Goal: Task Accomplishment & Management: Use online tool/utility

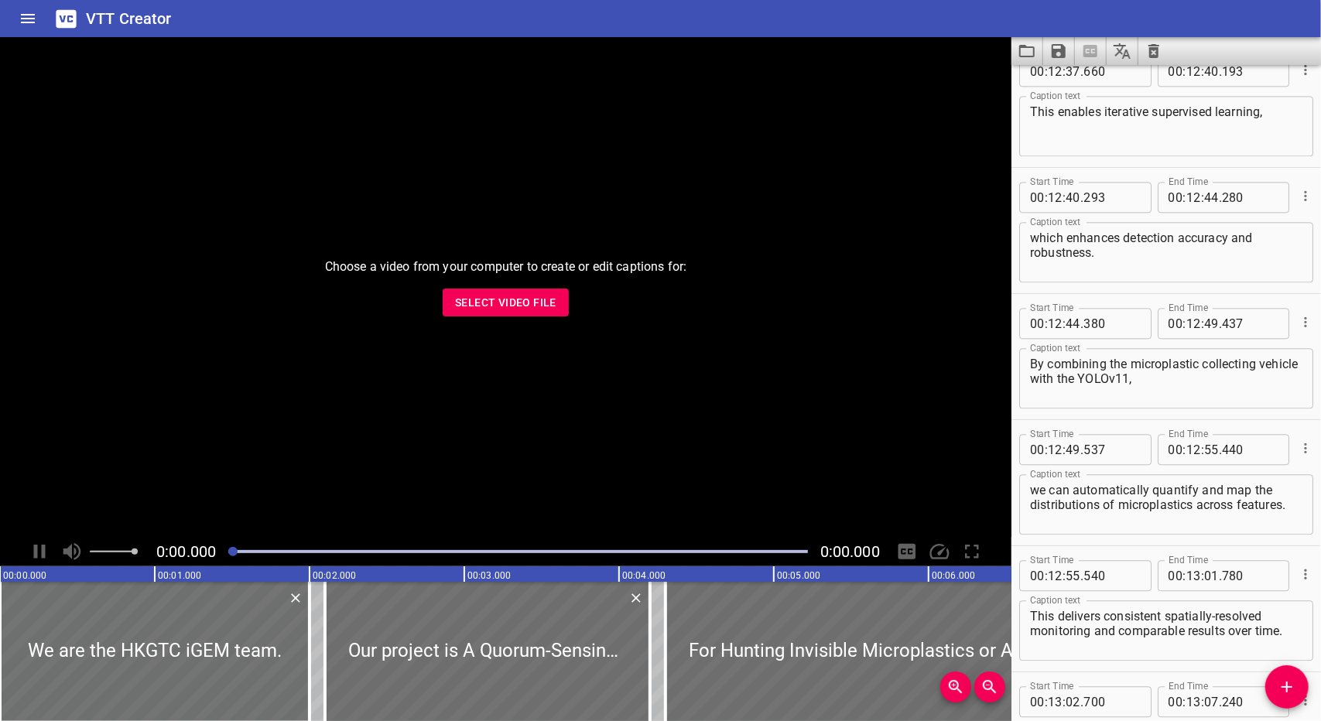
scroll to position [22372, 0]
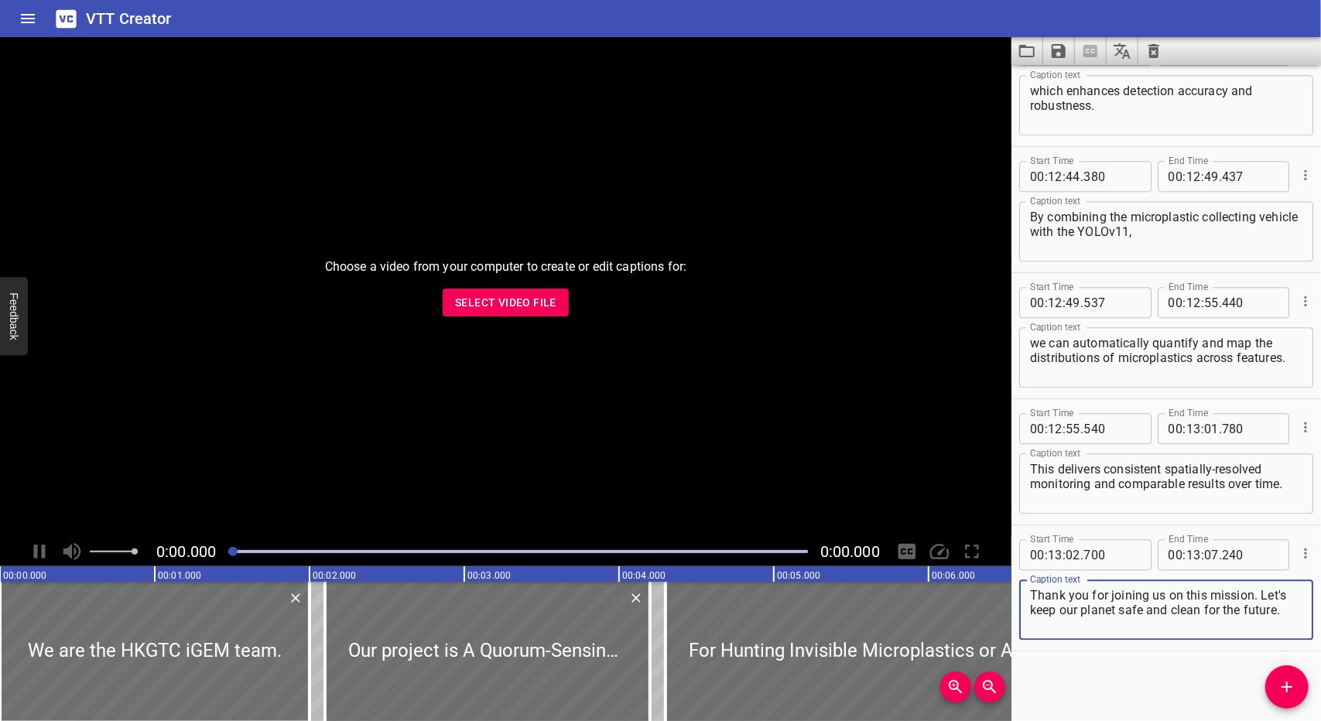
click at [511, 303] on span "Select Video File" at bounding box center [505, 302] width 101 height 19
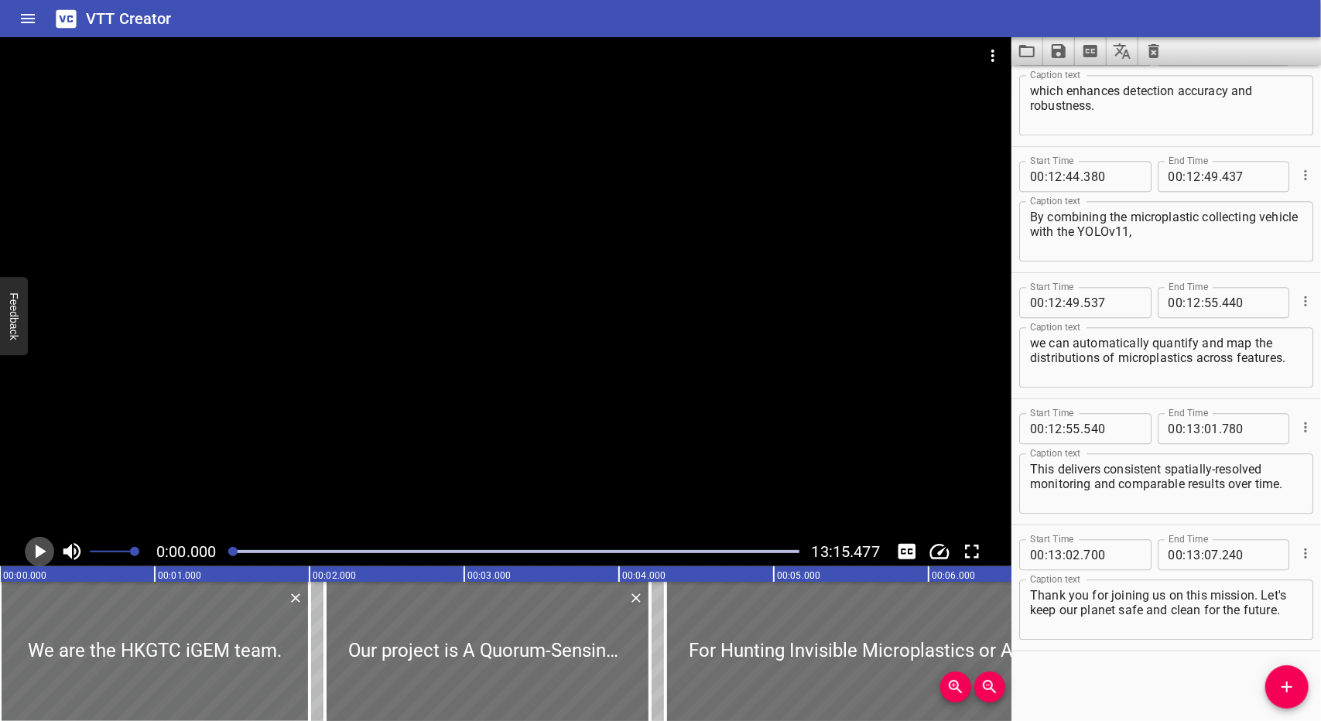
click at [41, 549] on icon "Play/Pause" at bounding box center [41, 552] width 11 height 14
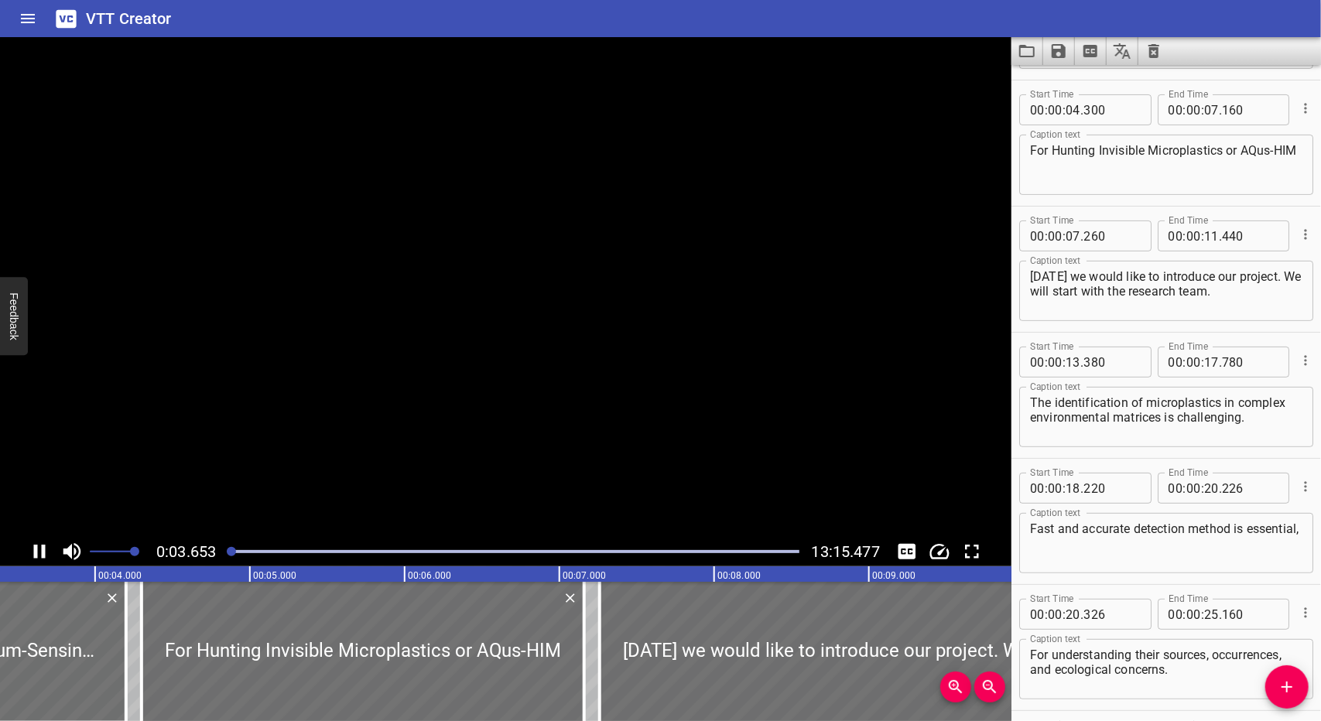
scroll to position [138, 0]
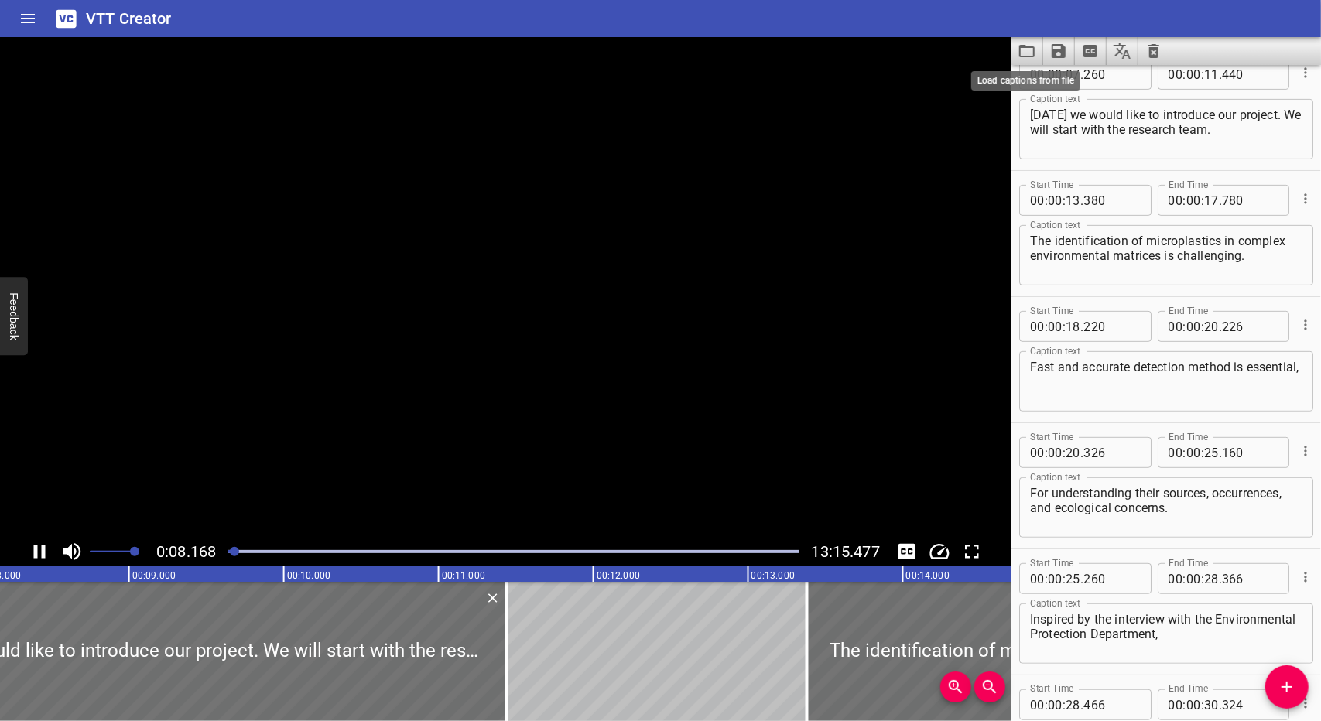
click at [1032, 48] on icon "Load captions from file" at bounding box center [1027, 51] width 19 height 19
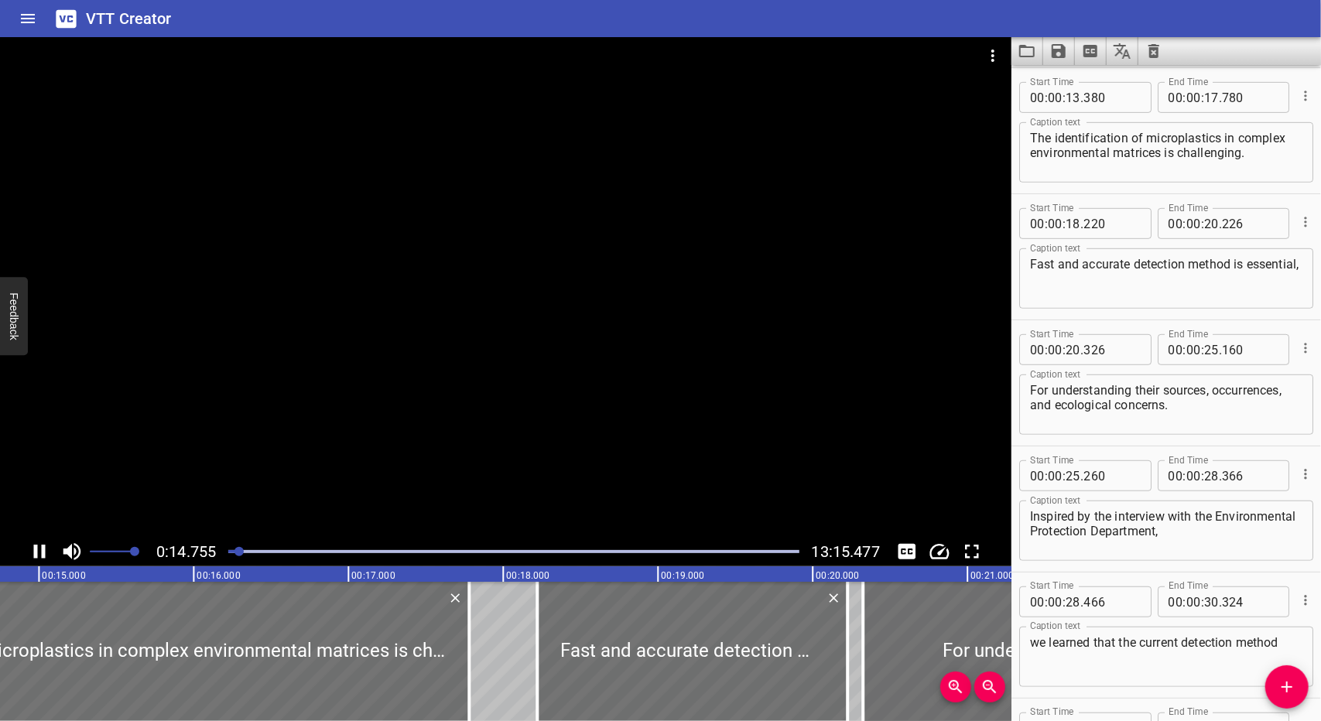
click at [271, 549] on div at bounding box center [513, 552] width 589 height 22
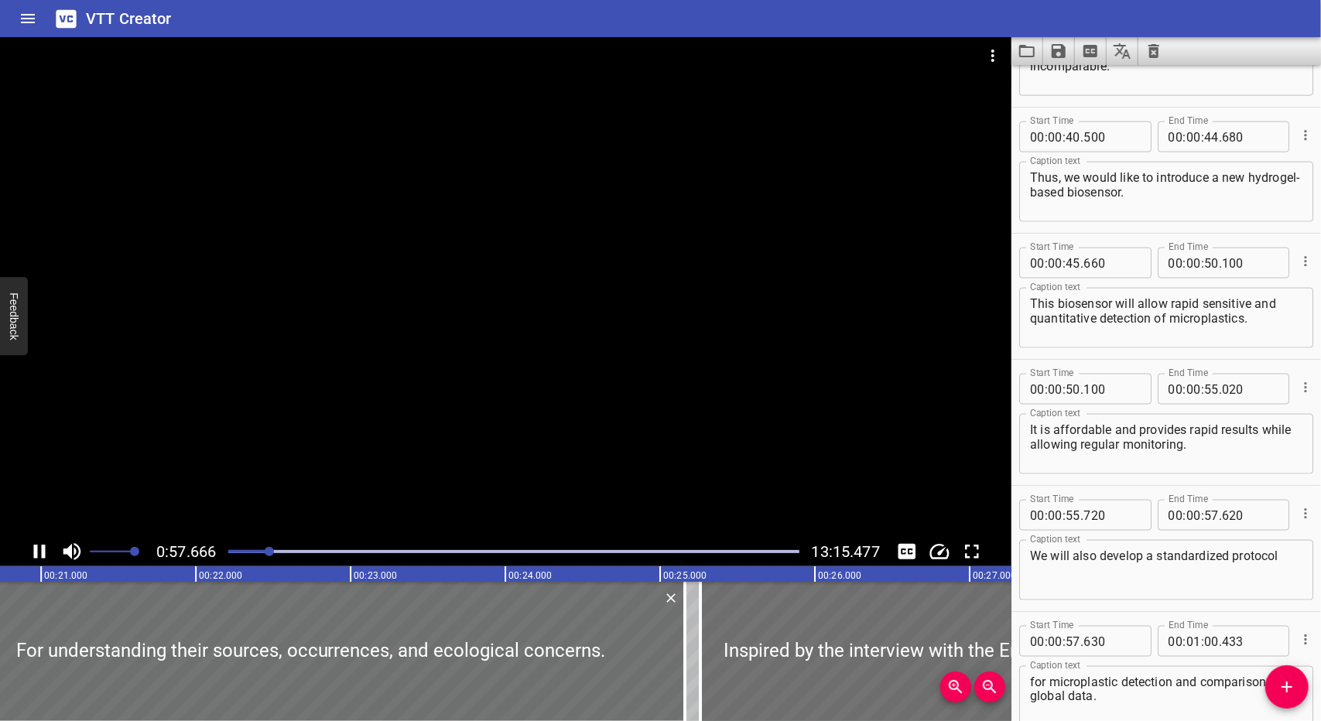
click at [295, 550] on div "Play progress" at bounding box center [513, 551] width 570 height 3
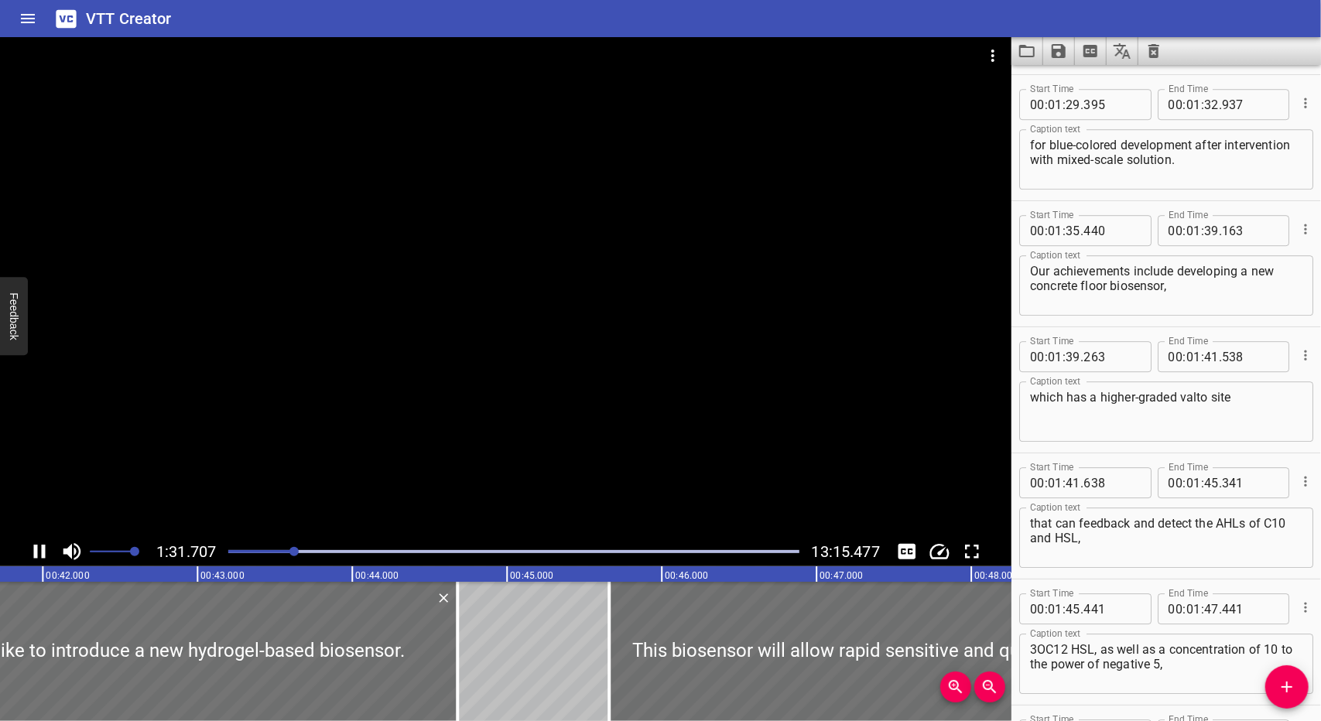
click at [313, 551] on div "Play progress" at bounding box center [513, 551] width 570 height 3
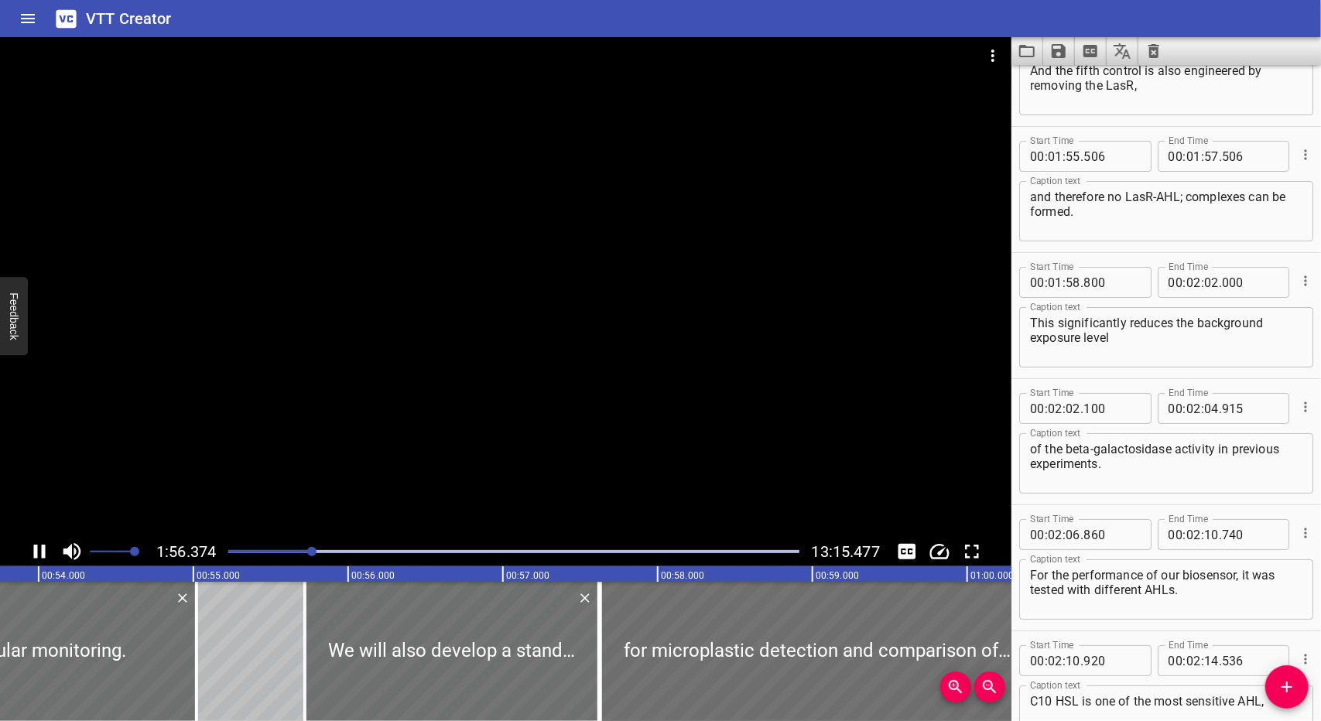
click at [308, 552] on div at bounding box center [311, 551] width 9 height 9
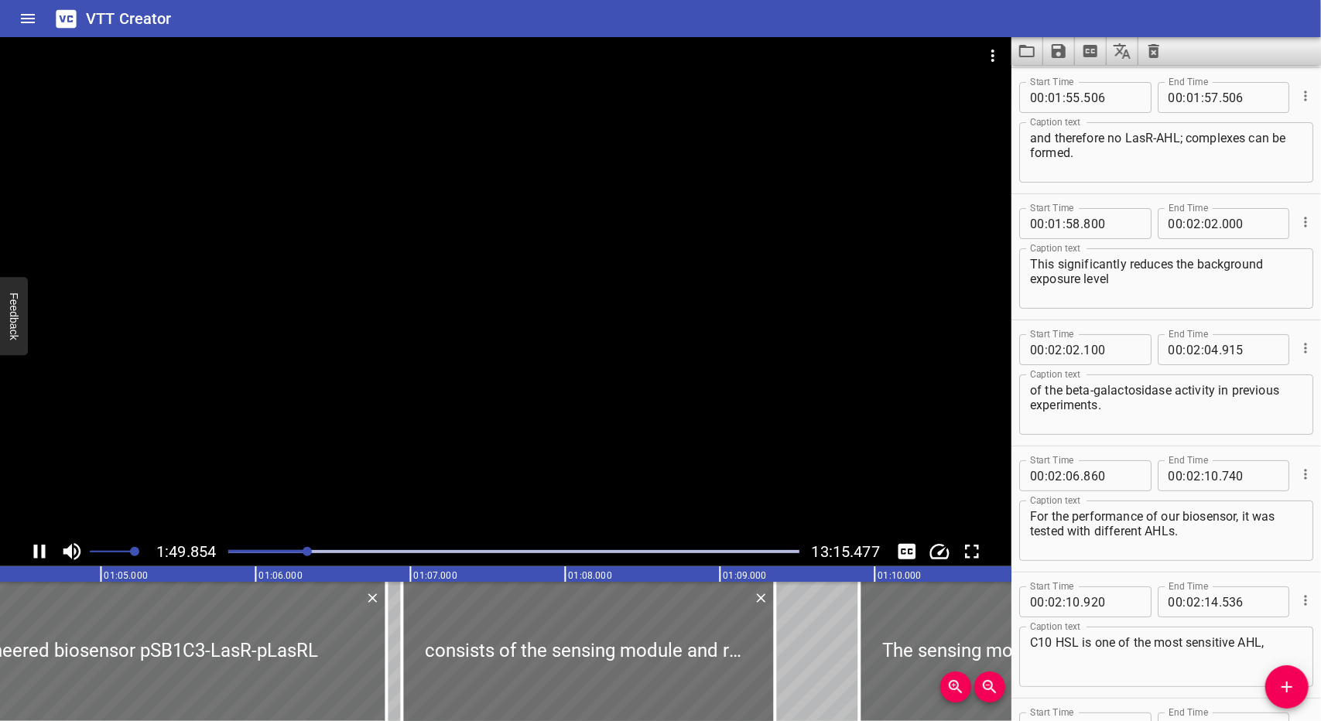
click at [306, 552] on div at bounding box center [307, 551] width 9 height 9
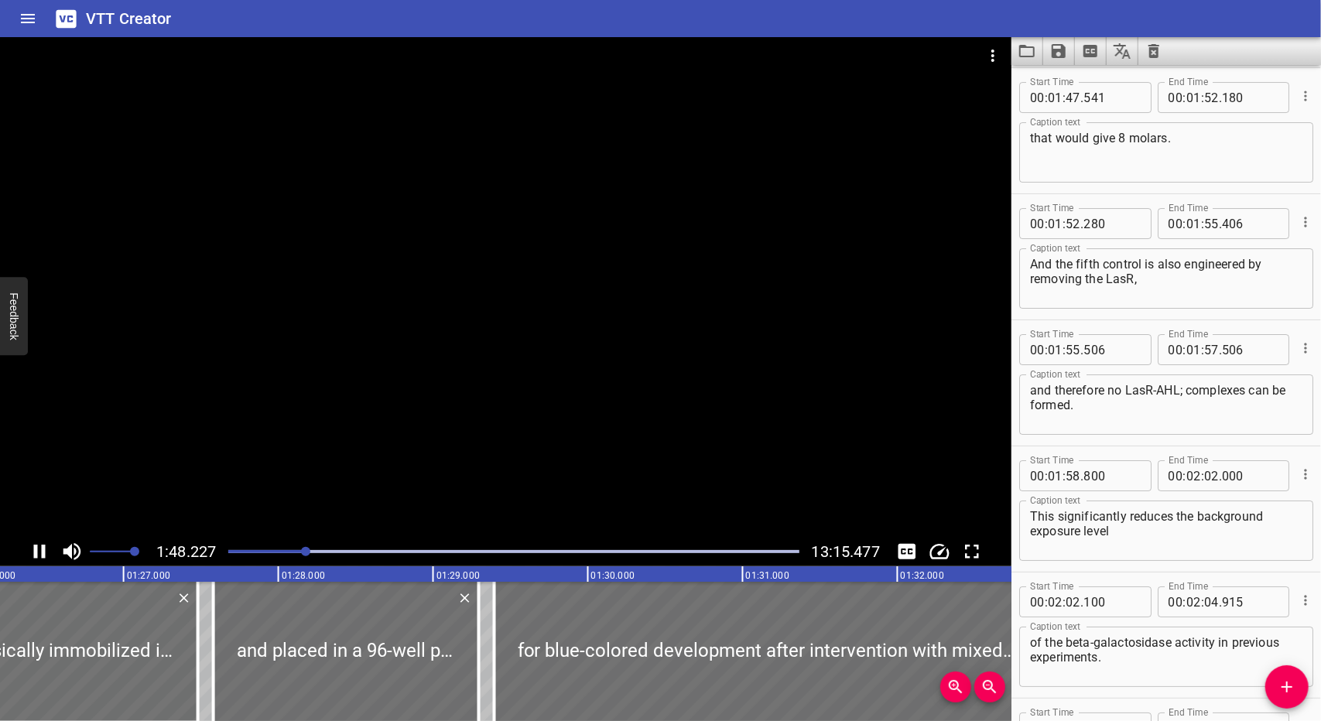
click at [306, 549] on div at bounding box center [305, 551] width 9 height 9
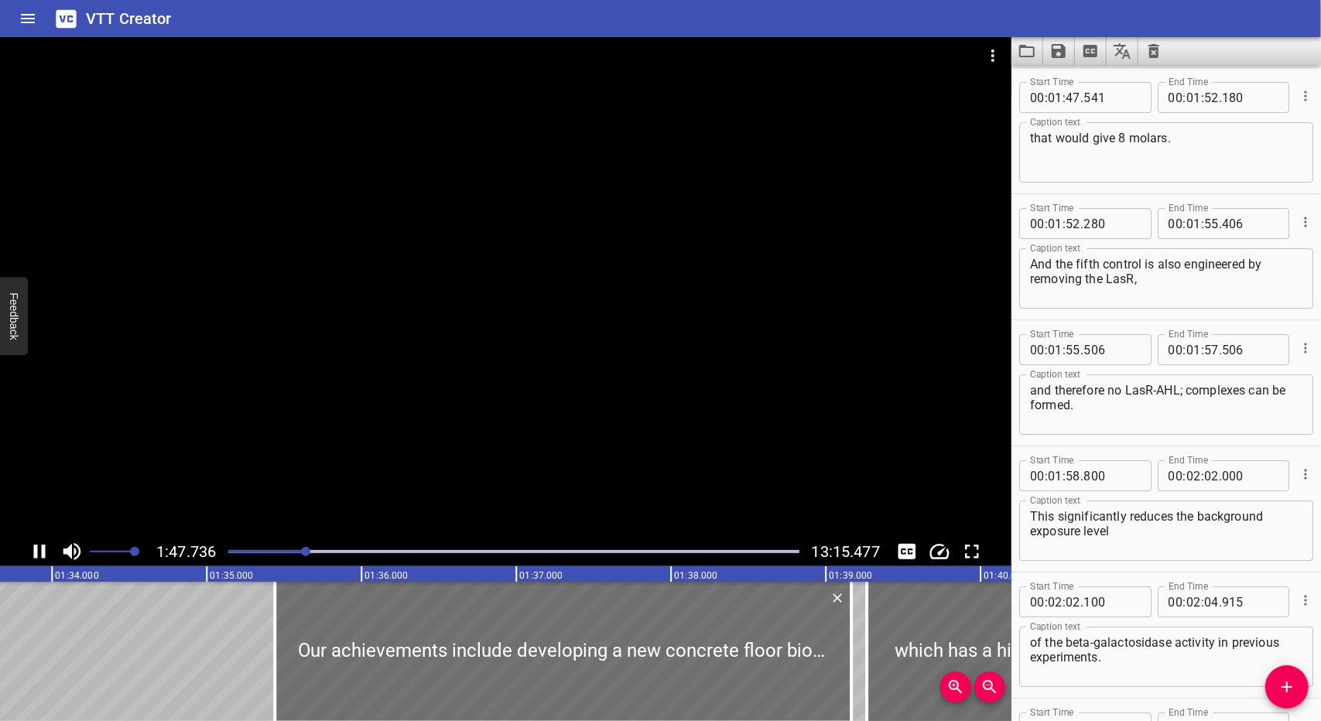
click at [303, 549] on div at bounding box center [305, 551] width 9 height 9
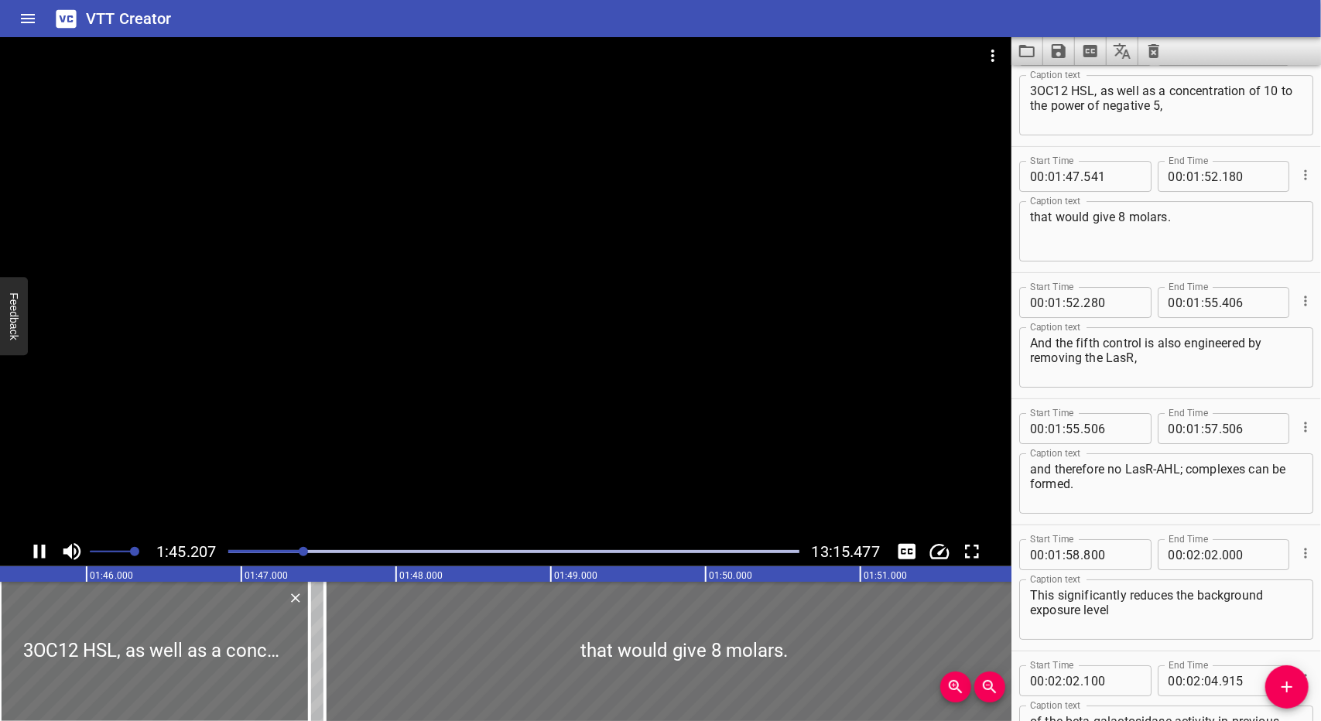
click at [779, 301] on div at bounding box center [505, 287] width 1011 height 500
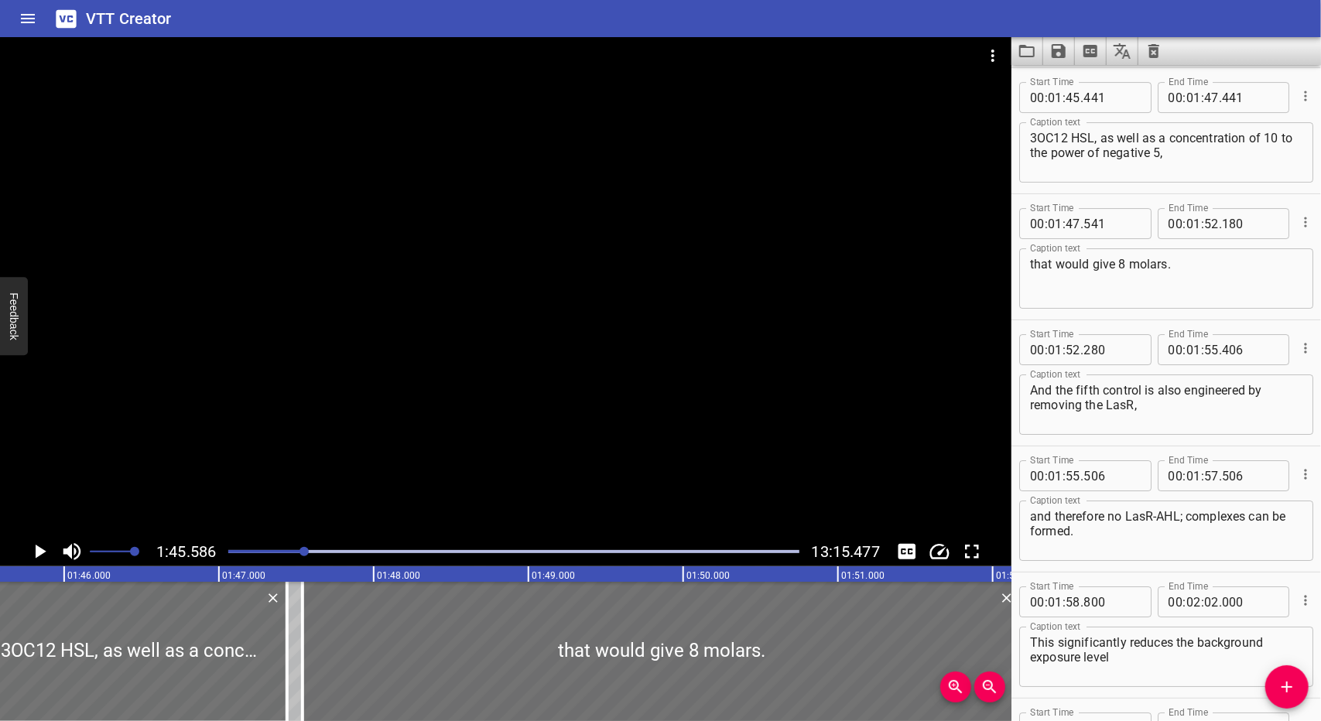
click at [779, 301] on div at bounding box center [505, 287] width 1011 height 500
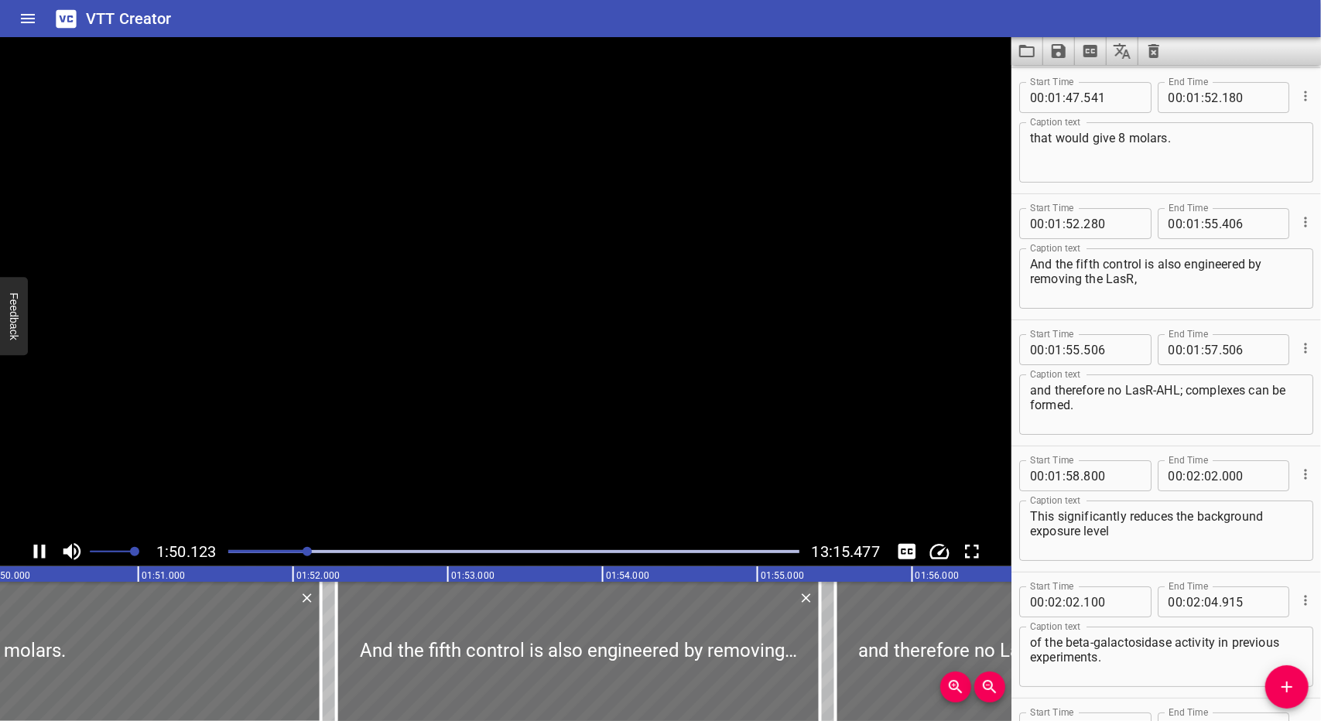
click at [779, 301] on video at bounding box center [505, 287] width 1011 height 500
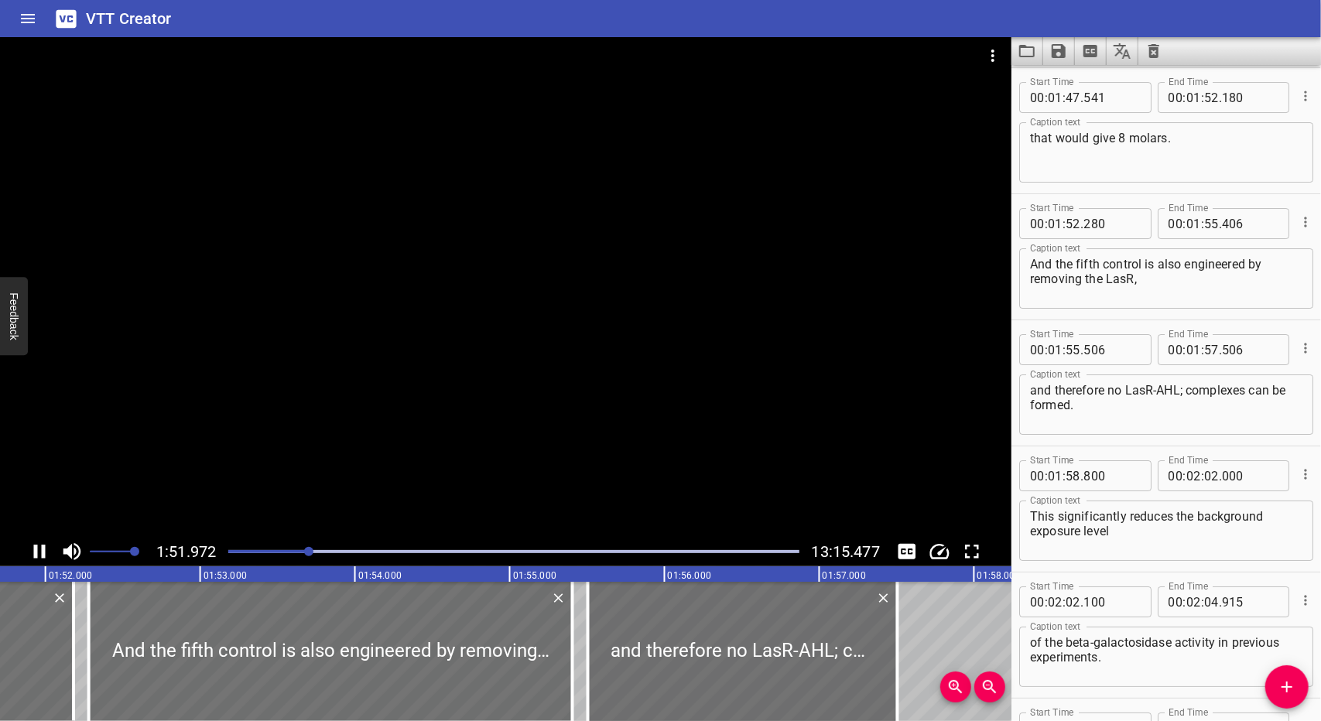
drag, startPoint x: 297, startPoint y: 559, endPoint x: 306, endPoint y: 556, distance: 10.1
click at [297, 559] on div at bounding box center [513, 552] width 589 height 22
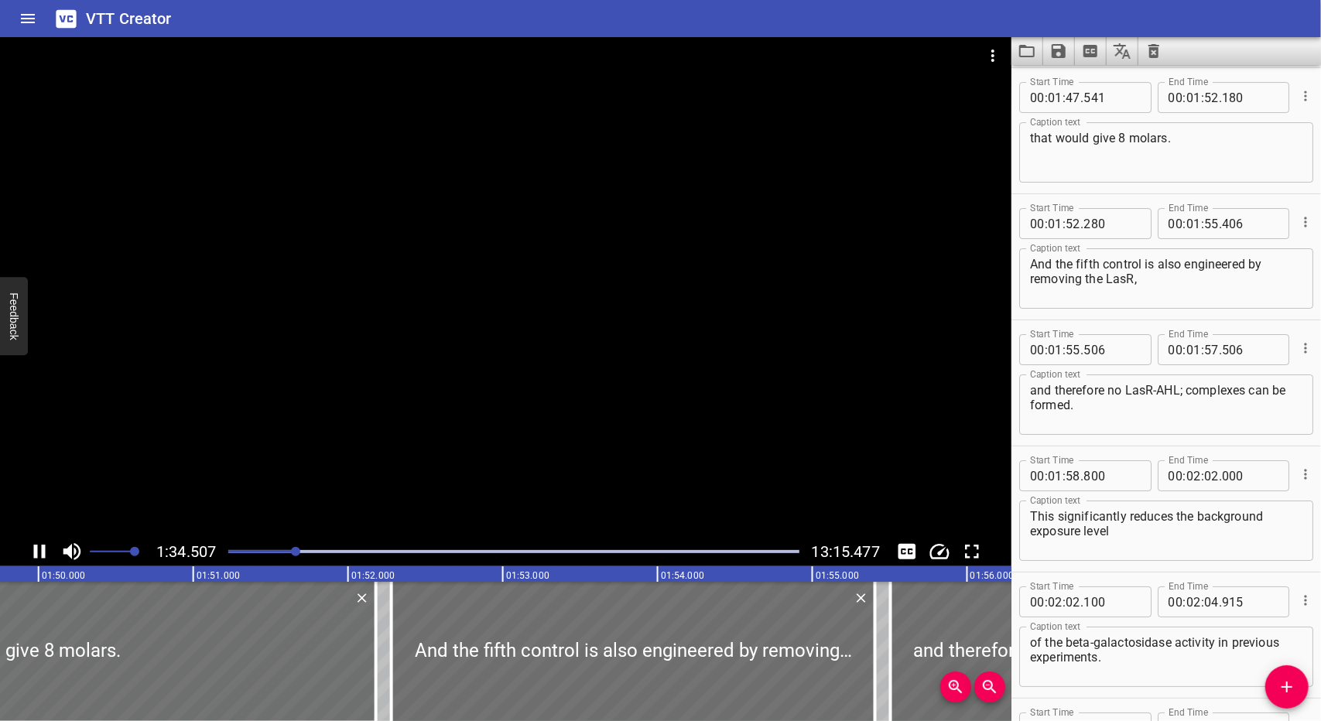
click at [306, 556] on div at bounding box center [513, 552] width 589 height 22
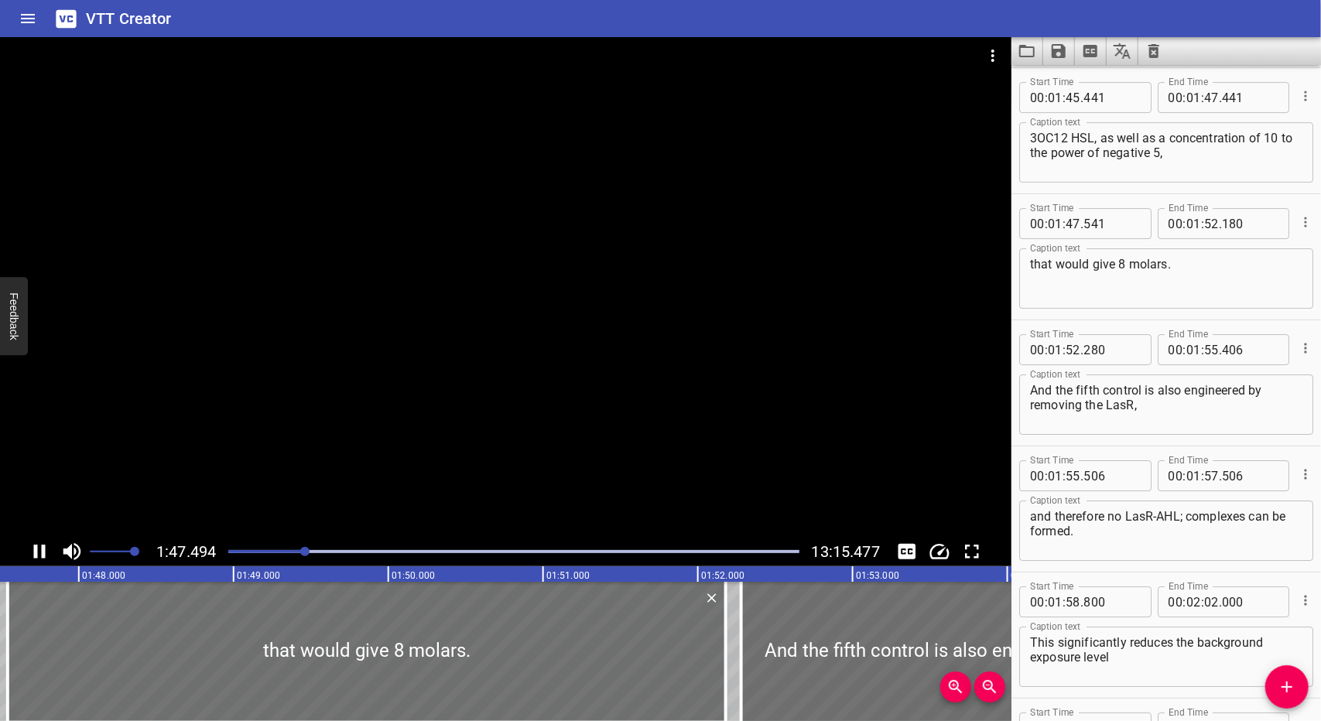
click at [306, 556] on div at bounding box center [304, 551] width 9 height 9
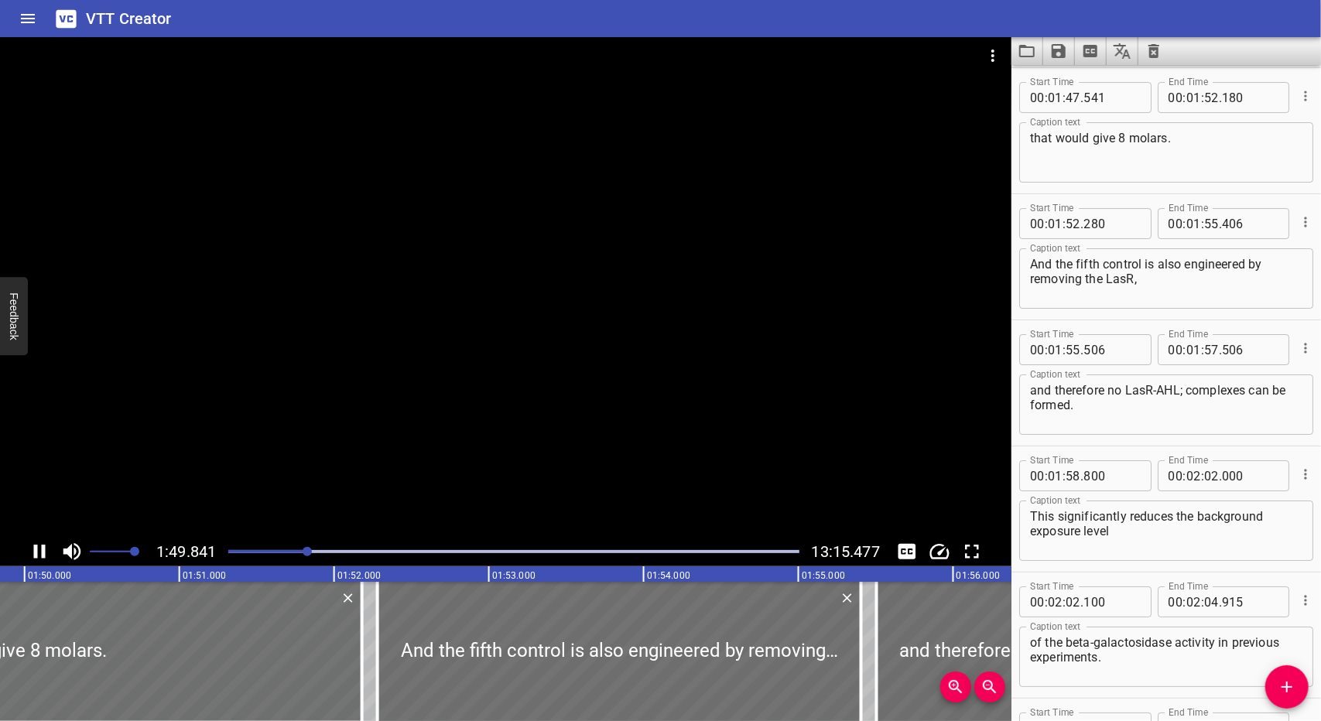
click at [39, 548] on icon "Play/Pause" at bounding box center [39, 551] width 23 height 23
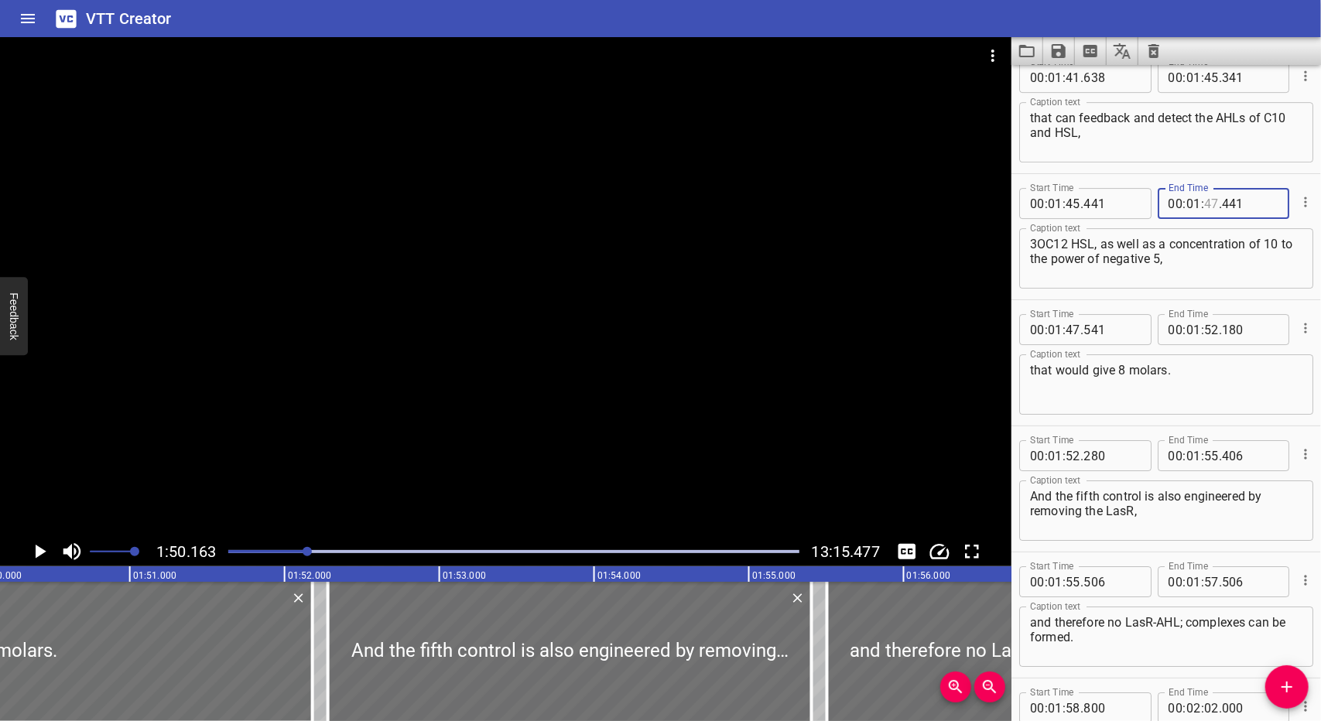
click at [1204, 200] on input "number" at bounding box center [1211, 203] width 15 height 31
type input "47"
click at [1244, 196] on input "number" at bounding box center [1250, 203] width 56 height 31
type input "441"
click at [1204, 208] on input "number" at bounding box center [1211, 203] width 15 height 31
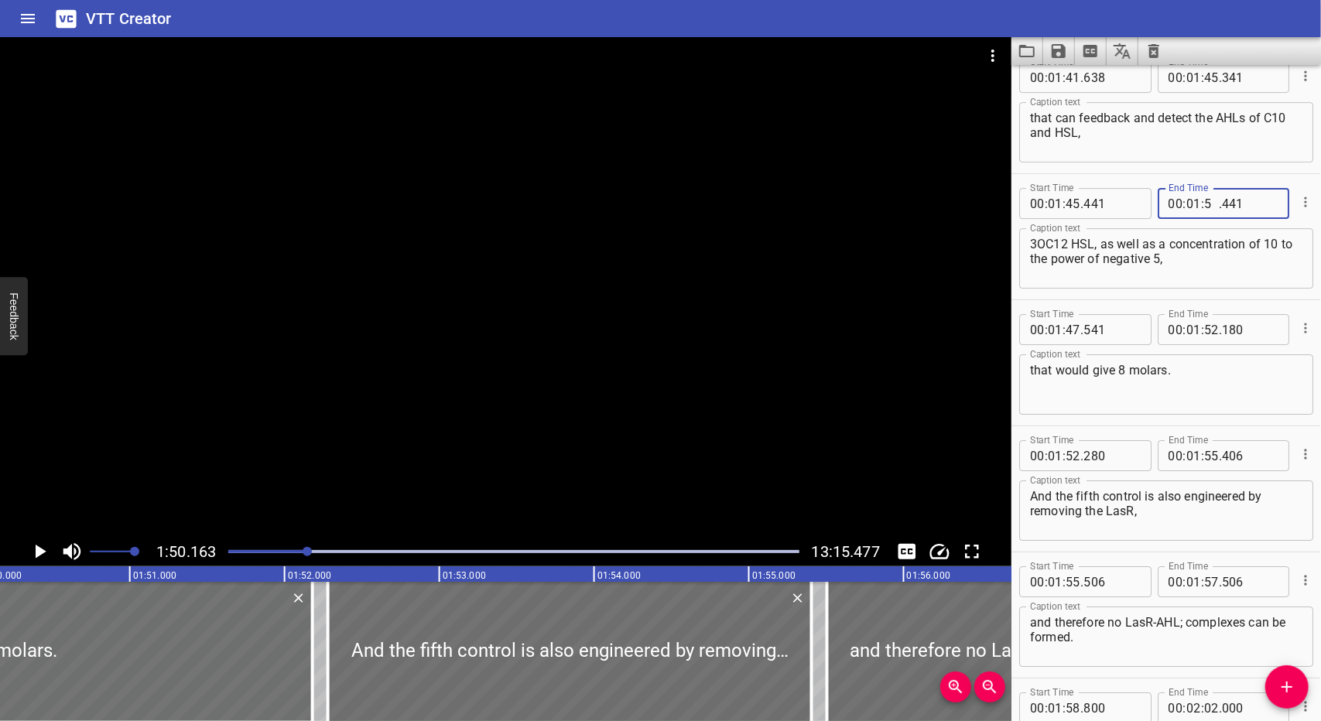
type input "50"
type input "163"
click at [1059, 337] on input "number" at bounding box center [1055, 329] width 15 height 31
type input "01"
click at [1064, 340] on span ":" at bounding box center [1063, 329] width 3 height 31
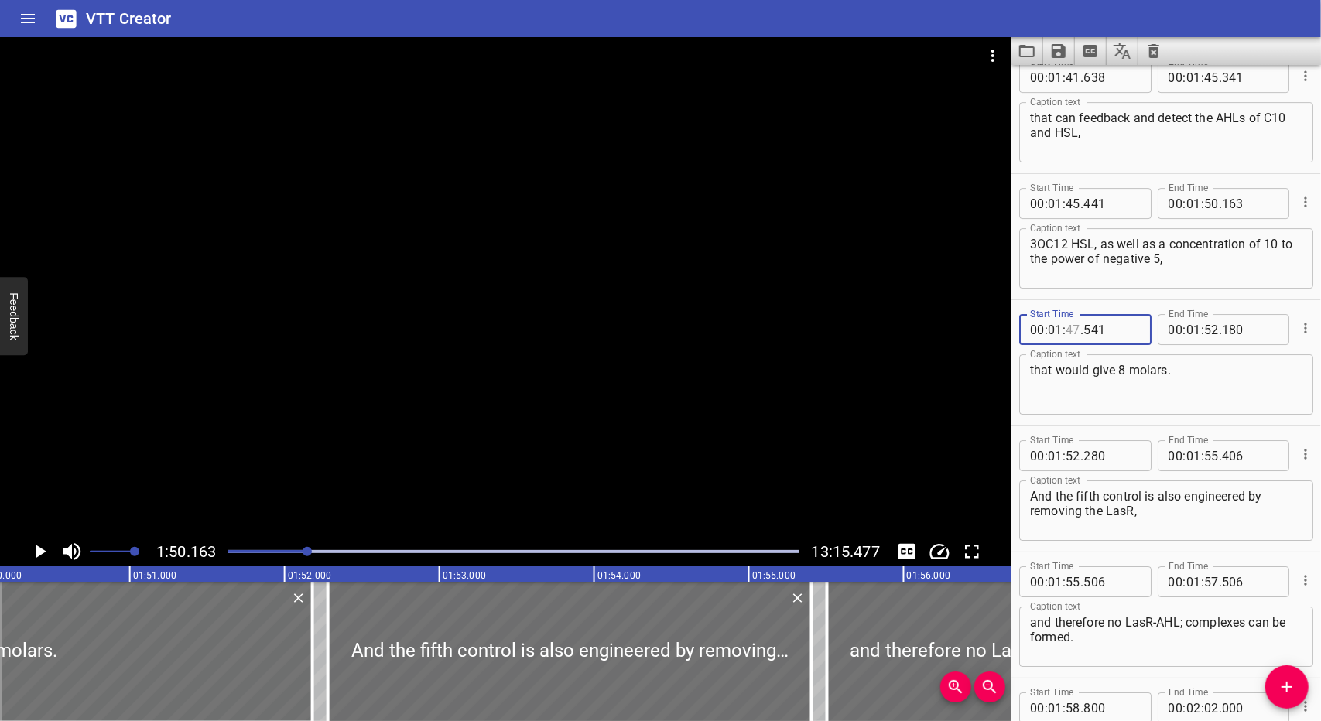
click at [1070, 336] on input "number" at bounding box center [1073, 329] width 15 height 31
type input "50"
type input "263"
click at [47, 550] on icon "Play/Pause" at bounding box center [39, 551] width 23 height 23
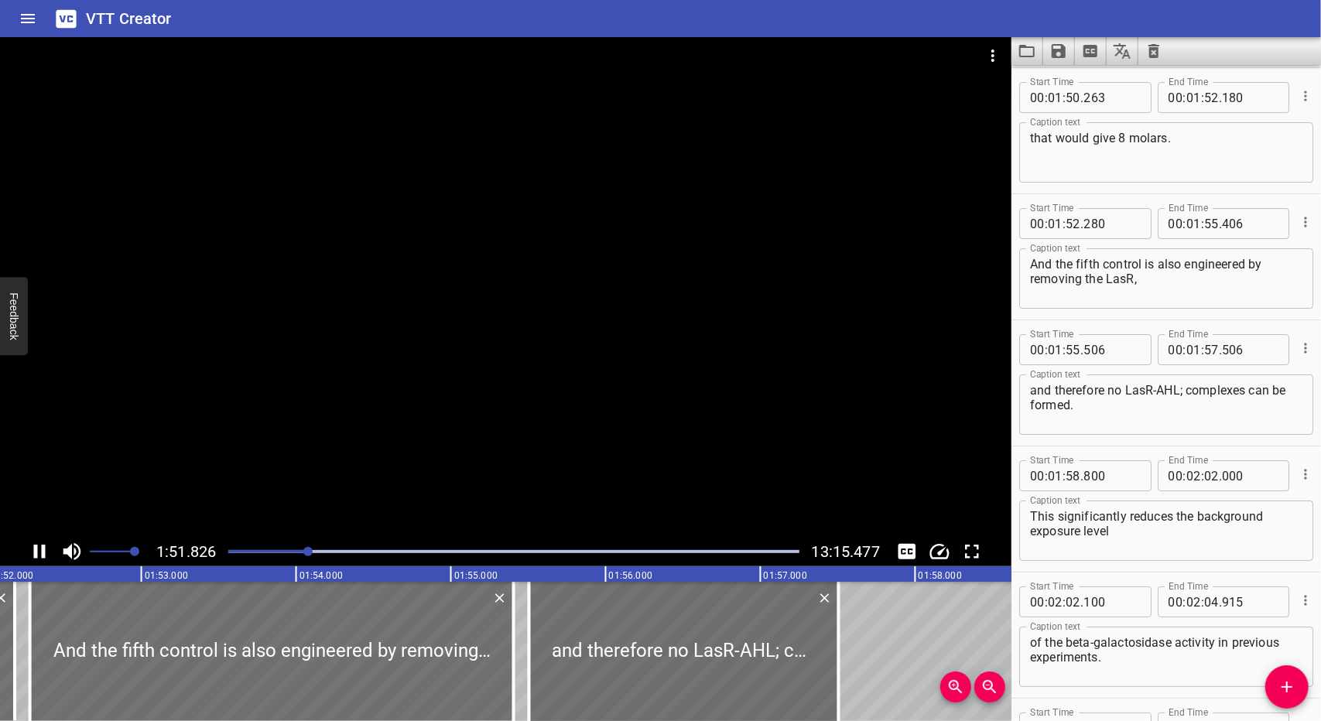
click at [45, 550] on icon "Play/Pause" at bounding box center [40, 552] width 12 height 14
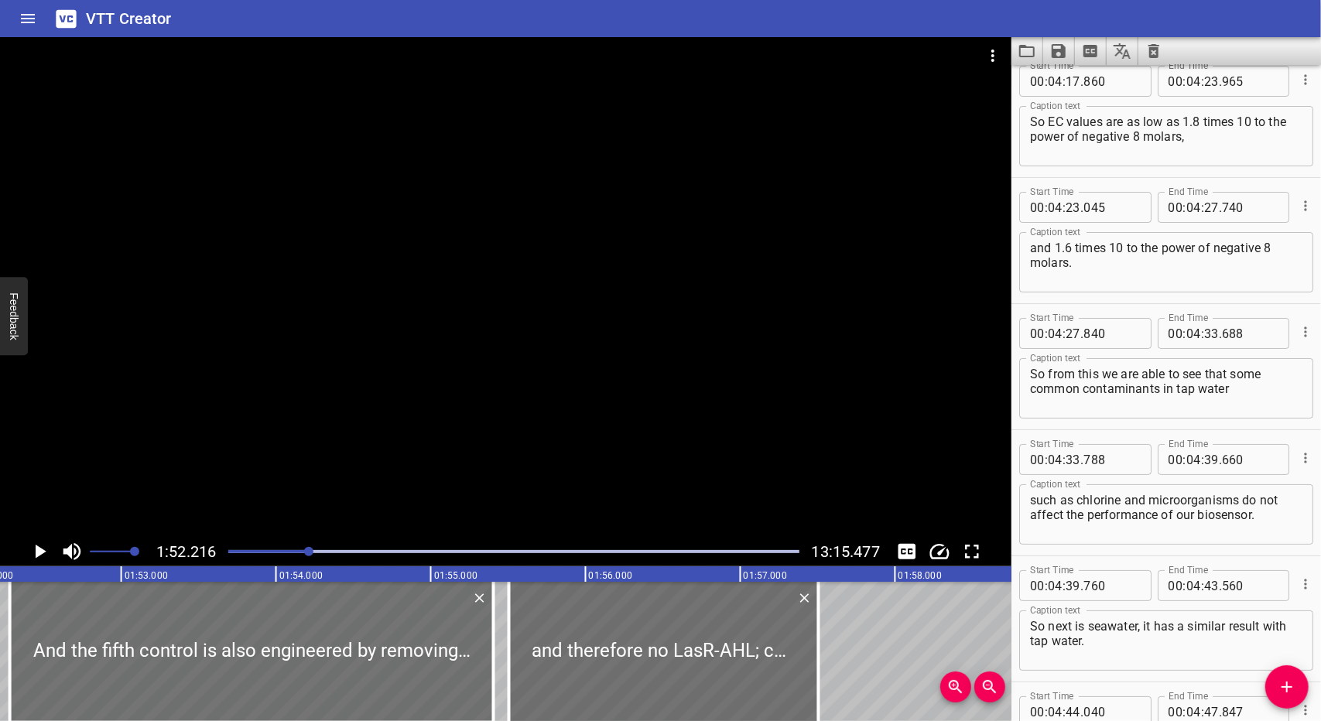
click at [365, 541] on div at bounding box center [513, 552] width 589 height 22
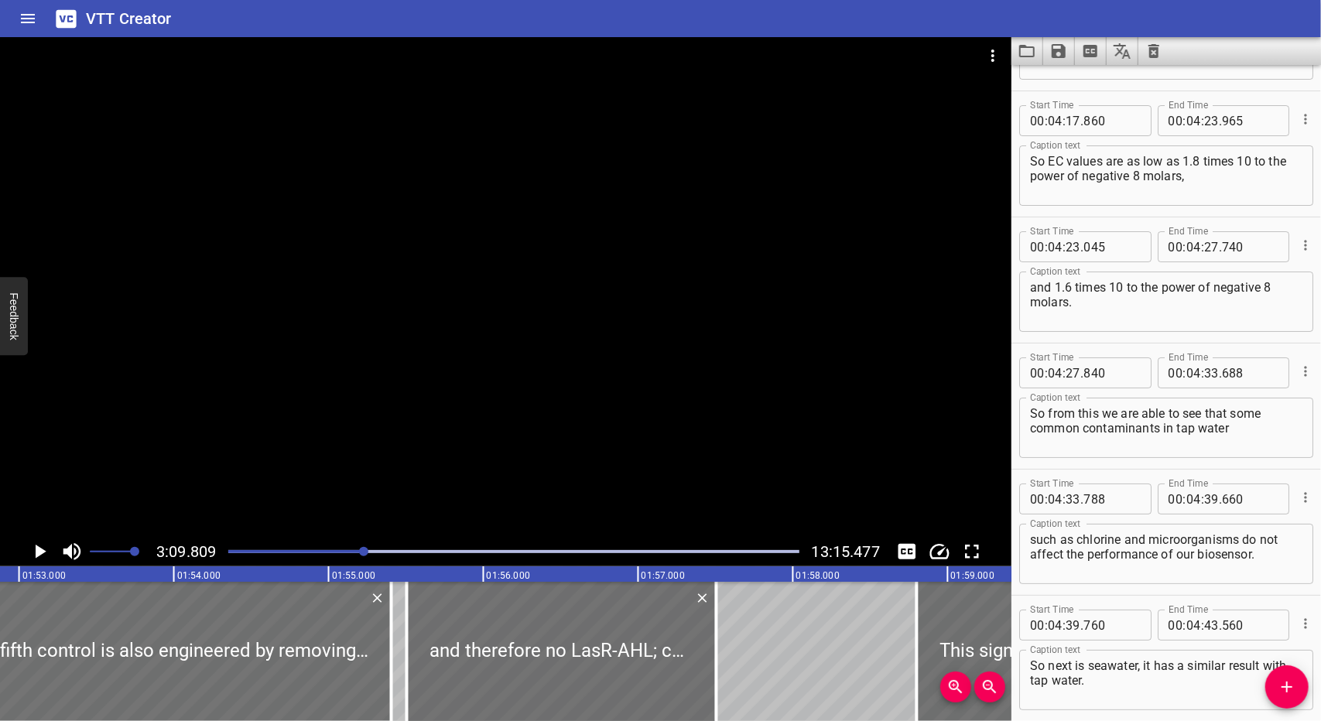
click at [416, 546] on div at bounding box center [513, 552] width 589 height 22
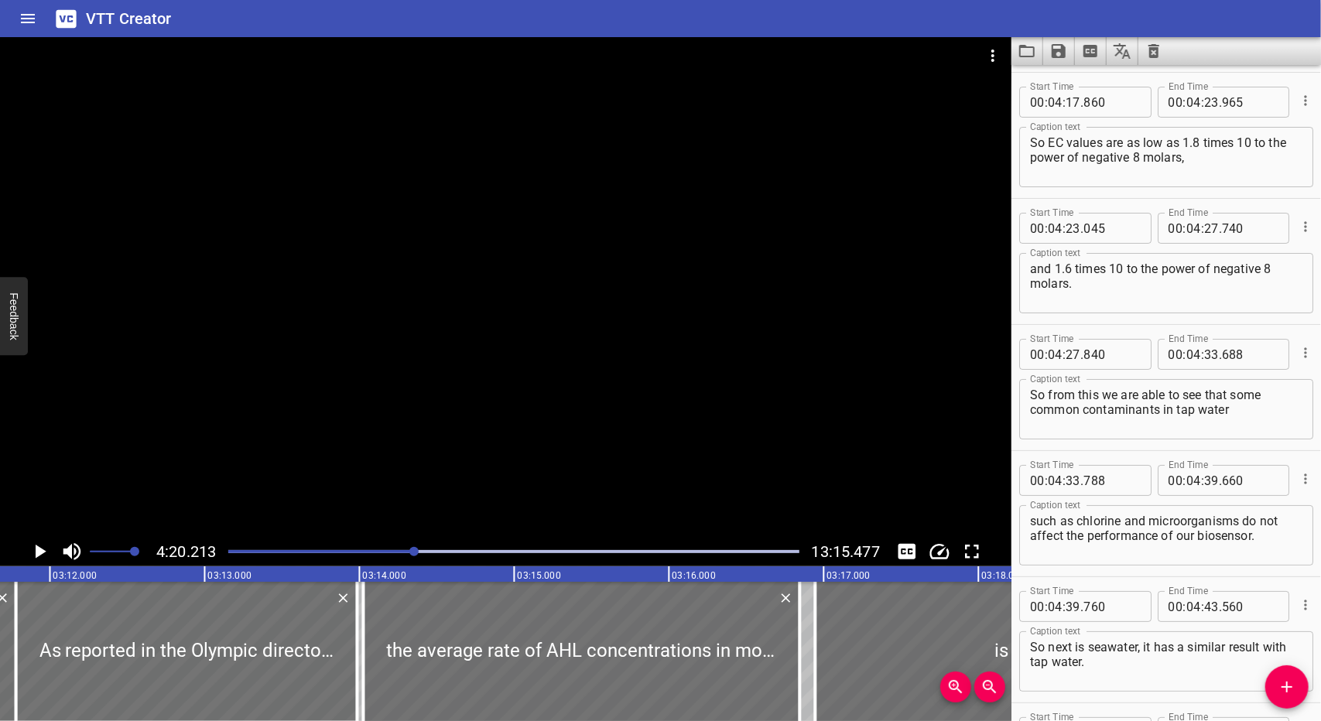
click at [406, 553] on div at bounding box center [513, 552] width 589 height 22
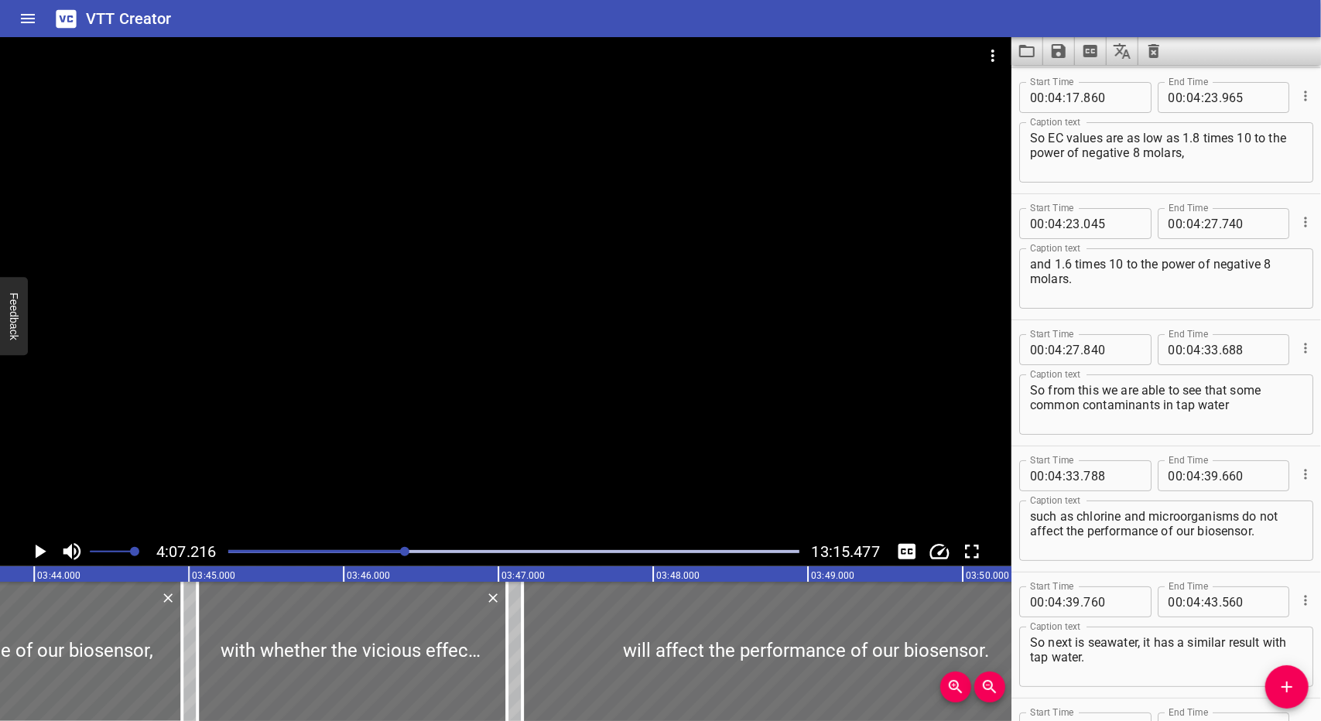
click at [425, 553] on div at bounding box center [513, 552] width 589 height 22
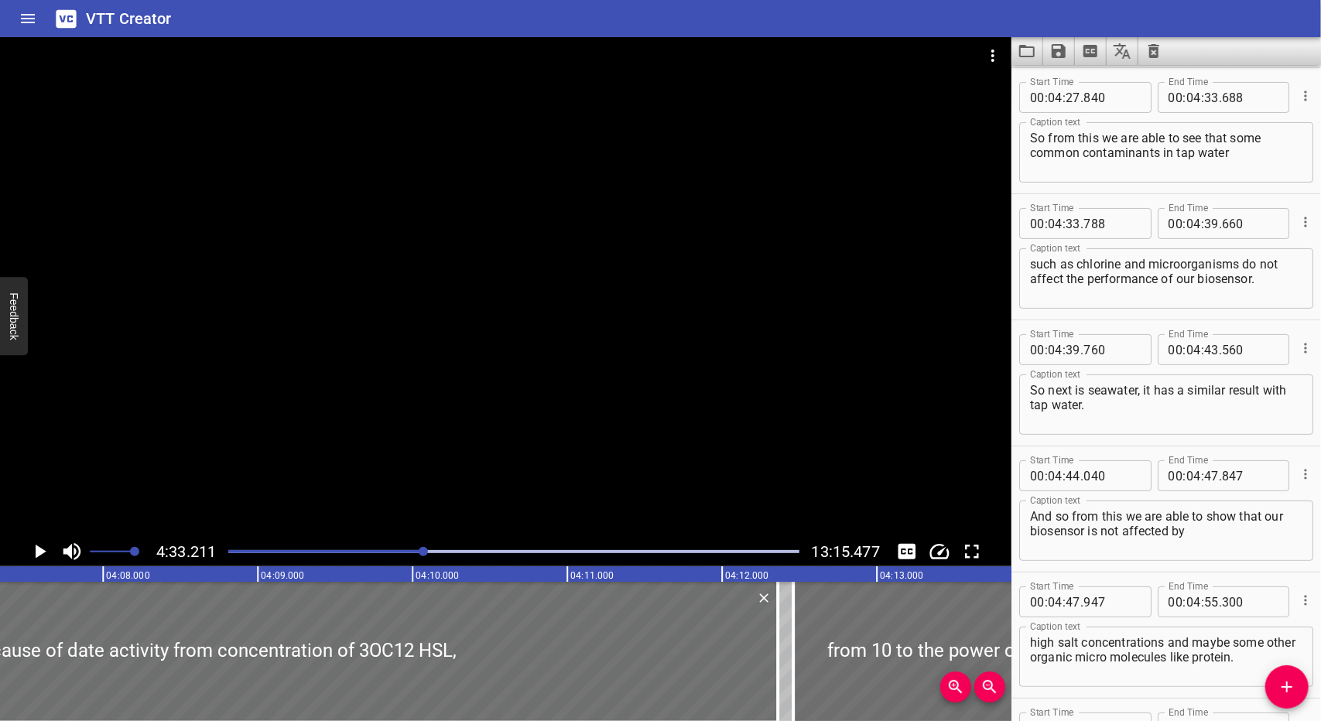
click at [419, 553] on div at bounding box center [513, 552] width 589 height 22
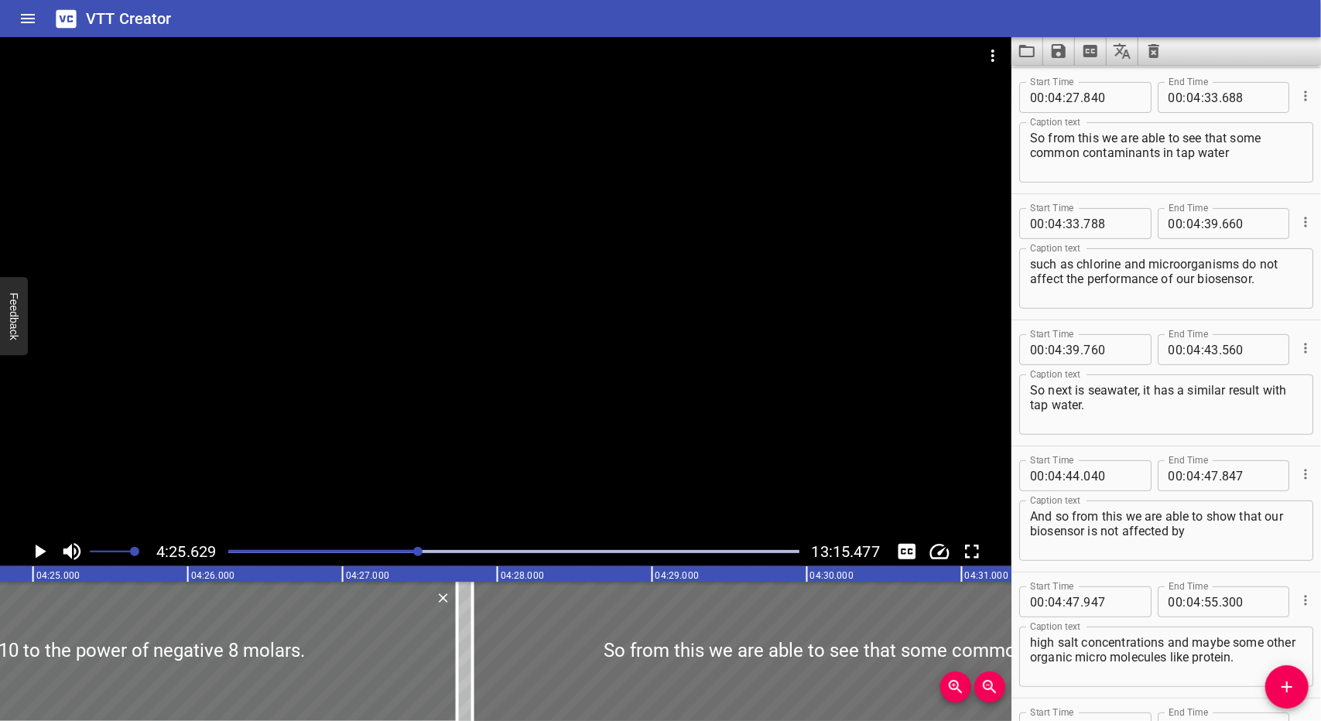
click at [402, 555] on div at bounding box center [513, 552] width 589 height 22
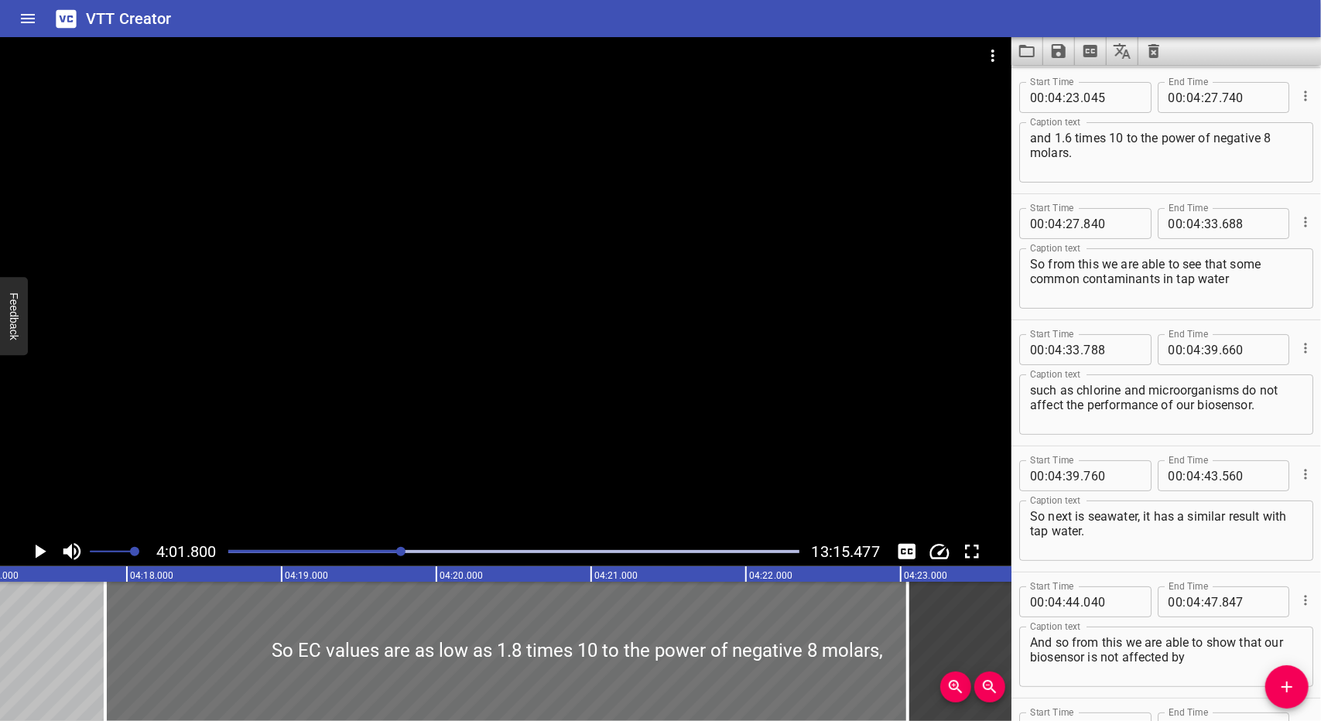
click at [413, 555] on div at bounding box center [513, 552] width 589 height 22
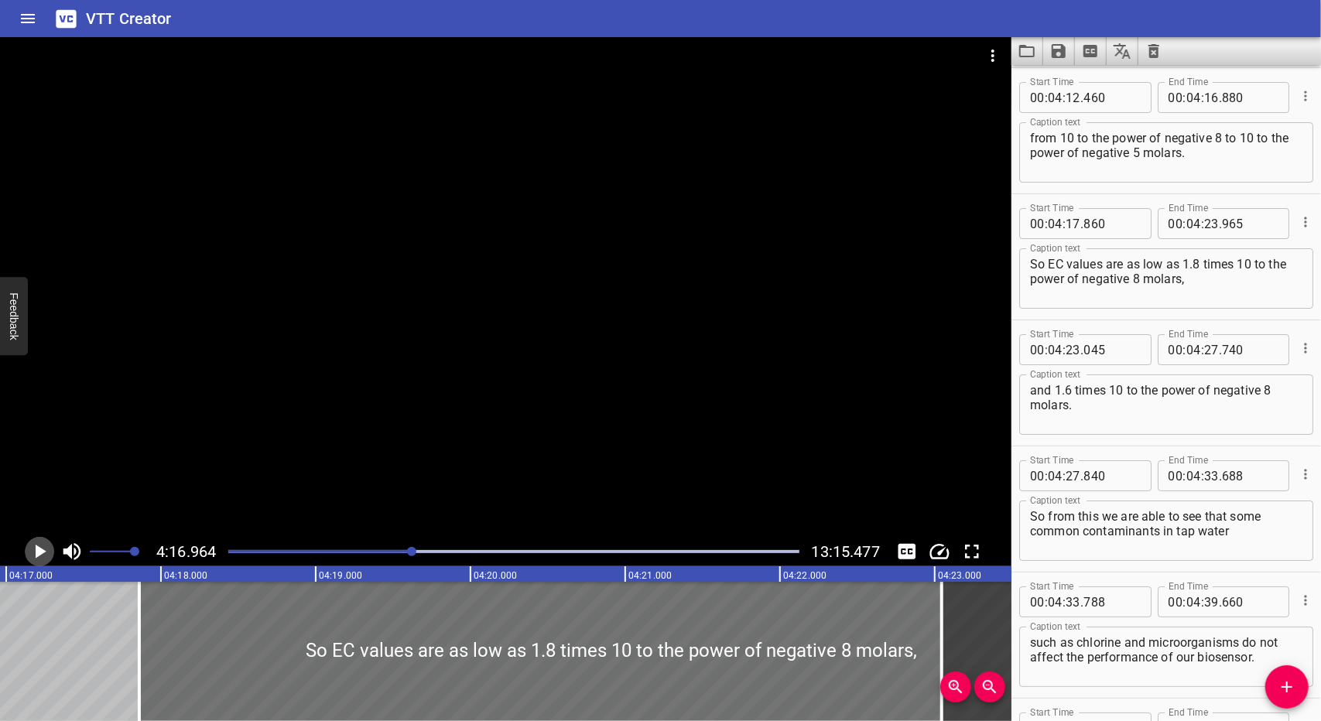
click at [37, 549] on icon "Play/Pause" at bounding box center [41, 552] width 11 height 14
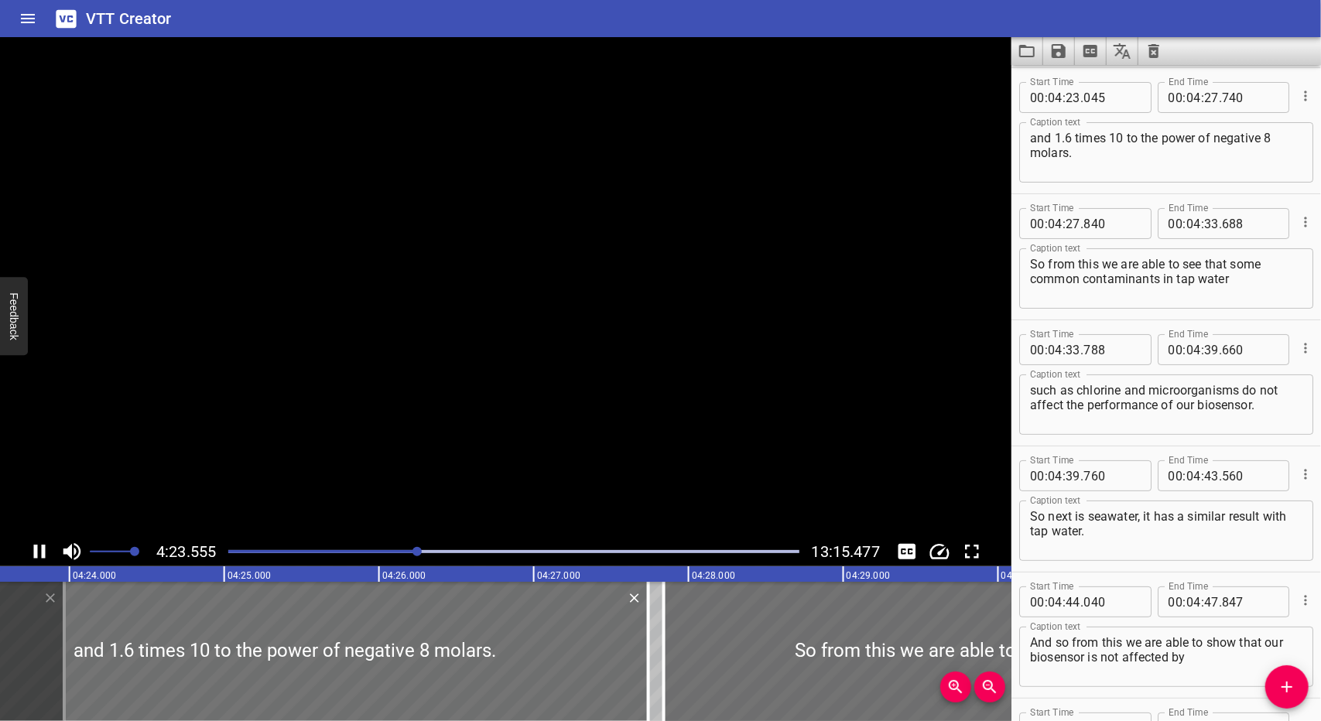
click at [39, 550] on icon "Play/Pause" at bounding box center [39, 551] width 23 height 23
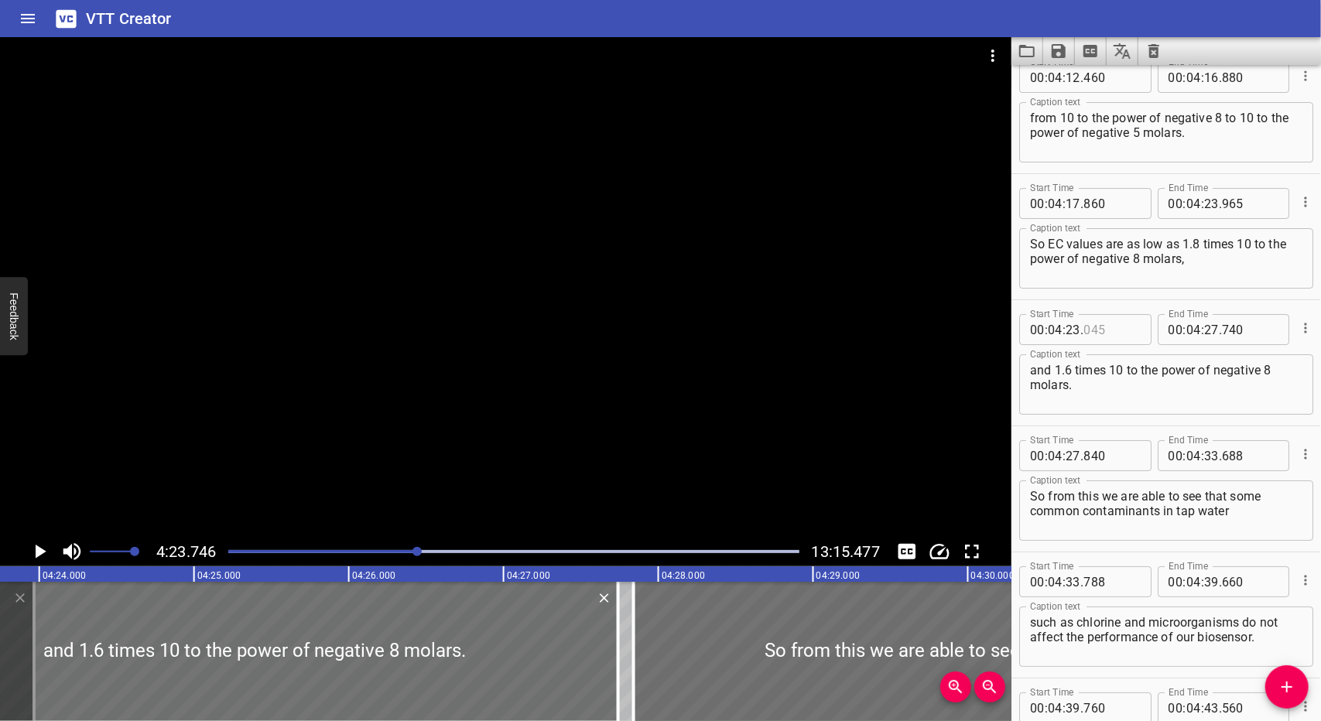
click at [1106, 320] on input "number" at bounding box center [1111, 329] width 56 height 31
type input "746"
click at [1235, 202] on input "number" at bounding box center [1250, 203] width 56 height 31
type input "646"
click at [413, 553] on div at bounding box center [416, 551] width 9 height 9
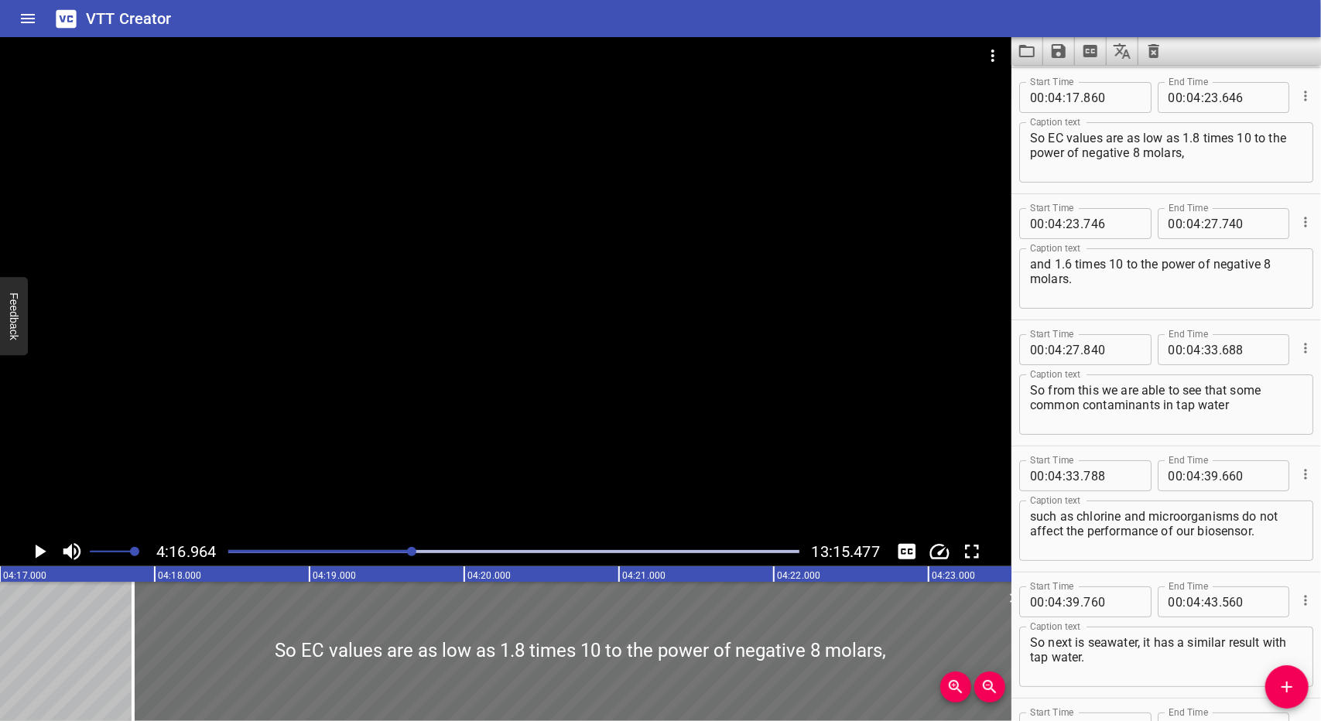
click at [43, 559] on icon "Play/Pause" at bounding box center [39, 551] width 23 height 23
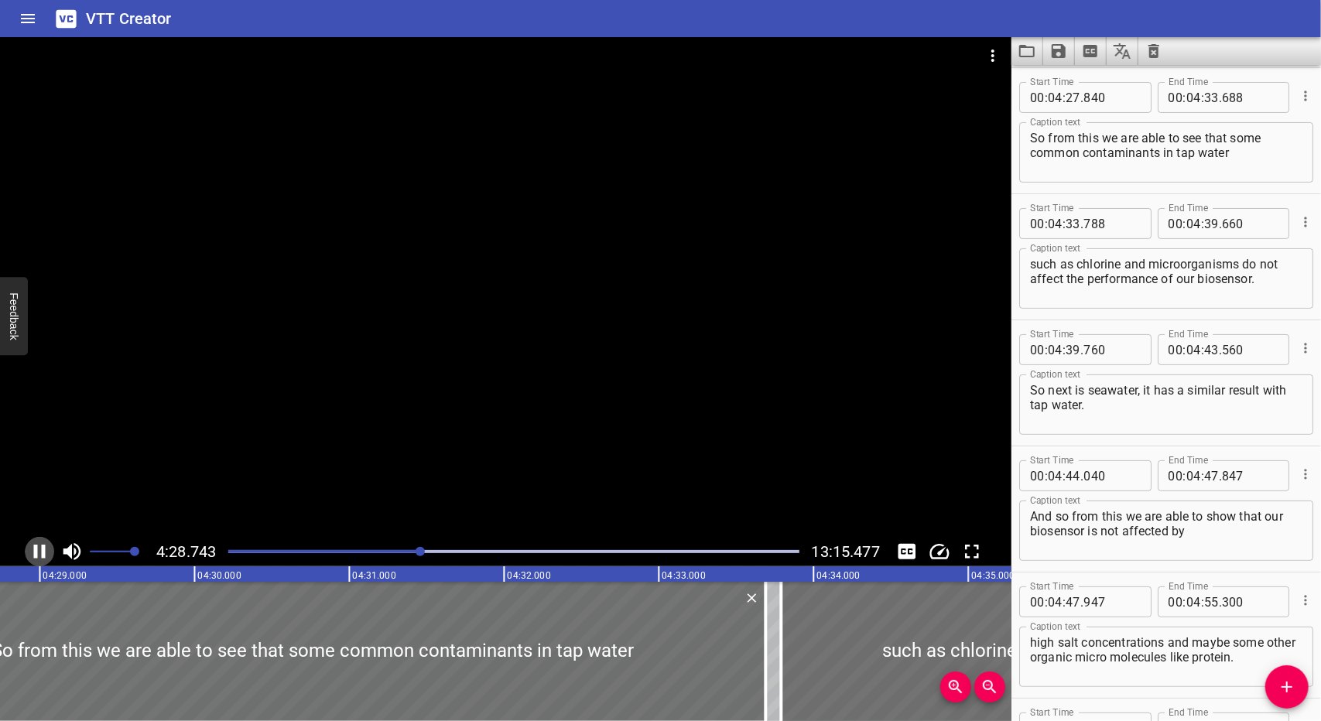
click at [37, 546] on icon "Play/Pause" at bounding box center [40, 552] width 12 height 14
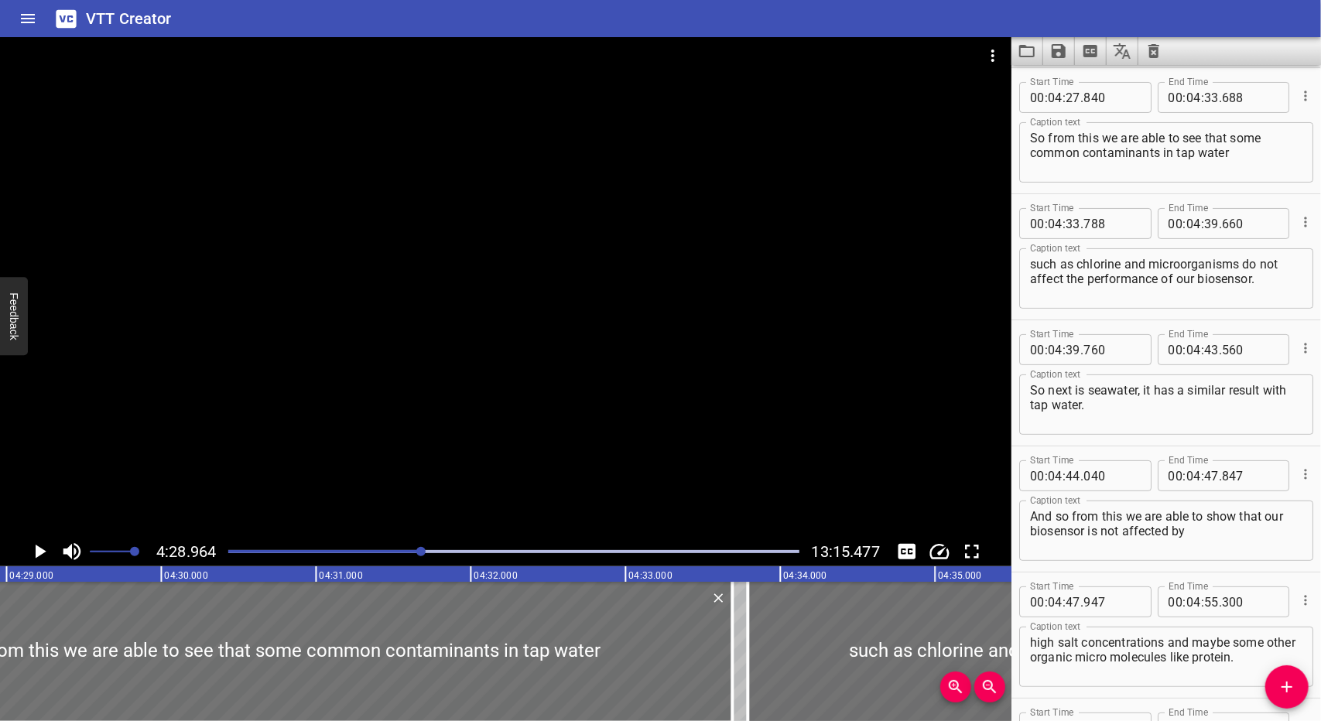
click at [436, 556] on div at bounding box center [513, 552] width 589 height 22
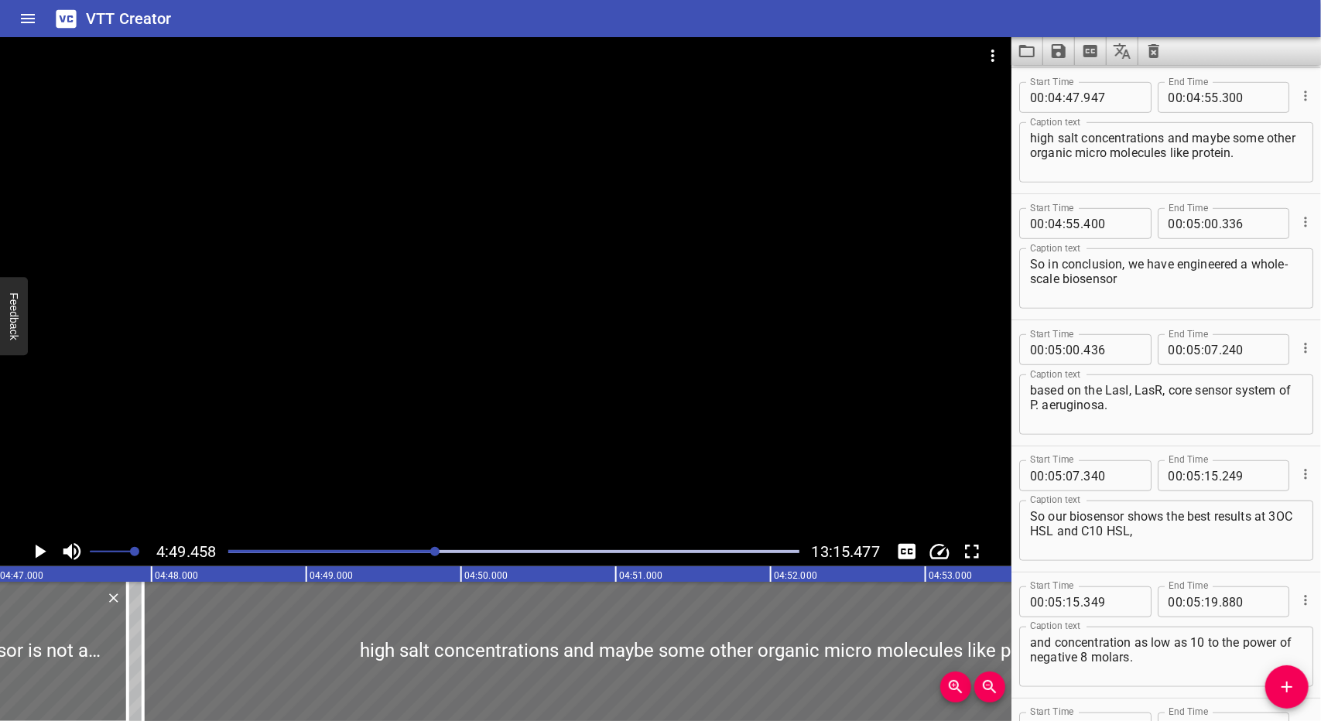
click at [55, 557] on div "4:49.458 13:15.477" at bounding box center [505, 551] width 1011 height 29
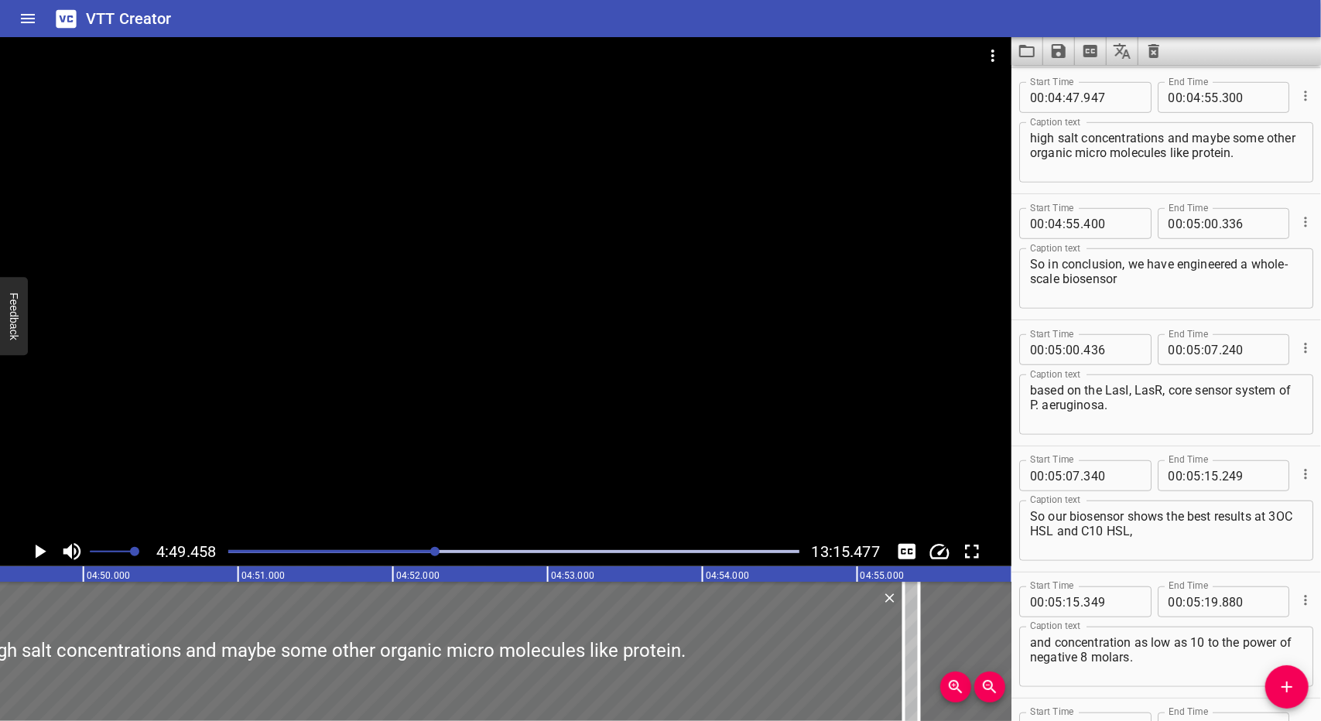
click at [423, 556] on div at bounding box center [513, 552] width 589 height 22
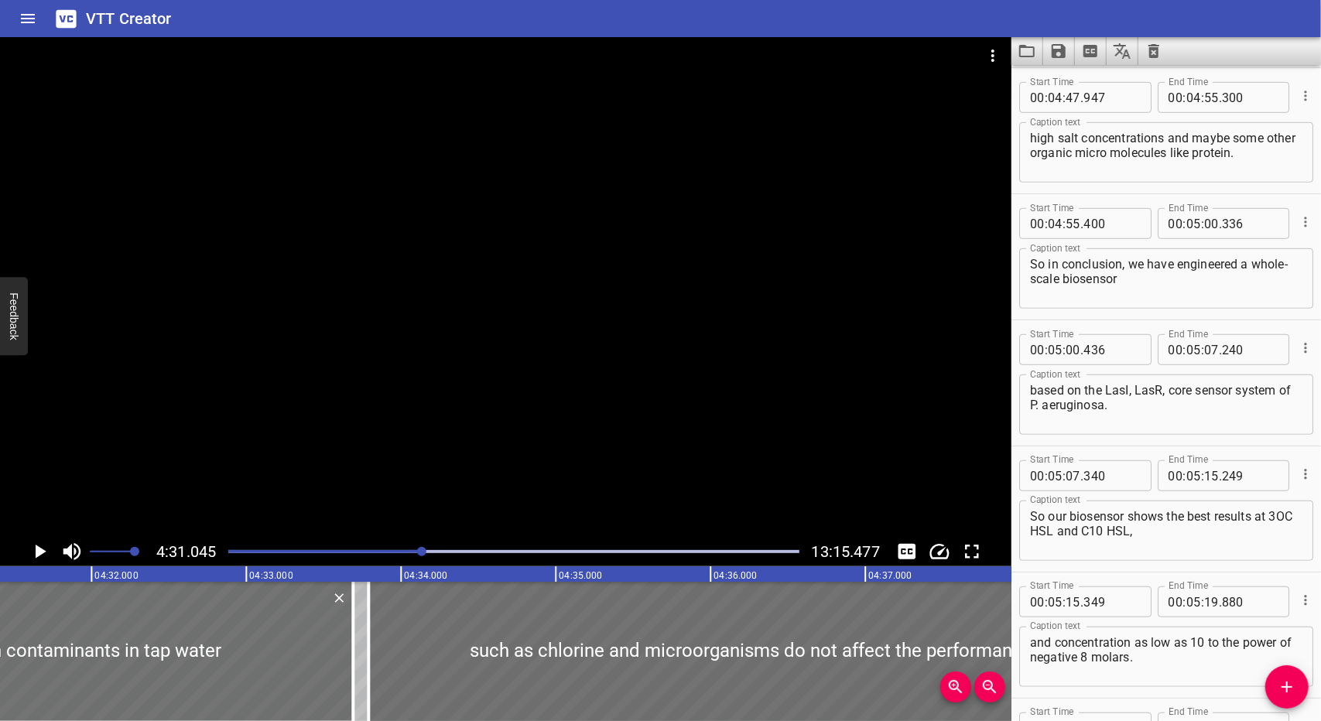
click at [45, 553] on icon "Play/Pause" at bounding box center [39, 551] width 23 height 23
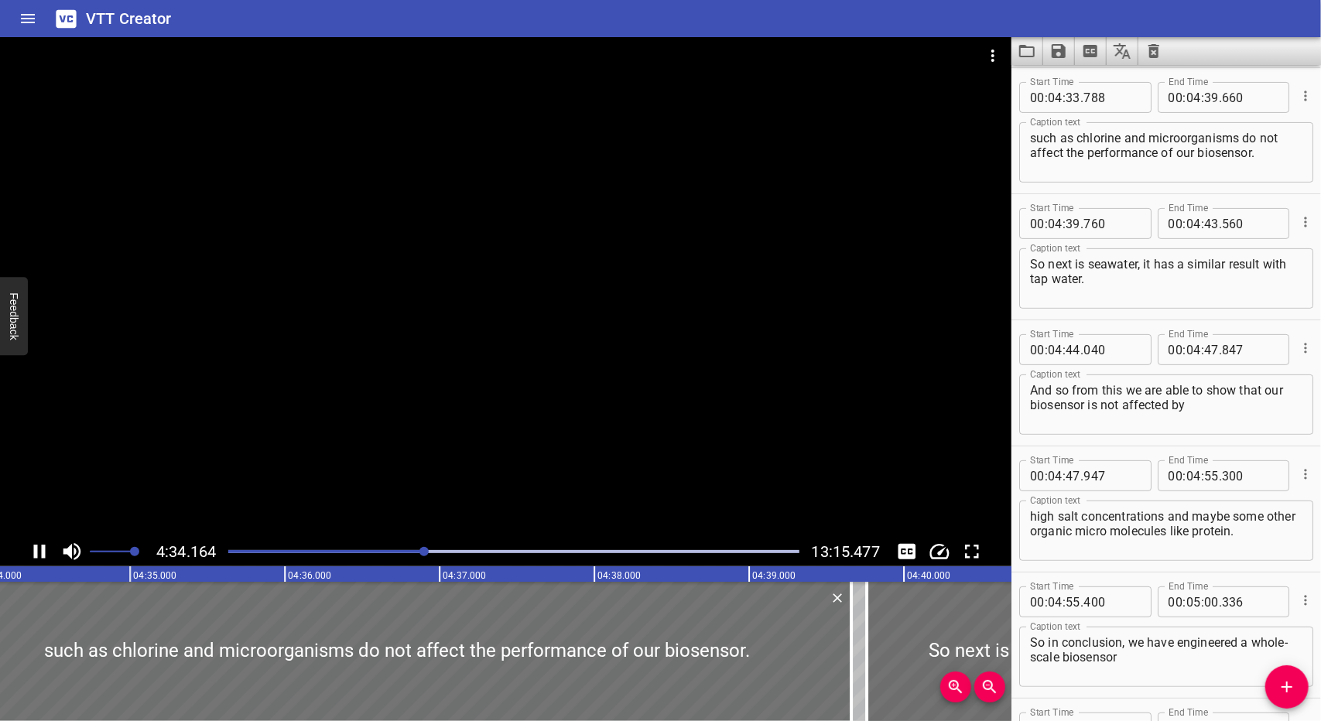
click at [432, 553] on div at bounding box center [513, 552] width 589 height 22
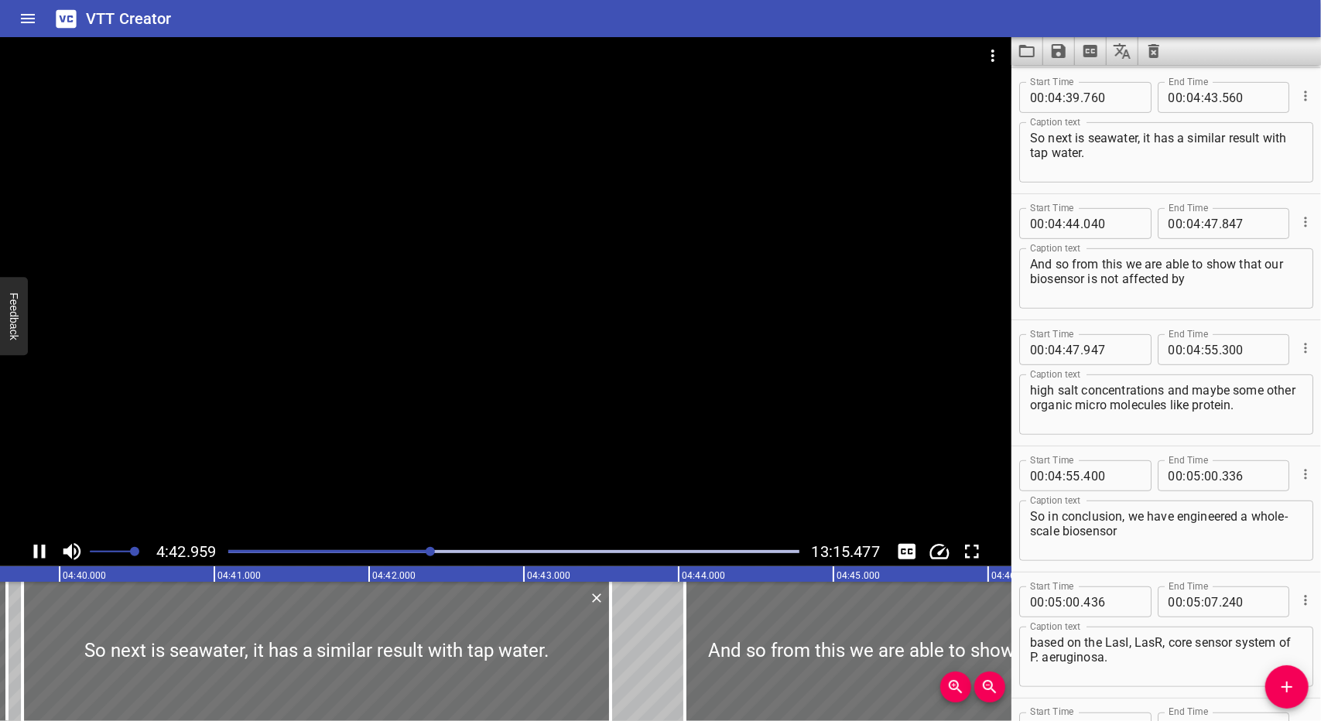
click at [440, 553] on div at bounding box center [513, 552] width 589 height 22
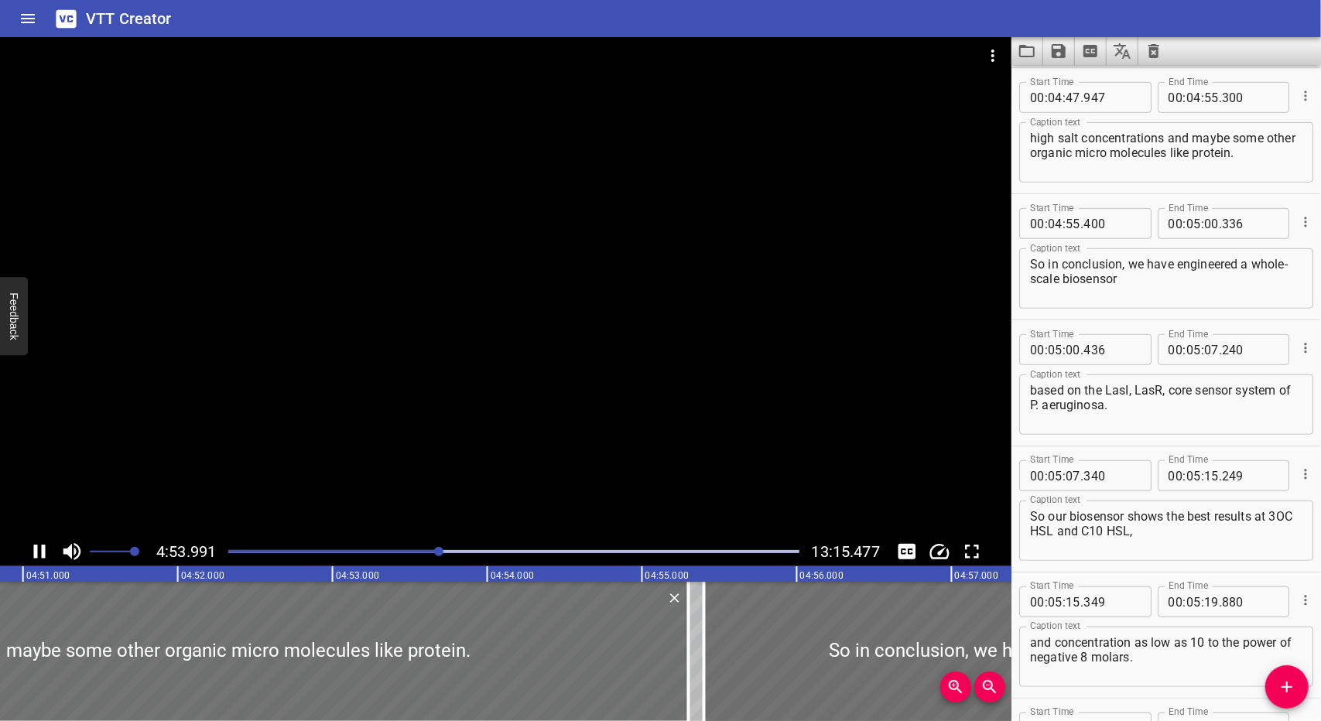
click at [438, 553] on div at bounding box center [438, 551] width 9 height 9
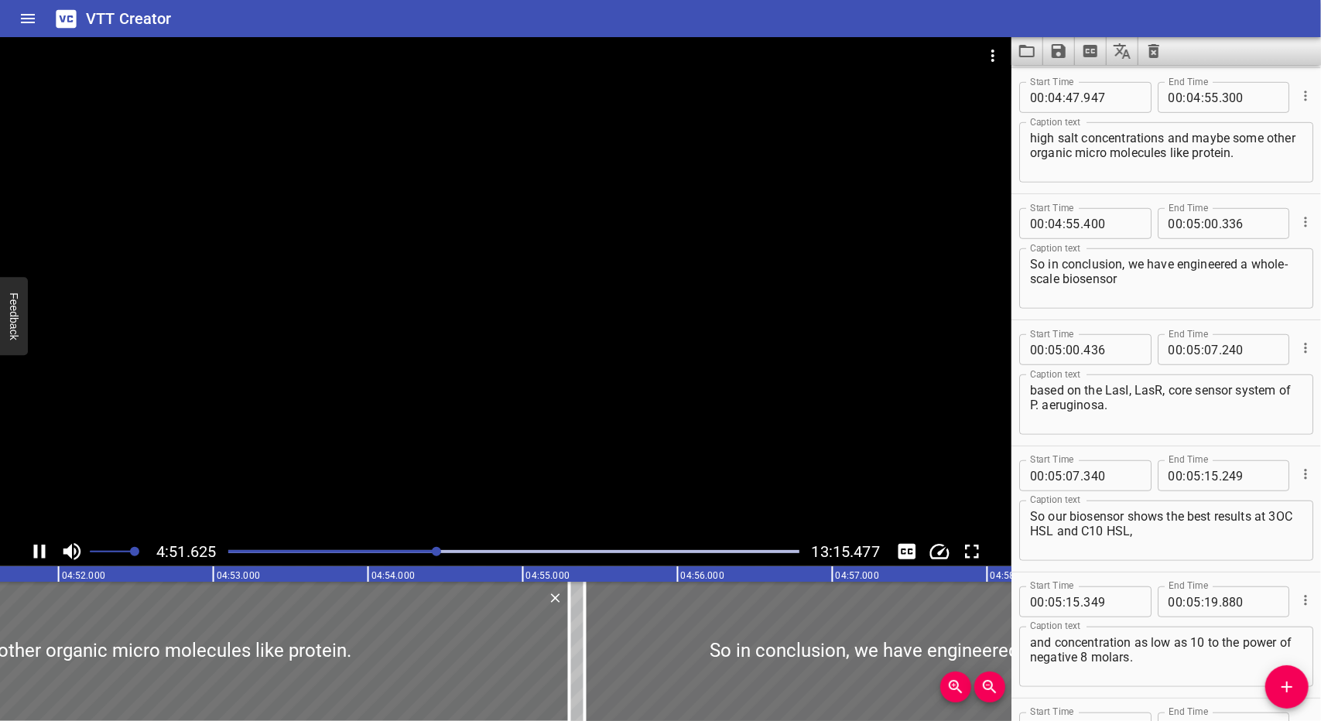
click at [436, 555] on div at bounding box center [436, 551] width 9 height 9
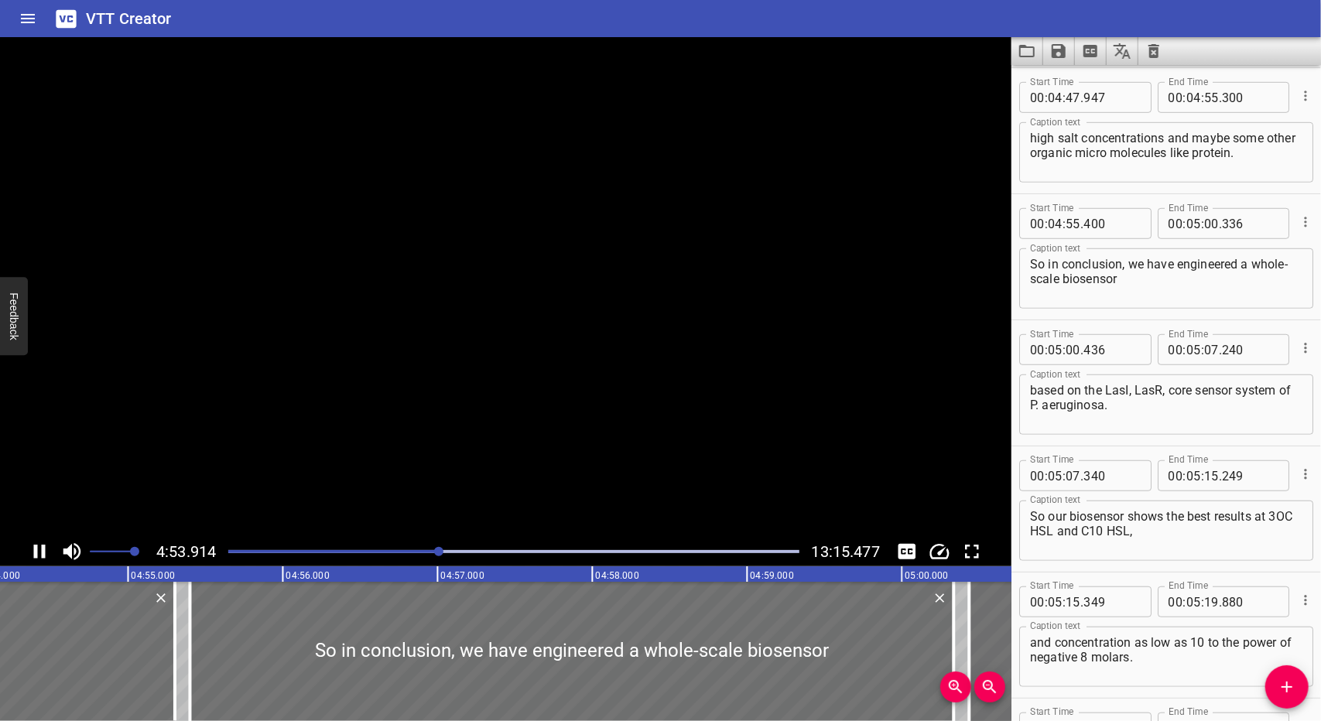
click at [40, 556] on icon "Play/Pause" at bounding box center [39, 551] width 23 height 23
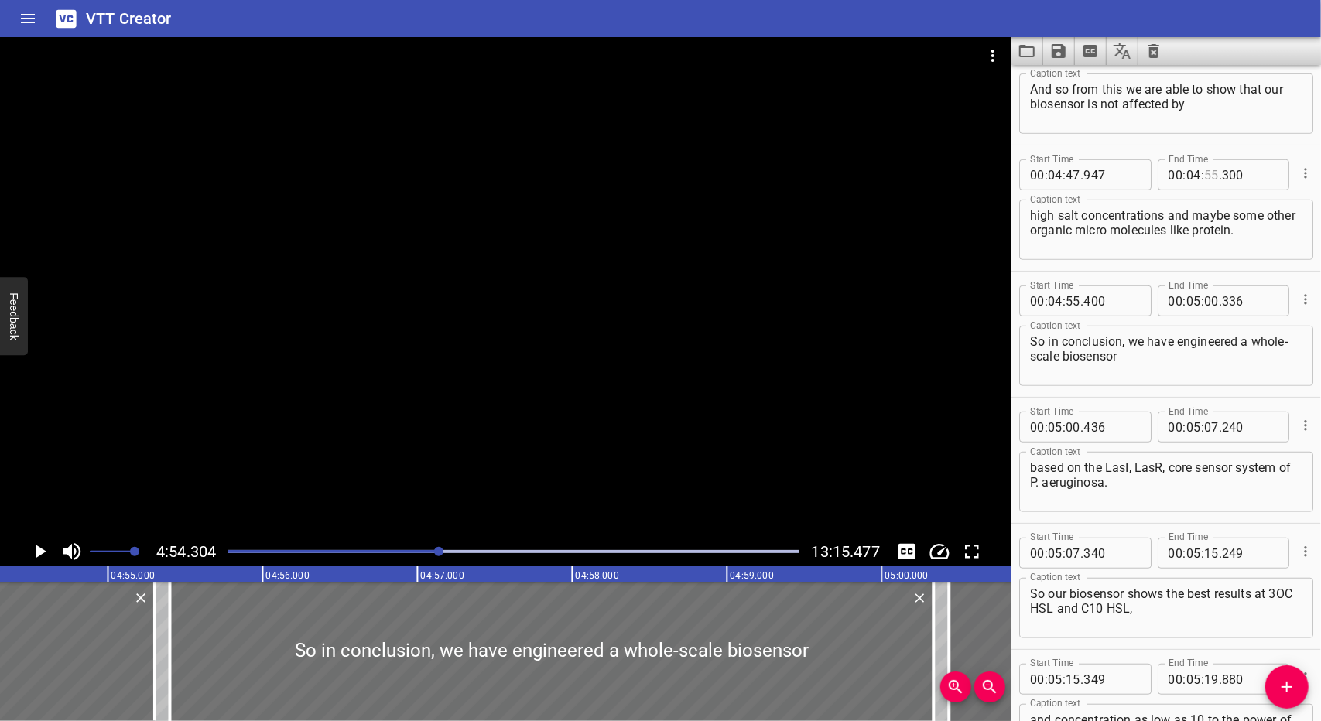
click at [1204, 175] on input "number" at bounding box center [1211, 174] width 15 height 31
type input "54"
type input "300"
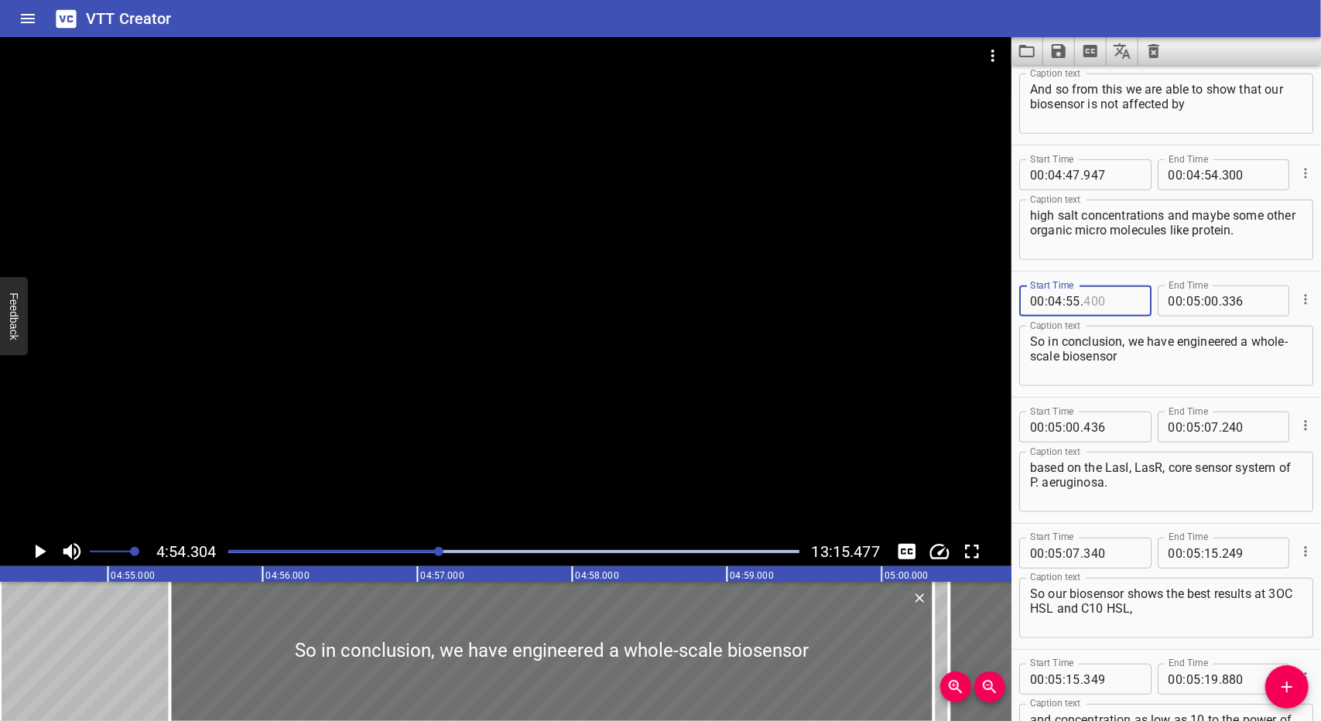
click at [1085, 304] on input "number" at bounding box center [1111, 301] width 56 height 31
type input "400"
click at [1077, 304] on input "number" at bounding box center [1073, 301] width 15 height 31
type input "54"
type input "400"
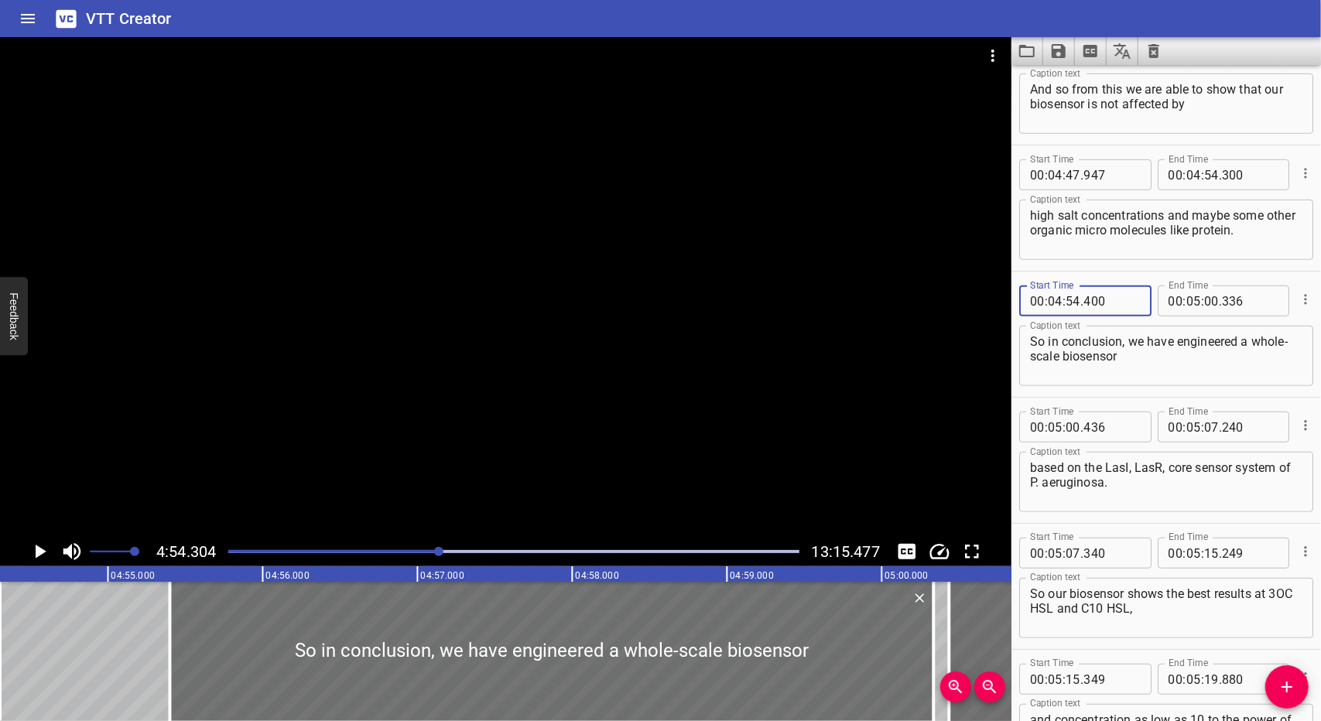
click at [26, 544] on button "Play/Pause" at bounding box center [39, 551] width 29 height 29
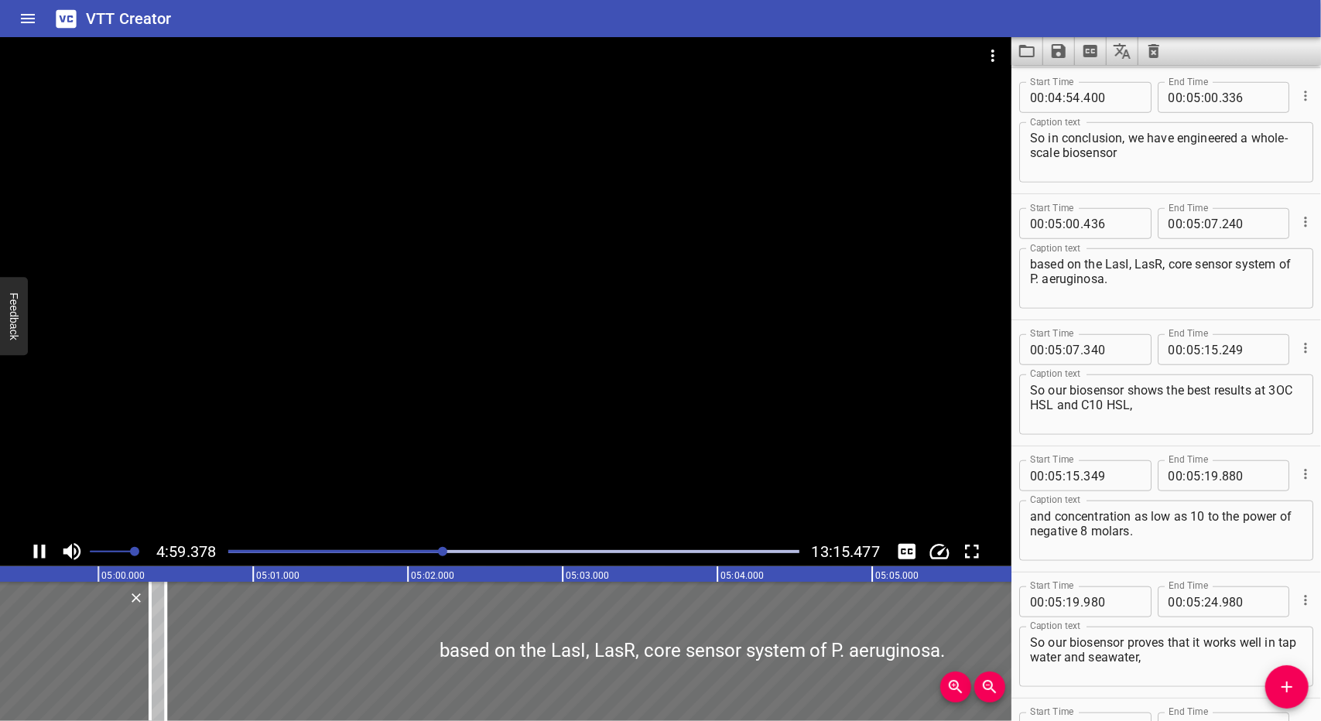
click at [433, 554] on div at bounding box center [513, 552] width 589 height 22
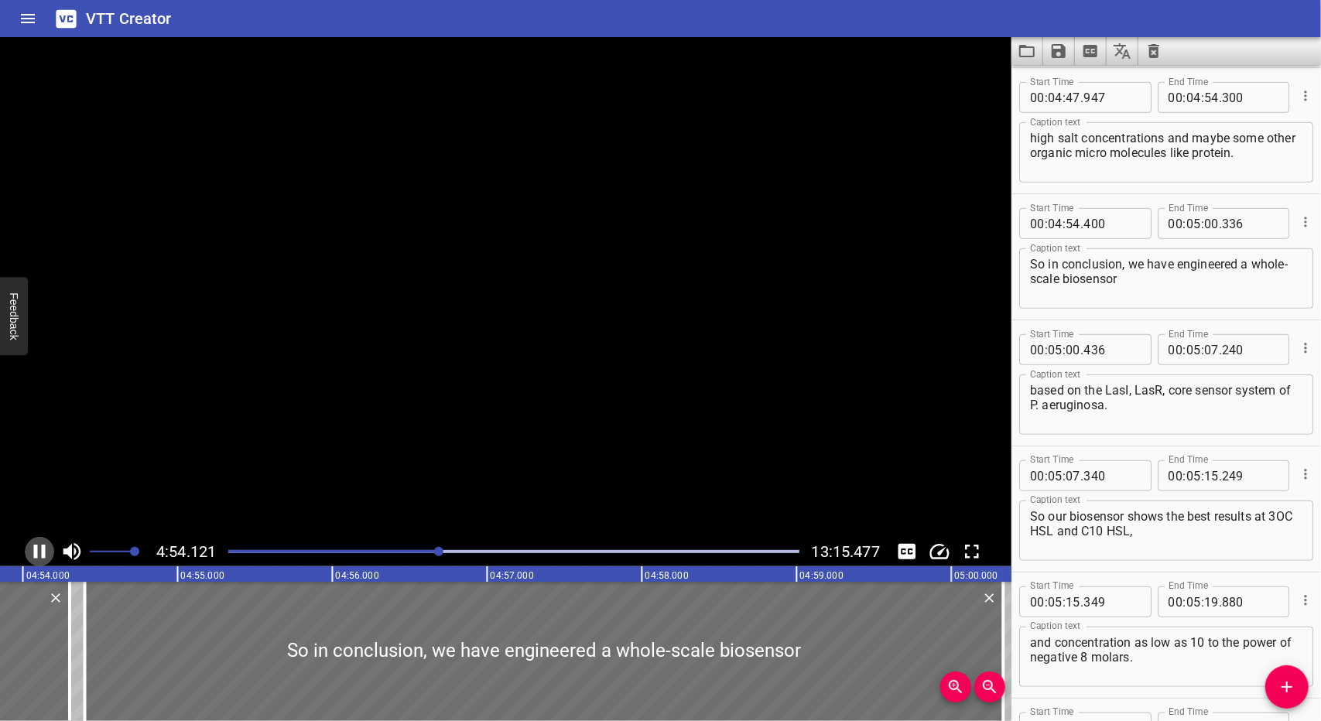
click at [27, 552] on button "Play/Pause" at bounding box center [39, 551] width 29 height 29
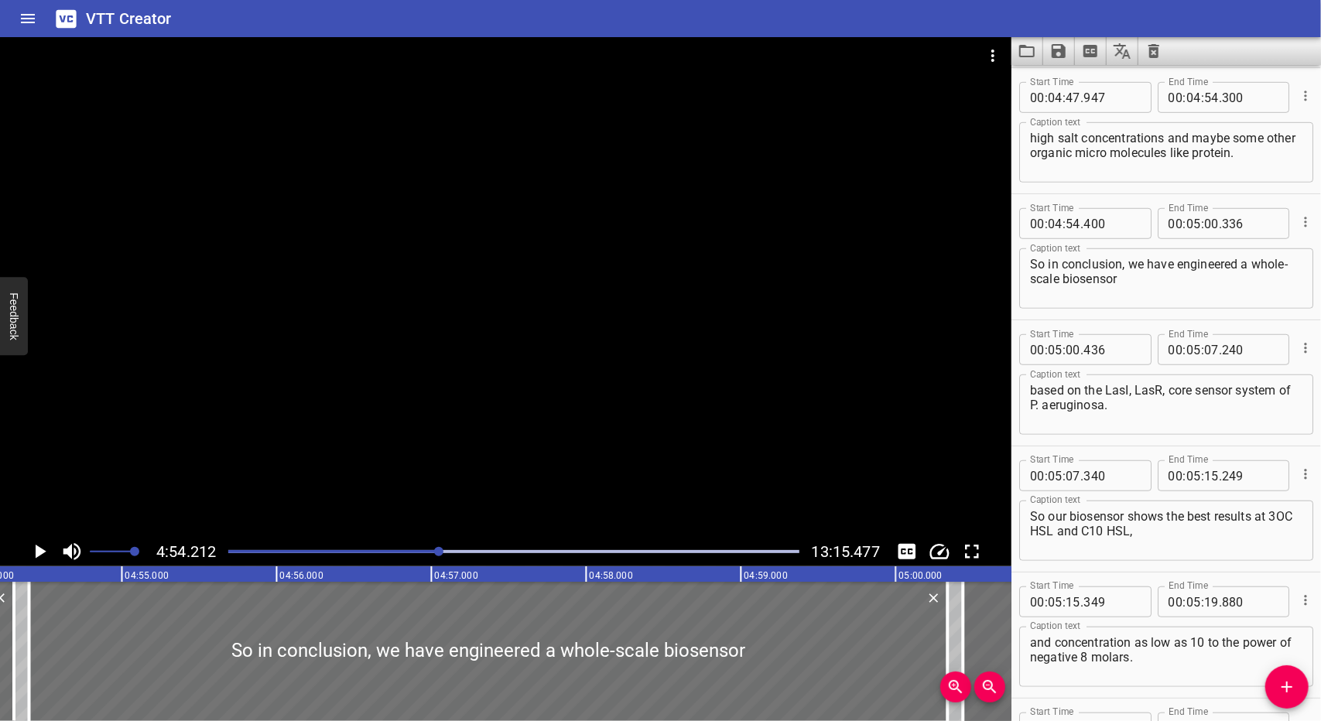
click at [27, 552] on button "Play/Pause" at bounding box center [39, 551] width 29 height 29
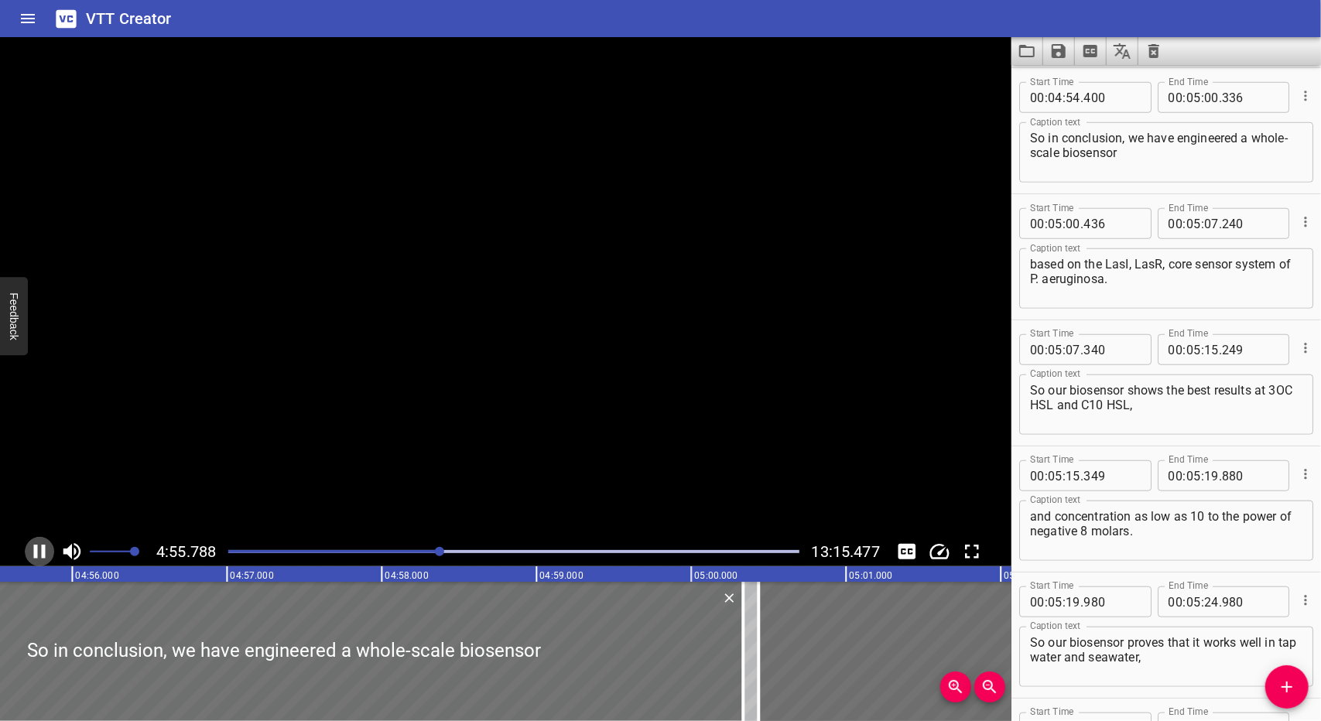
click at [27, 552] on button "Play/Pause" at bounding box center [39, 551] width 29 height 29
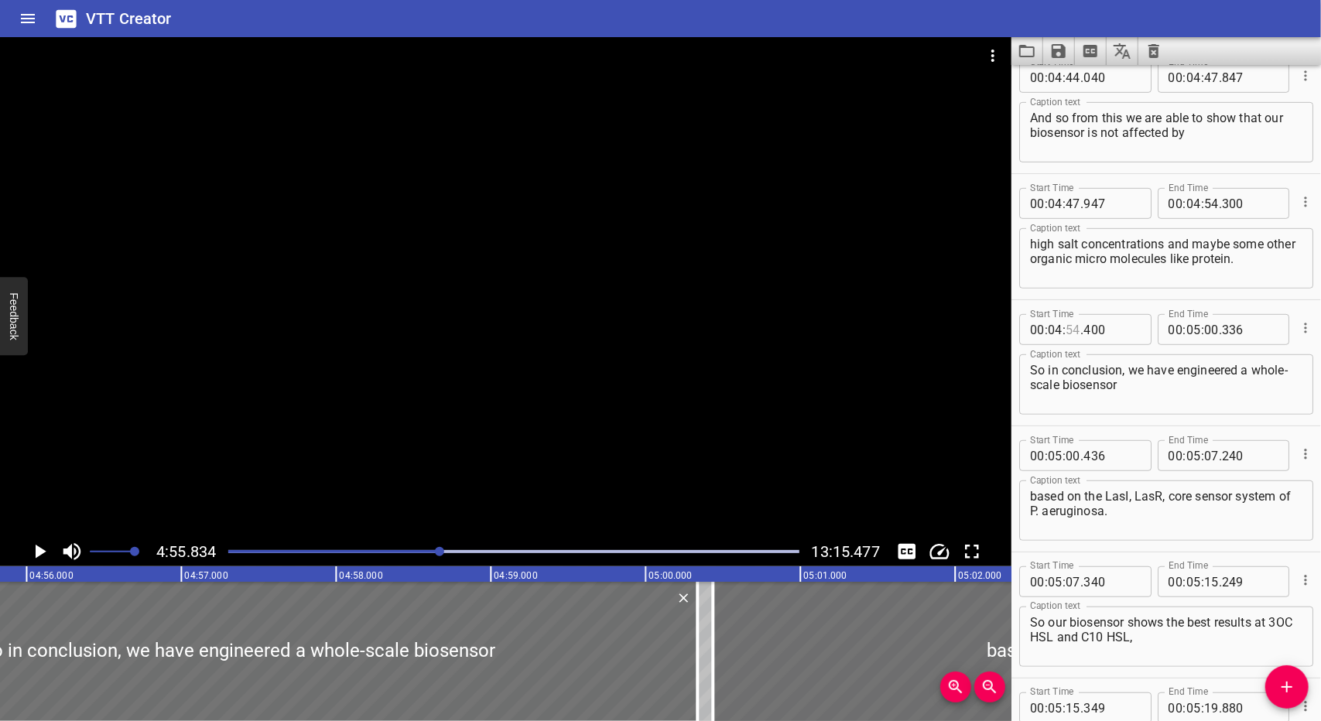
click at [1070, 334] on input "number" at bounding box center [1073, 329] width 15 height 31
type input "55"
type input "834"
click at [53, 556] on button "Play/Pause" at bounding box center [39, 551] width 29 height 29
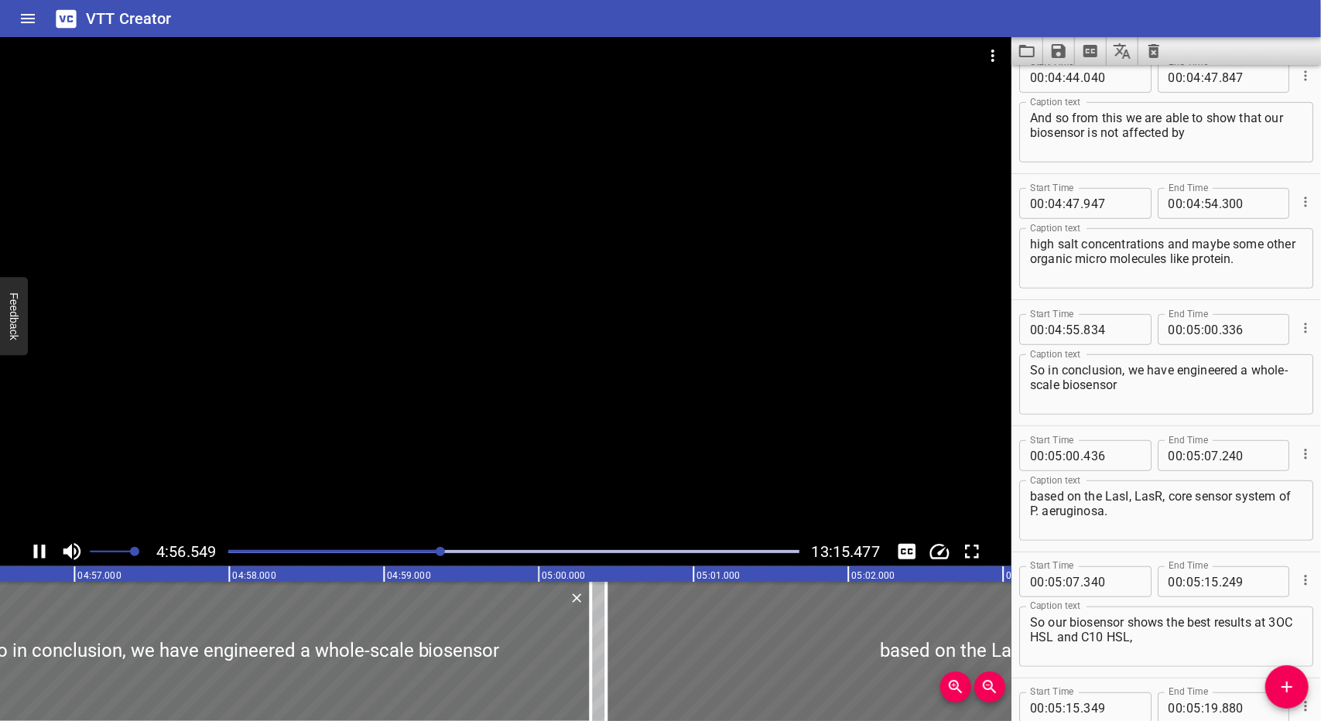
click at [441, 559] on div at bounding box center [513, 552] width 589 height 22
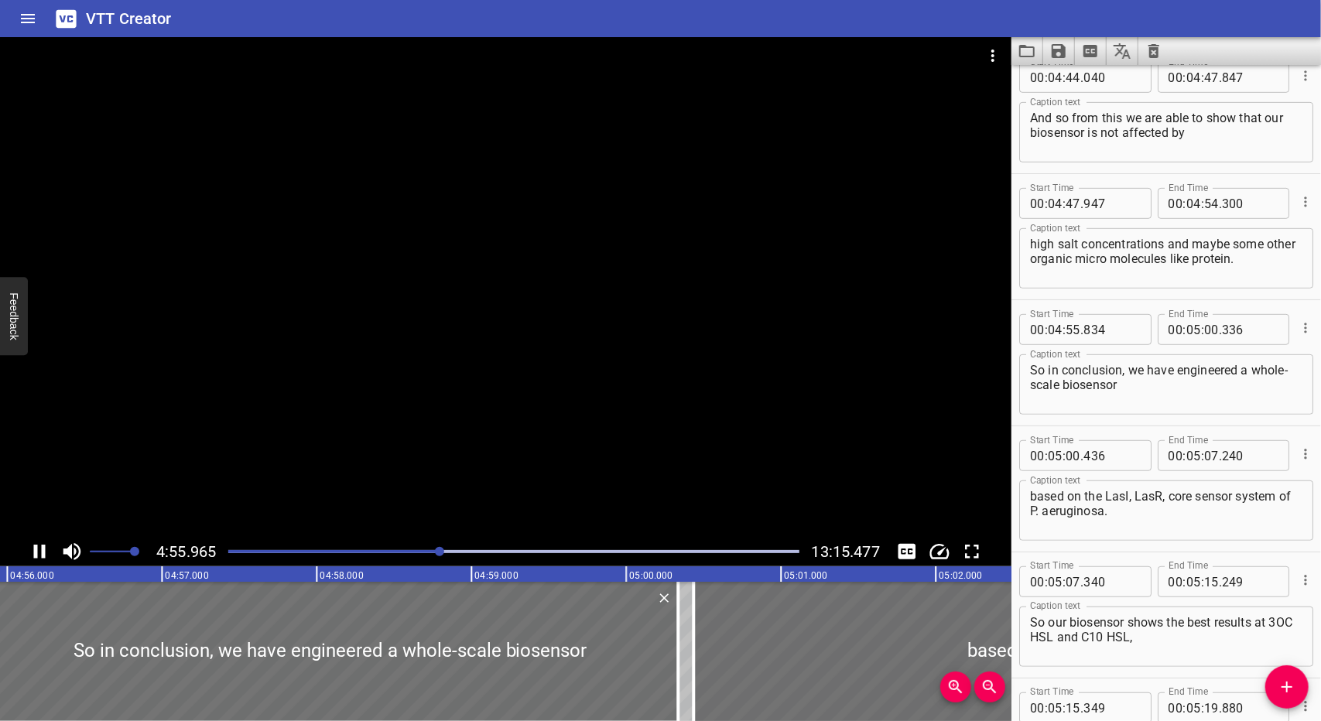
click at [439, 556] on div at bounding box center [439, 551] width 9 height 9
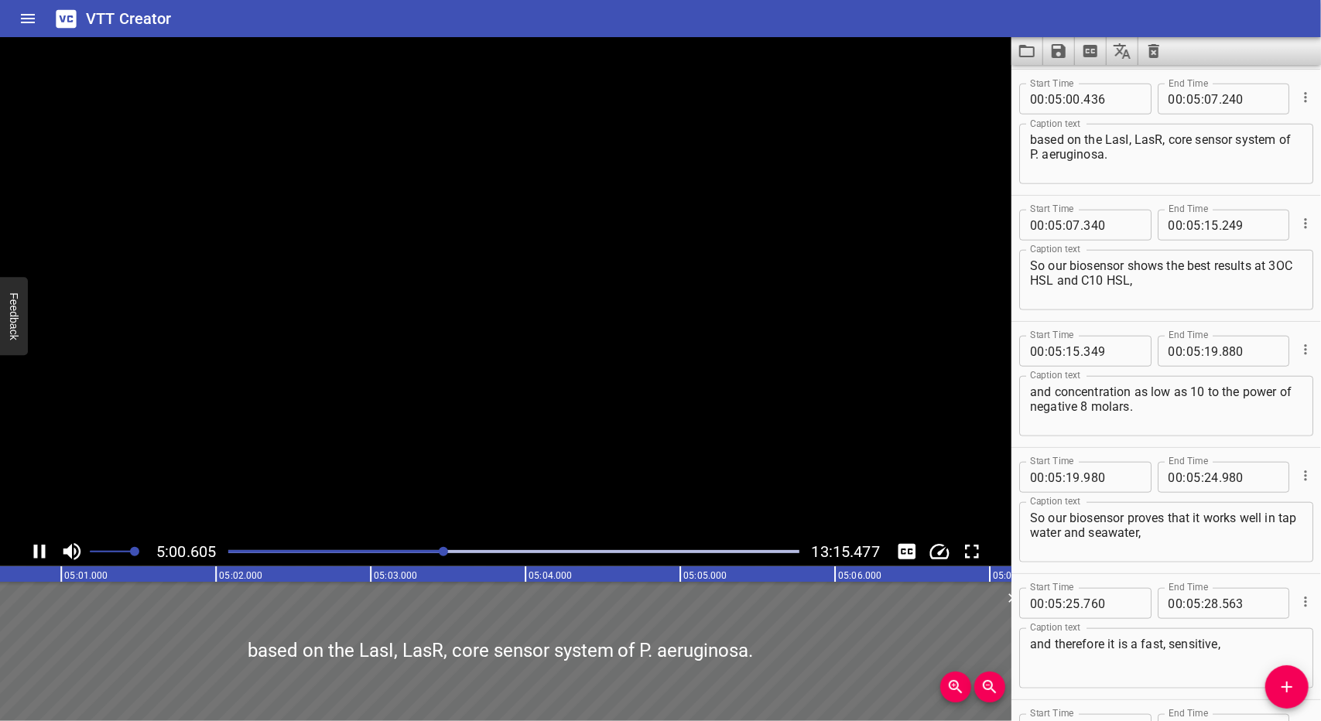
scroll to position [8829, 0]
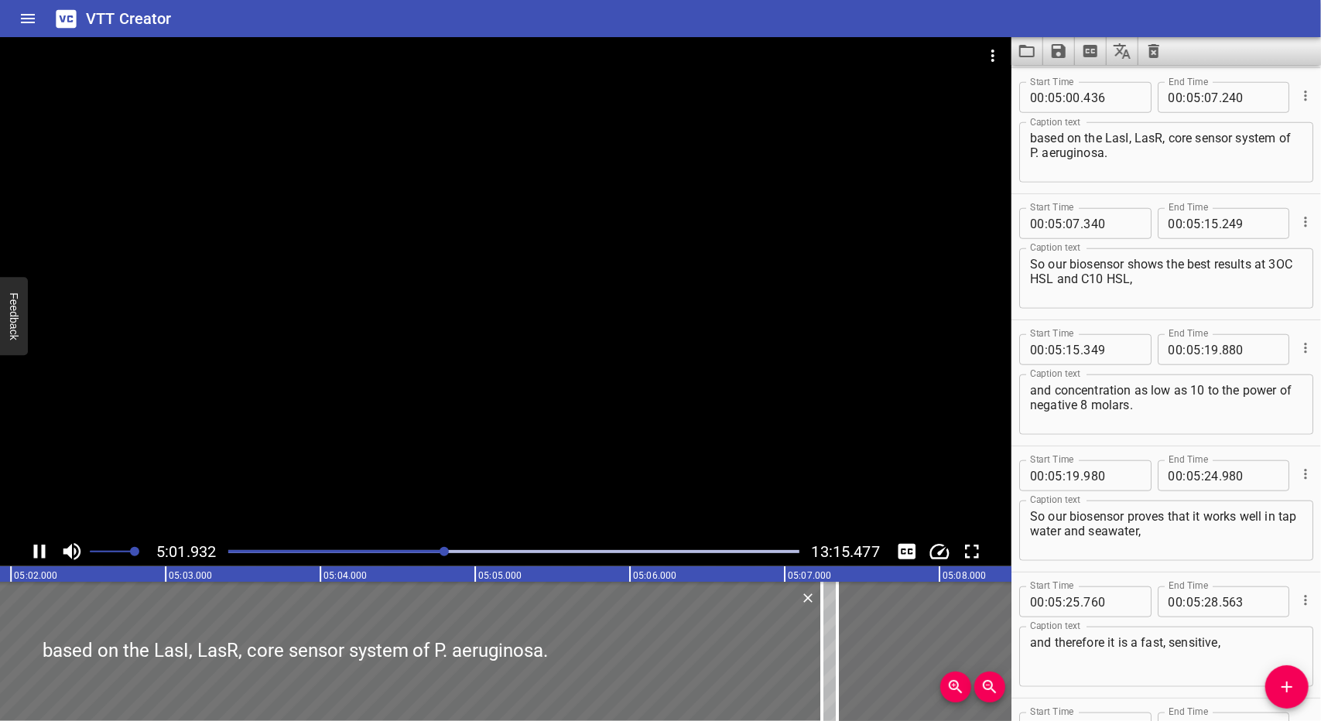
click at [442, 555] on div at bounding box center [444, 551] width 9 height 9
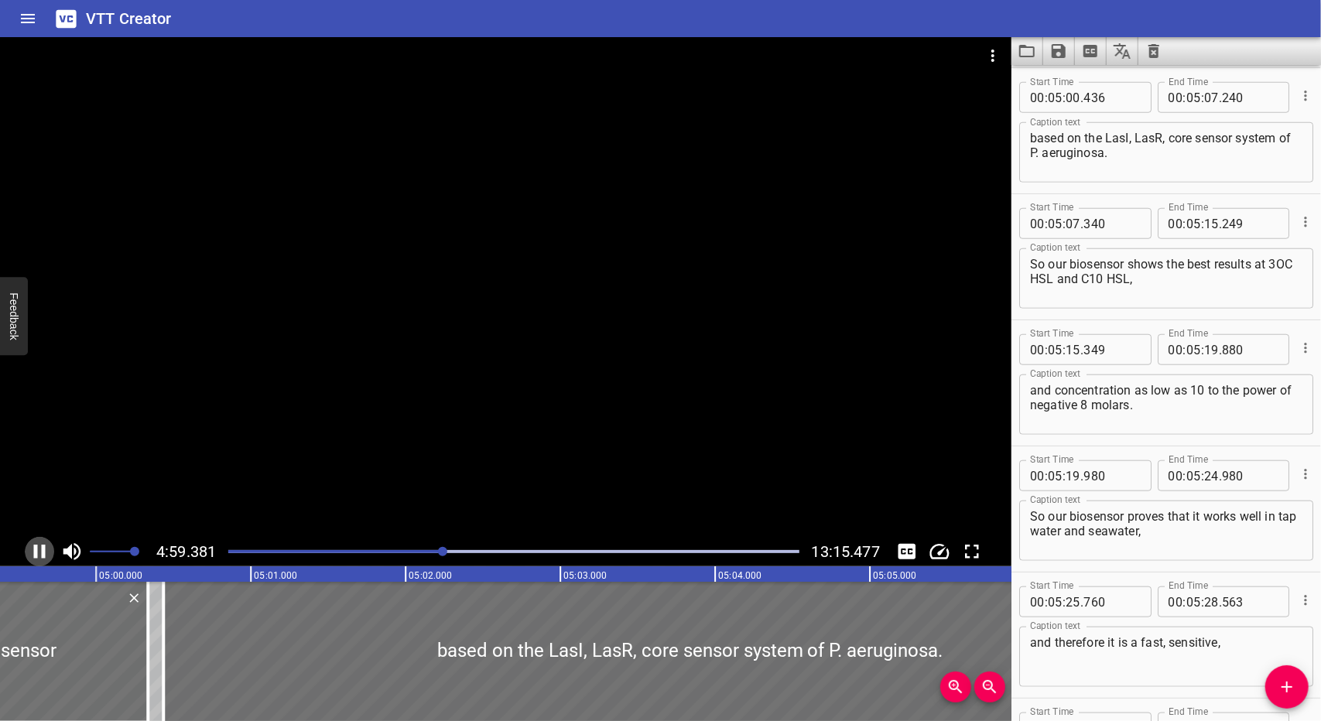
click at [34, 547] on icon "Play/Pause" at bounding box center [40, 552] width 12 height 14
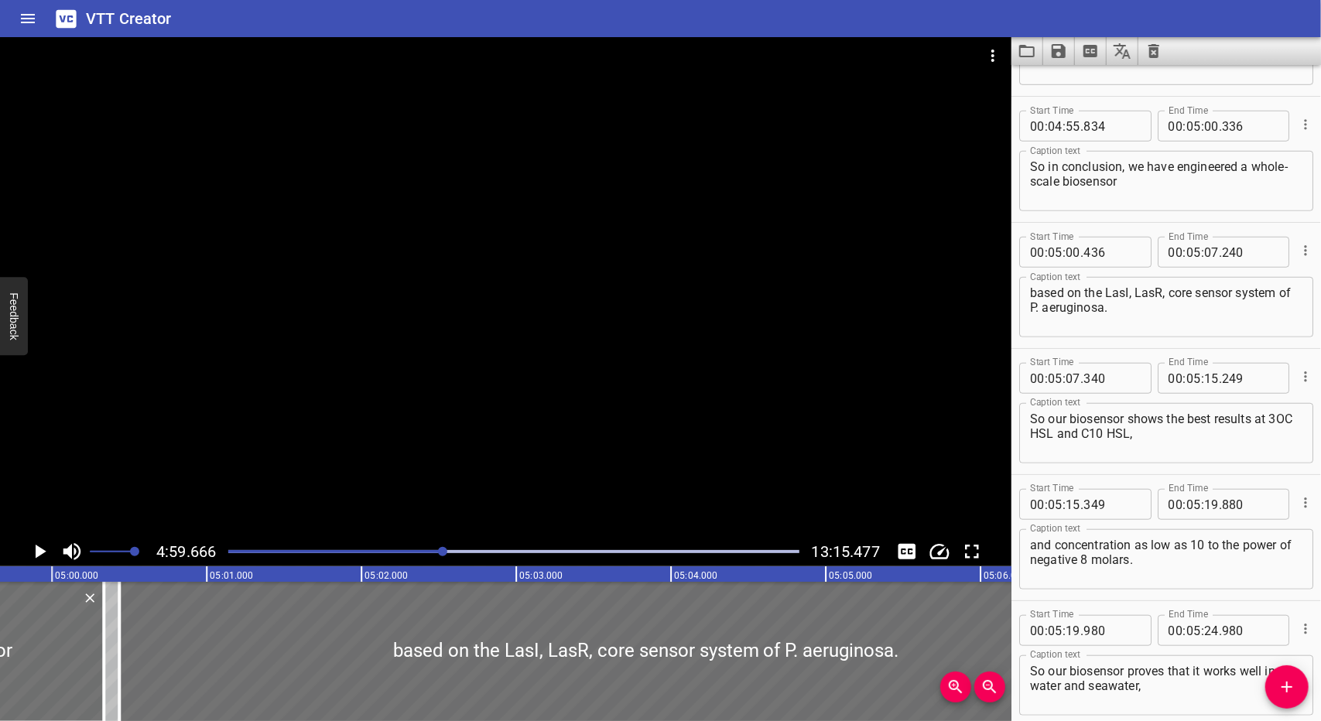
scroll to position [8597, 0]
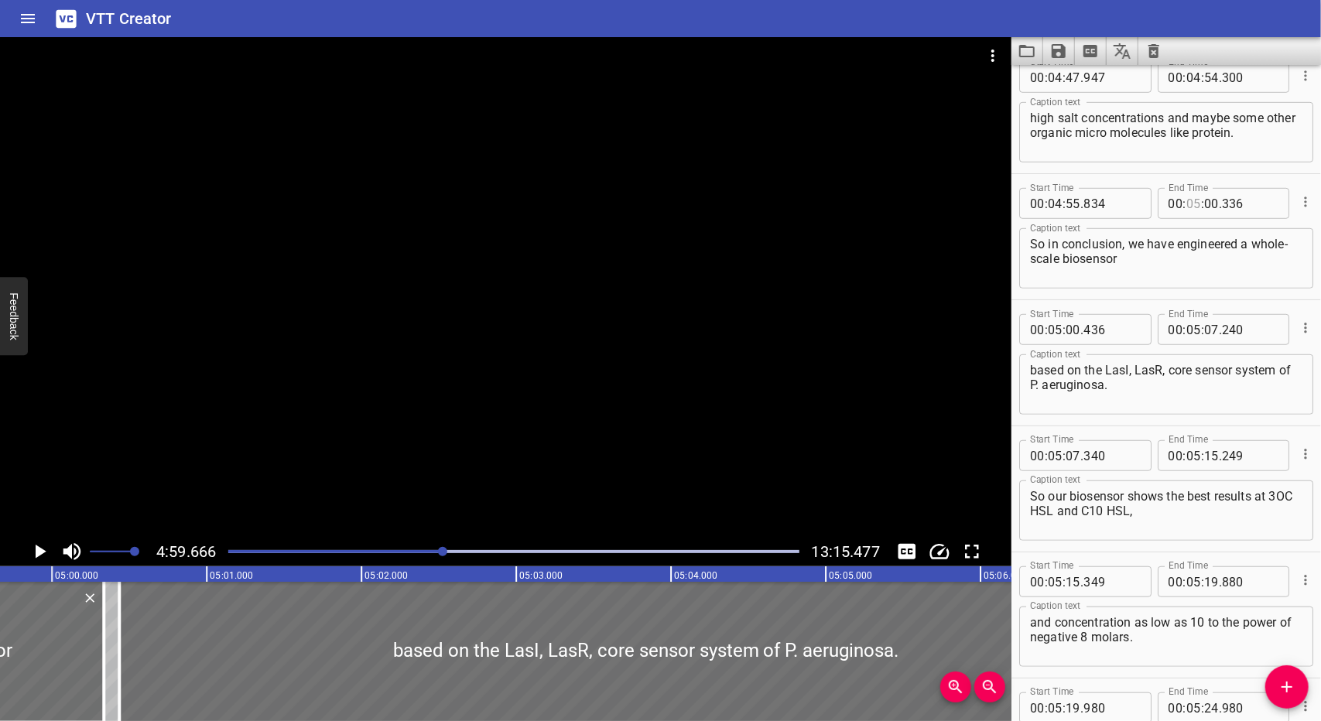
click at [1186, 210] on input "number" at bounding box center [1193, 203] width 15 height 31
type input "04"
type input "59"
type input "666"
click at [1062, 335] on input "number" at bounding box center [1055, 329] width 15 height 31
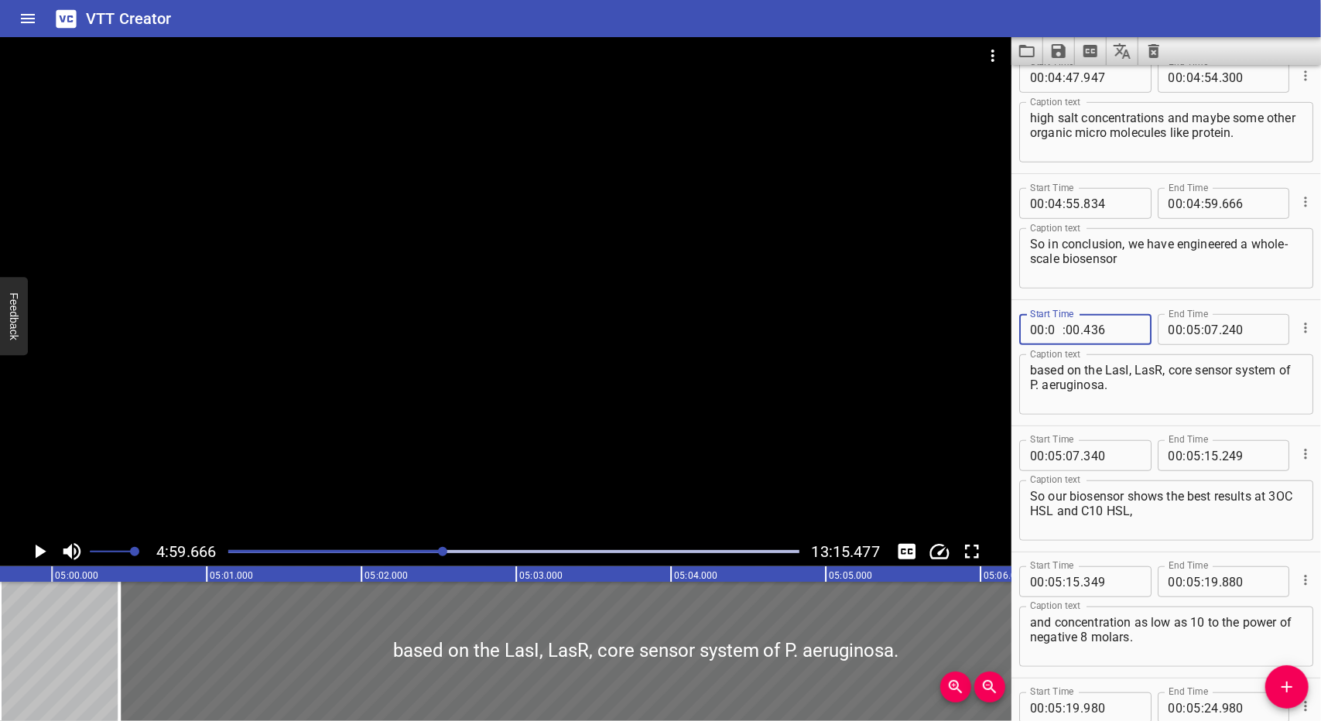
type input "04"
type input "59"
type input "766"
click at [48, 546] on icon "Play/Pause" at bounding box center [39, 551] width 23 height 23
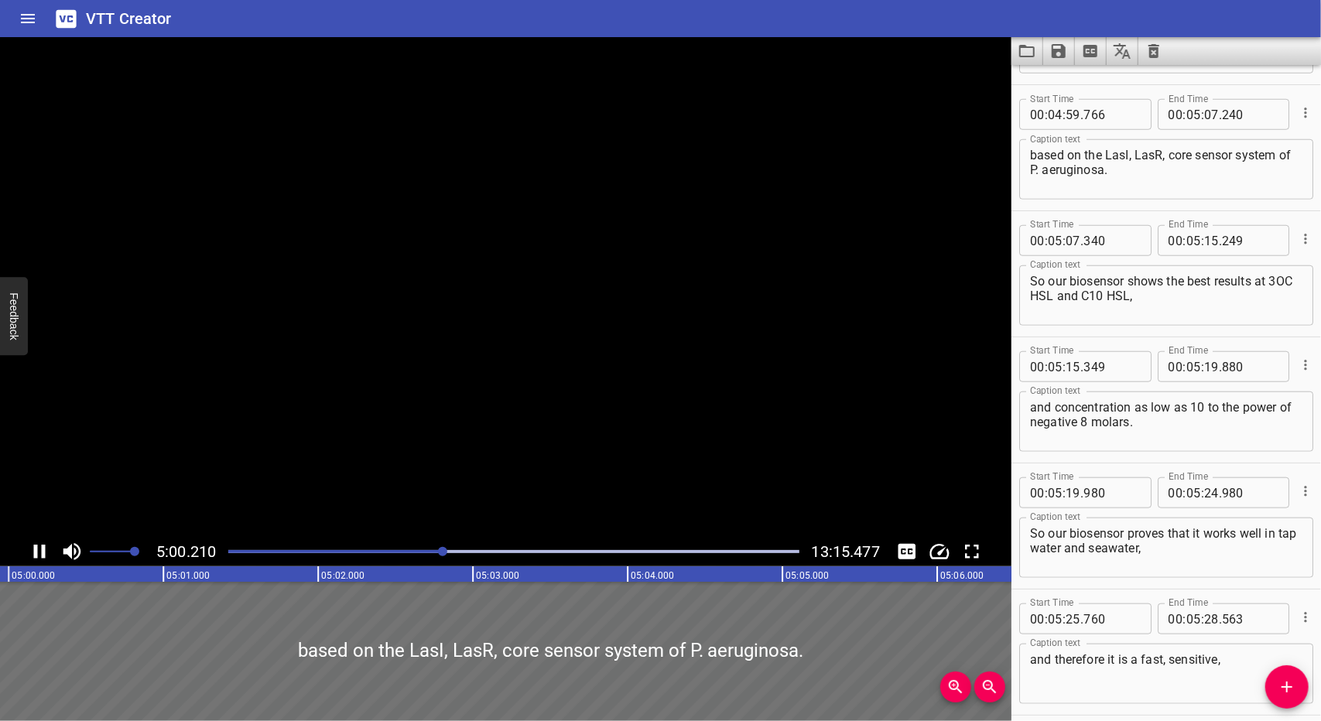
scroll to position [8829, 0]
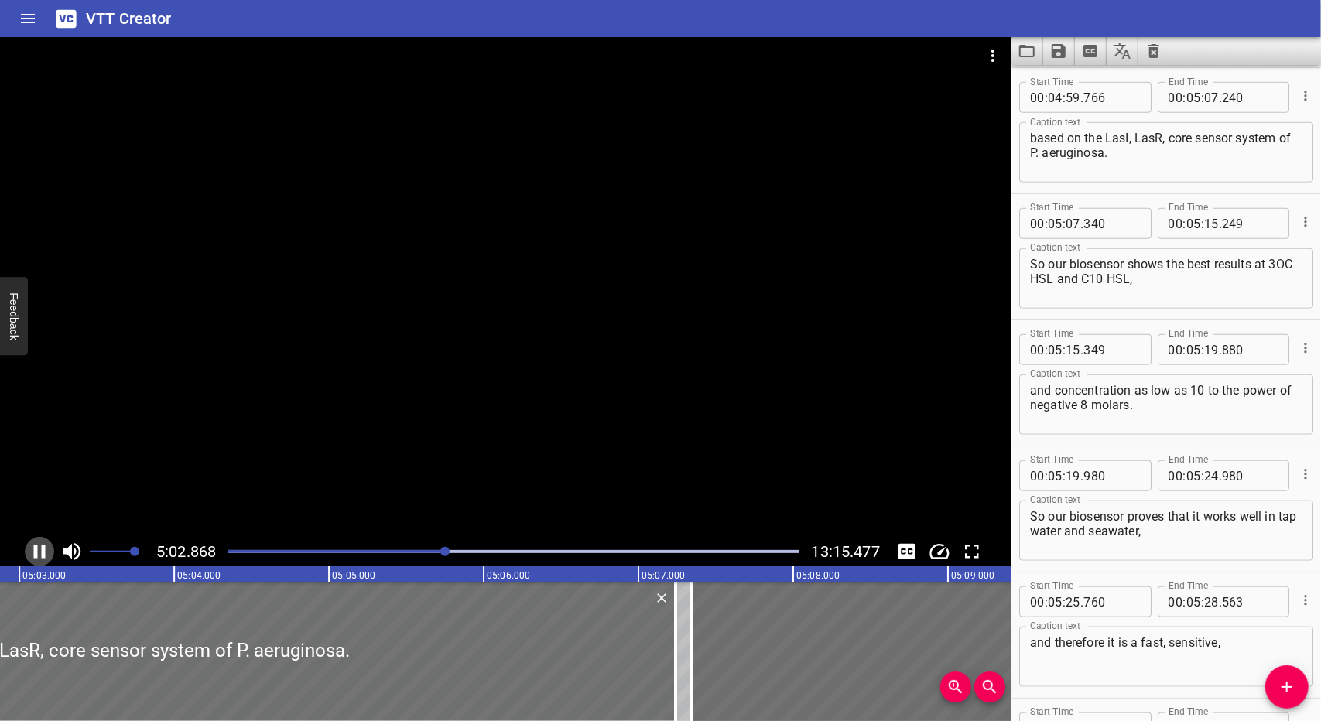
click at [26, 556] on button "Play/Pause" at bounding box center [39, 551] width 29 height 29
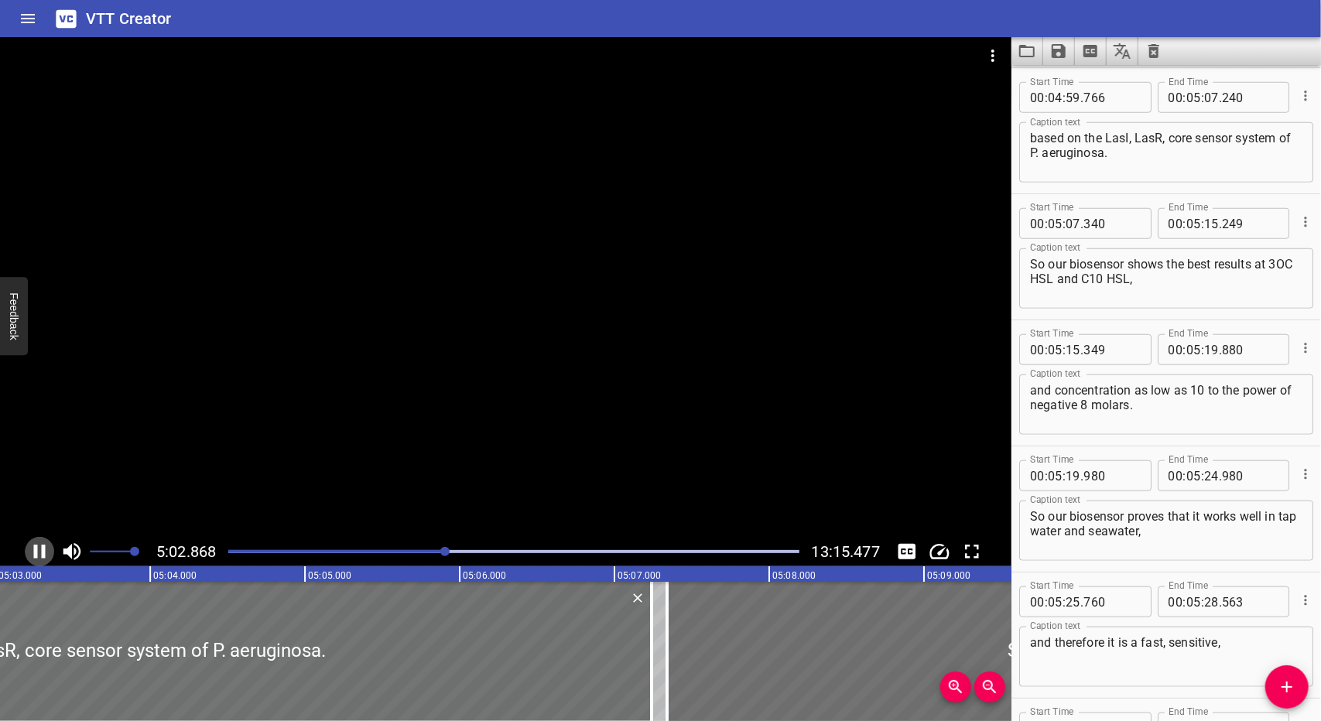
scroll to position [0, 46899]
click at [453, 552] on div "Play progress" at bounding box center [513, 551] width 570 height 3
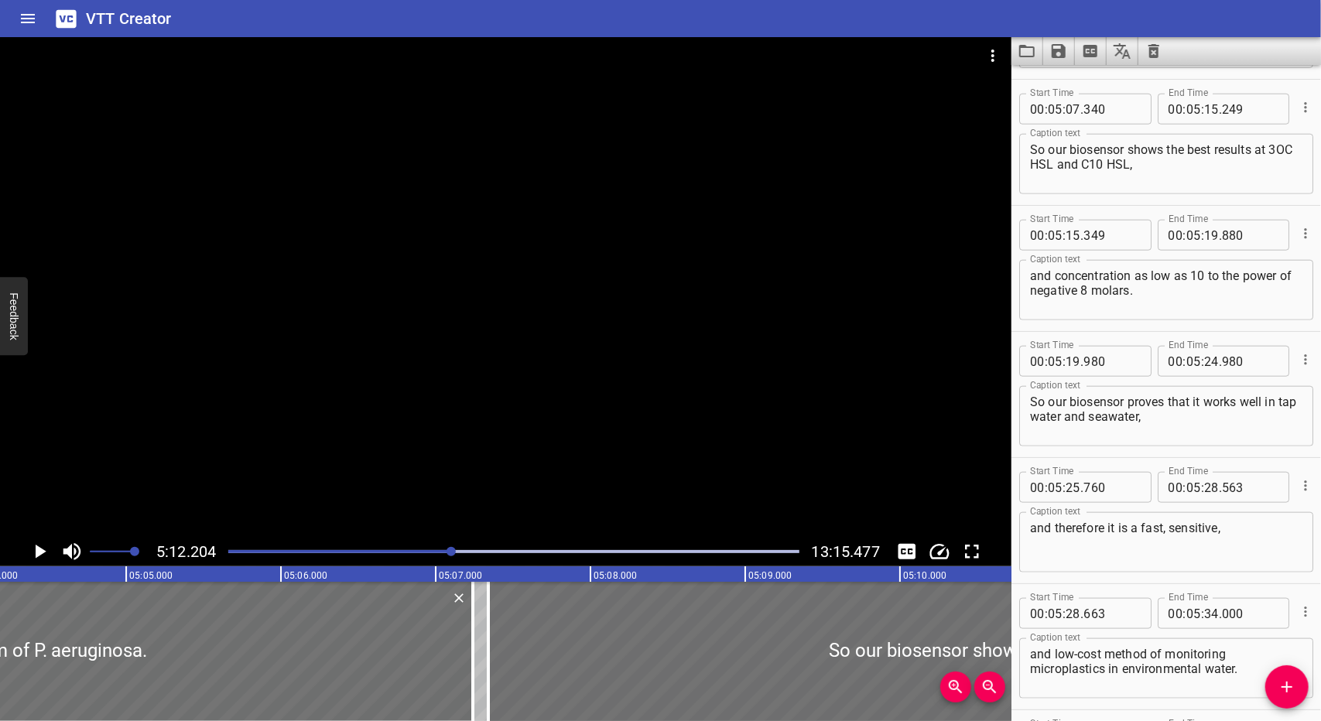
scroll to position [0, 47877]
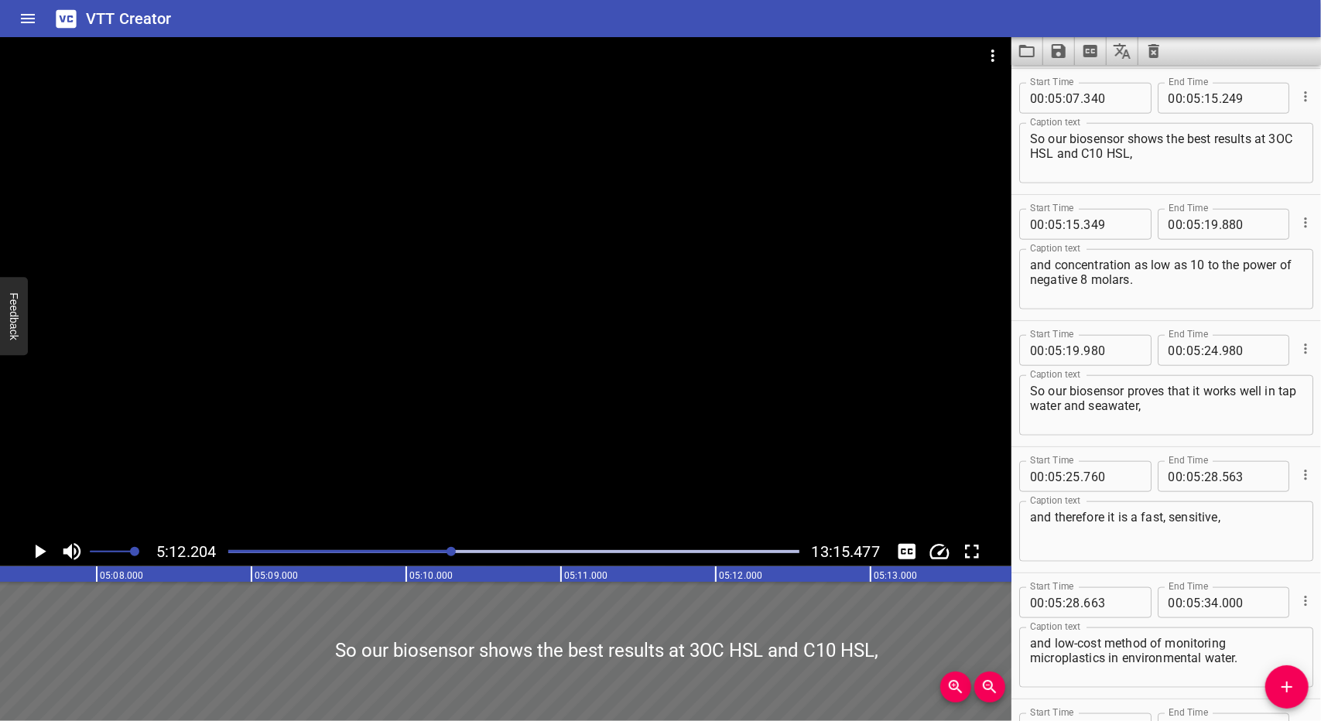
click at [453, 551] on div at bounding box center [450, 551] width 9 height 9
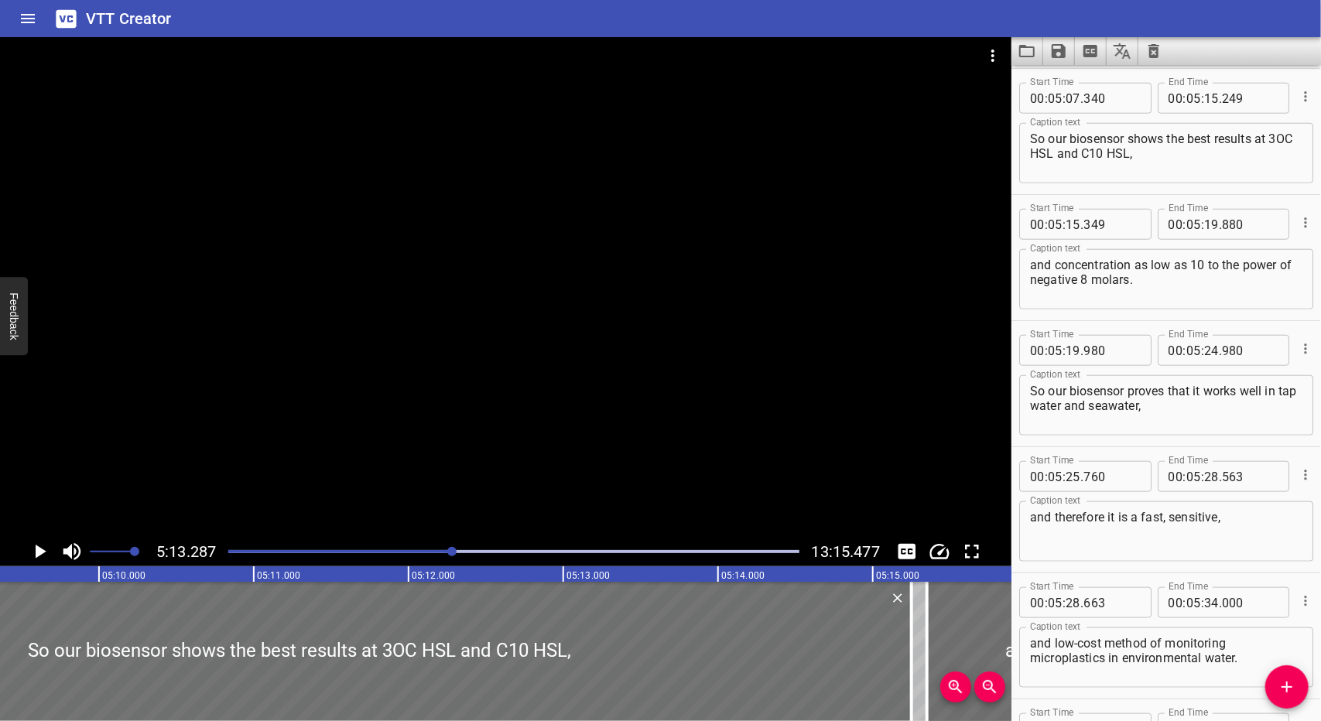
scroll to position [8955, 0]
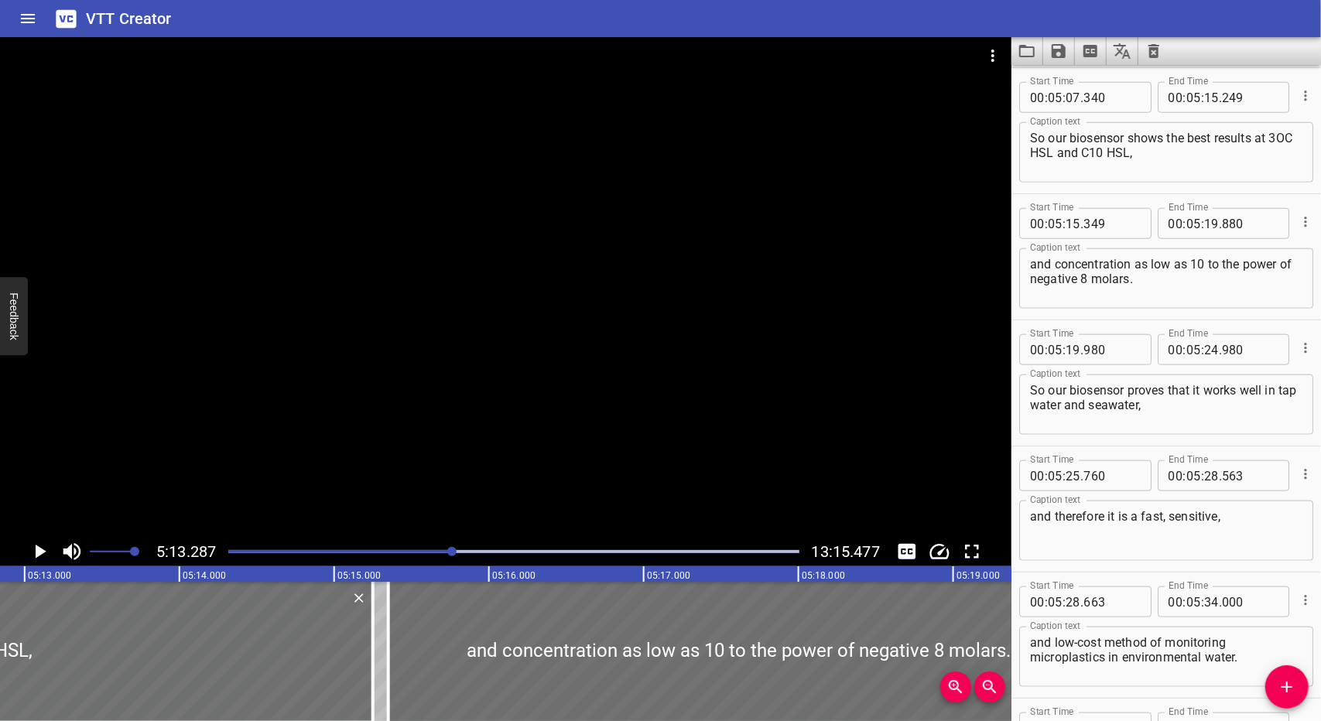
click at [453, 551] on div at bounding box center [451, 551] width 9 height 9
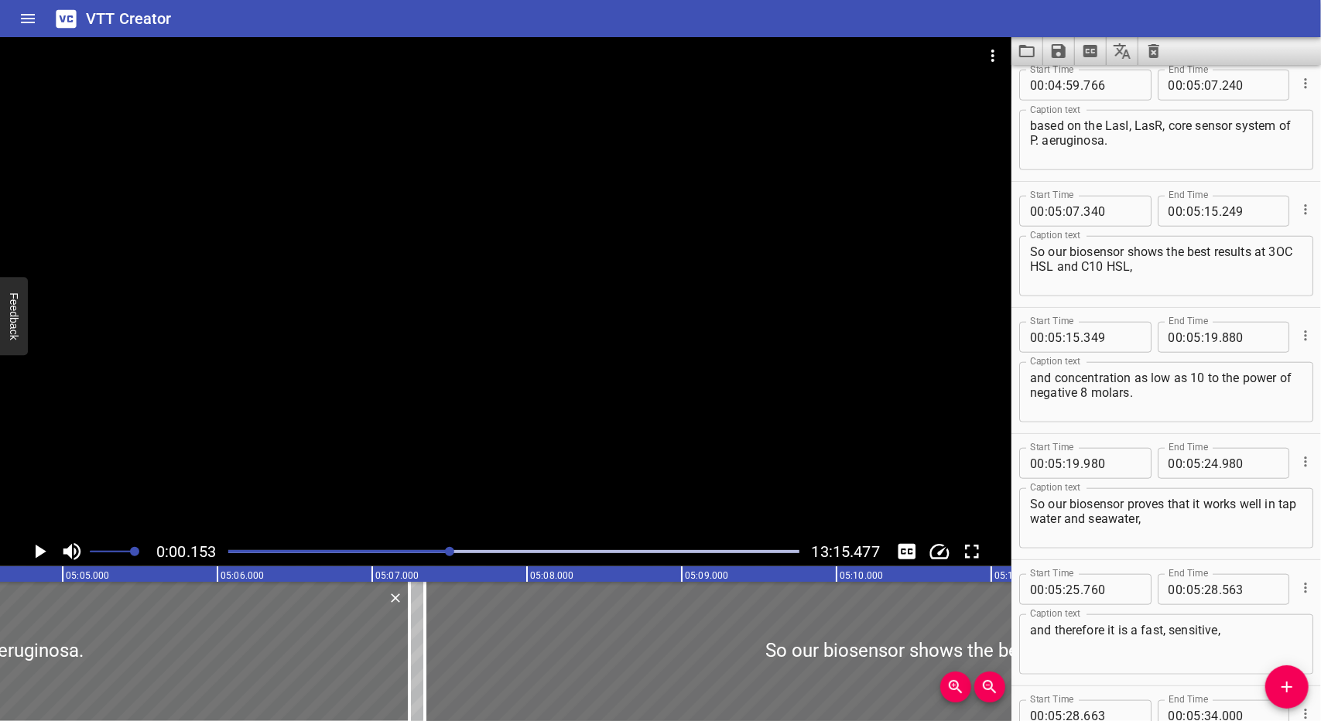
scroll to position [8829, 0]
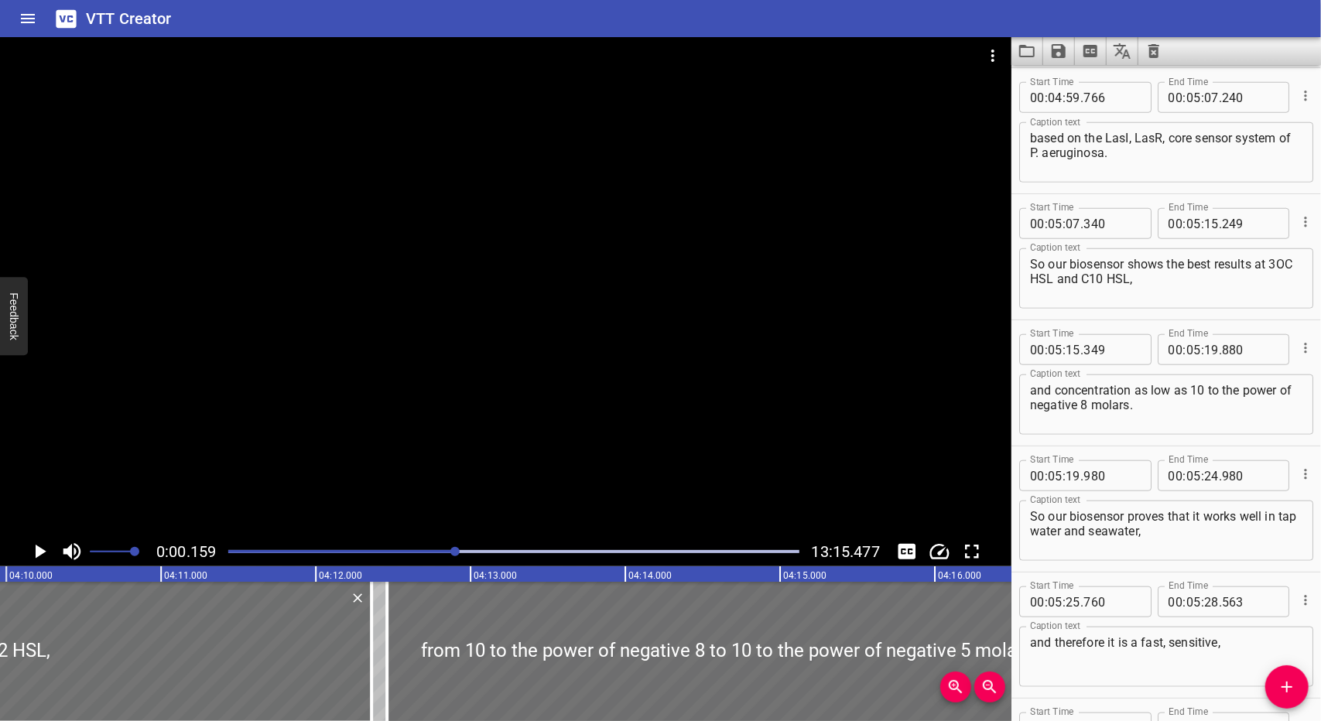
click at [457, 549] on div at bounding box center [454, 551] width 9 height 9
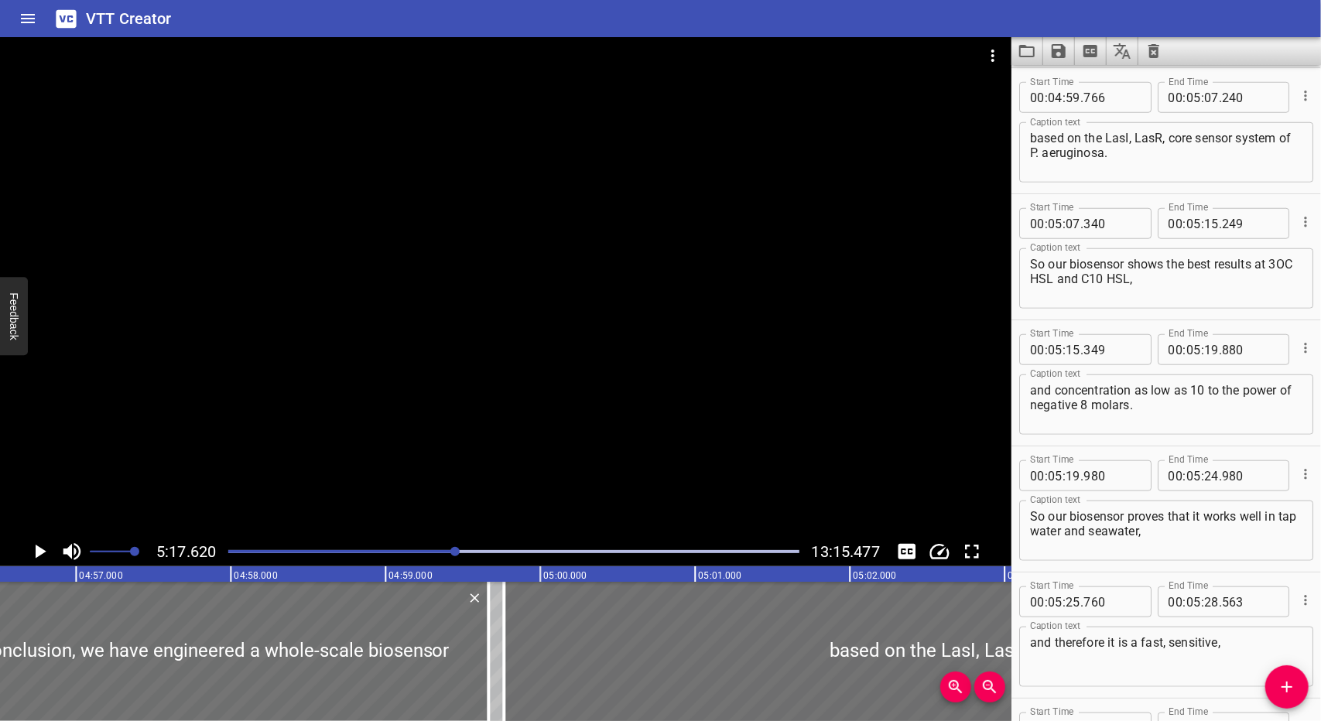
click at [456, 551] on div at bounding box center [454, 551] width 9 height 9
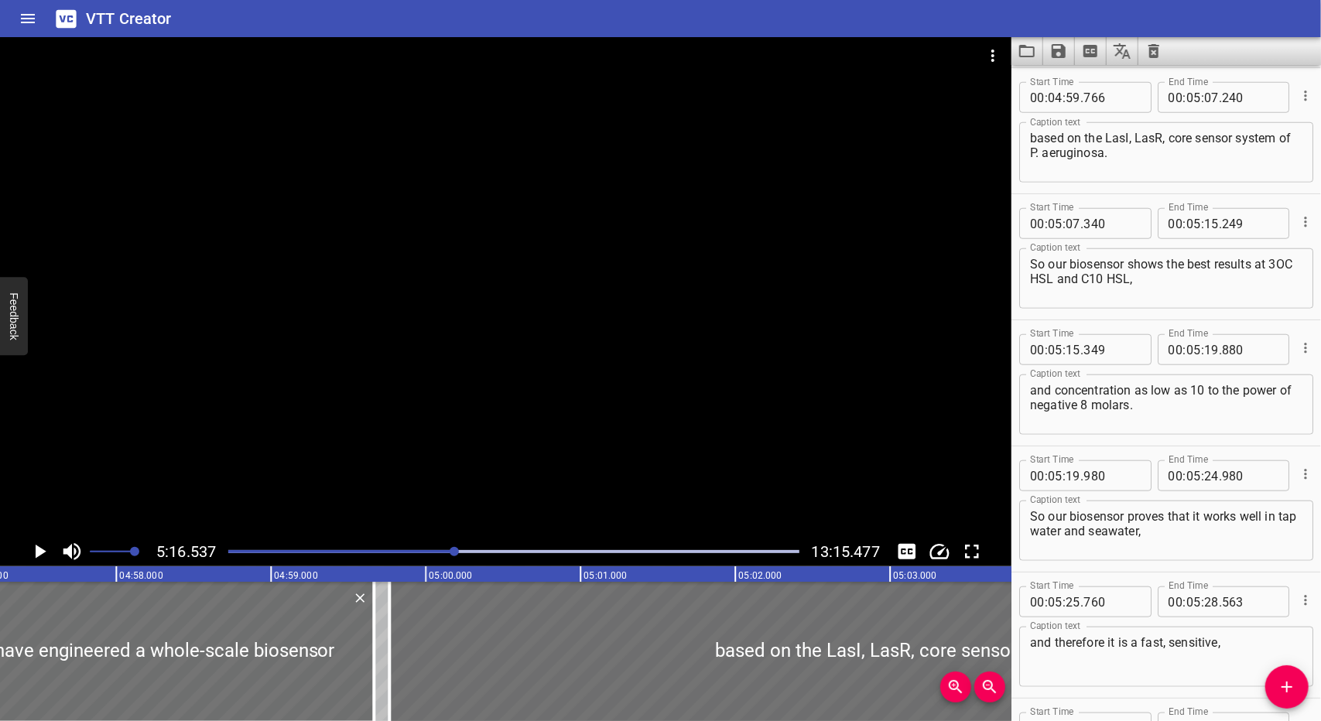
click at [455, 551] on div at bounding box center [454, 551] width 9 height 9
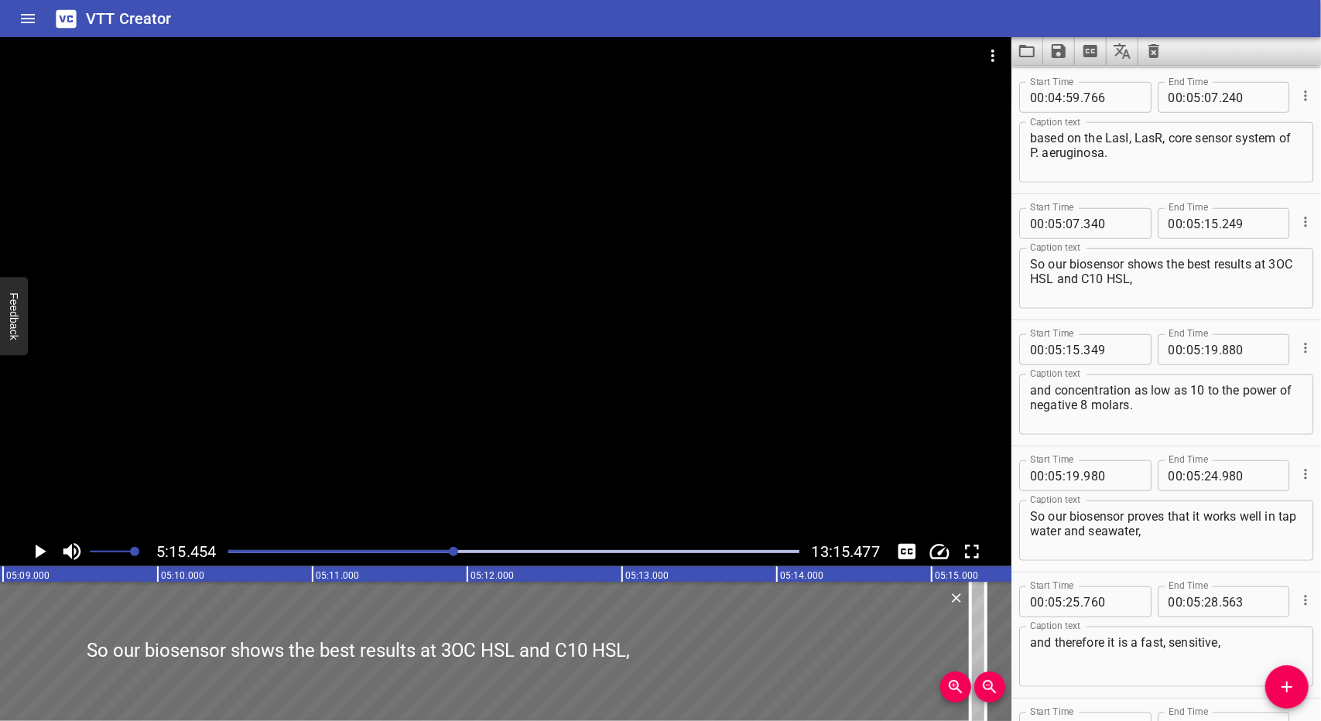
click at [453, 553] on div at bounding box center [453, 551] width 9 height 9
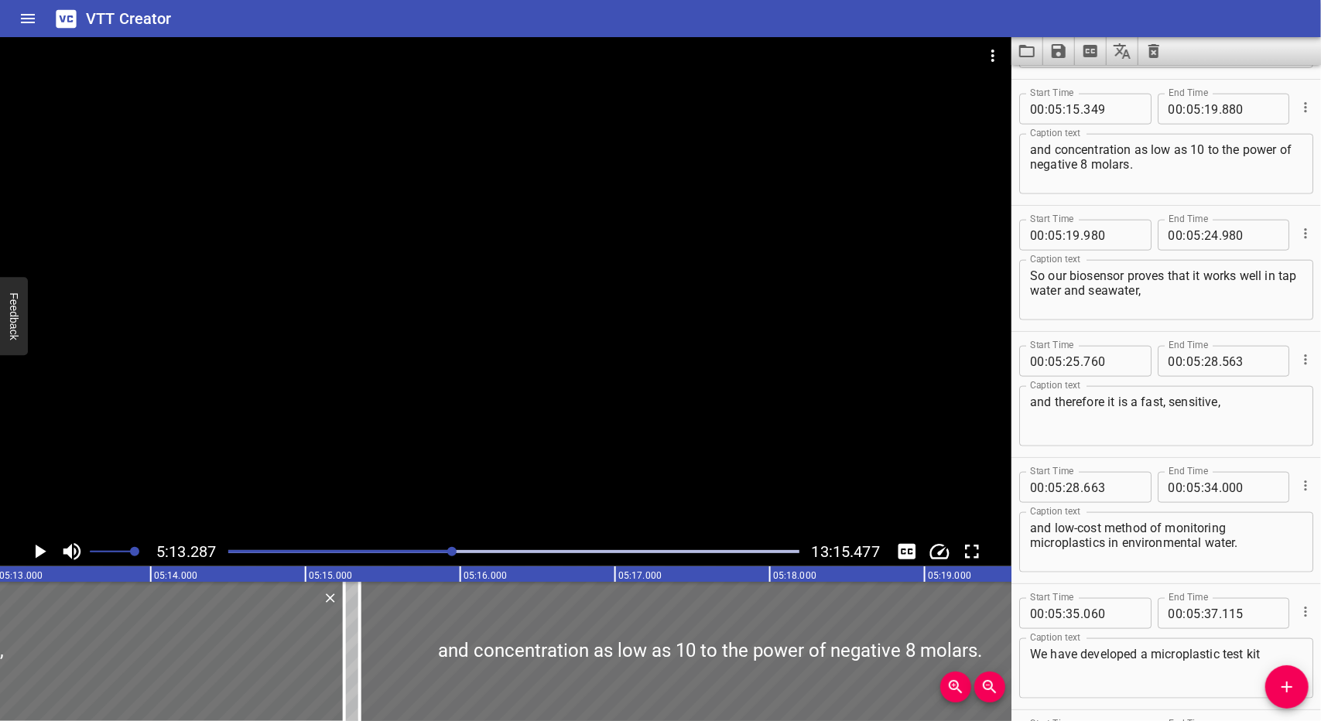
scroll to position [9081, 0]
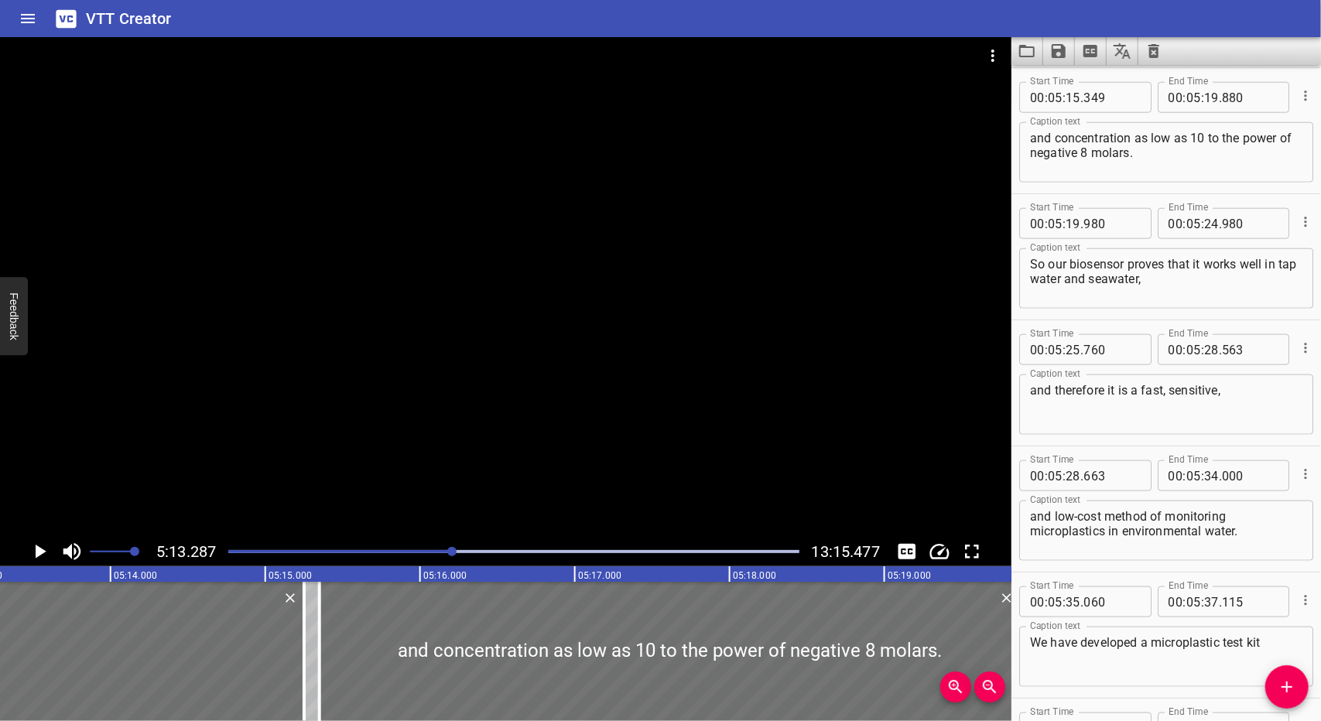
click at [453, 554] on div at bounding box center [451, 551] width 9 height 9
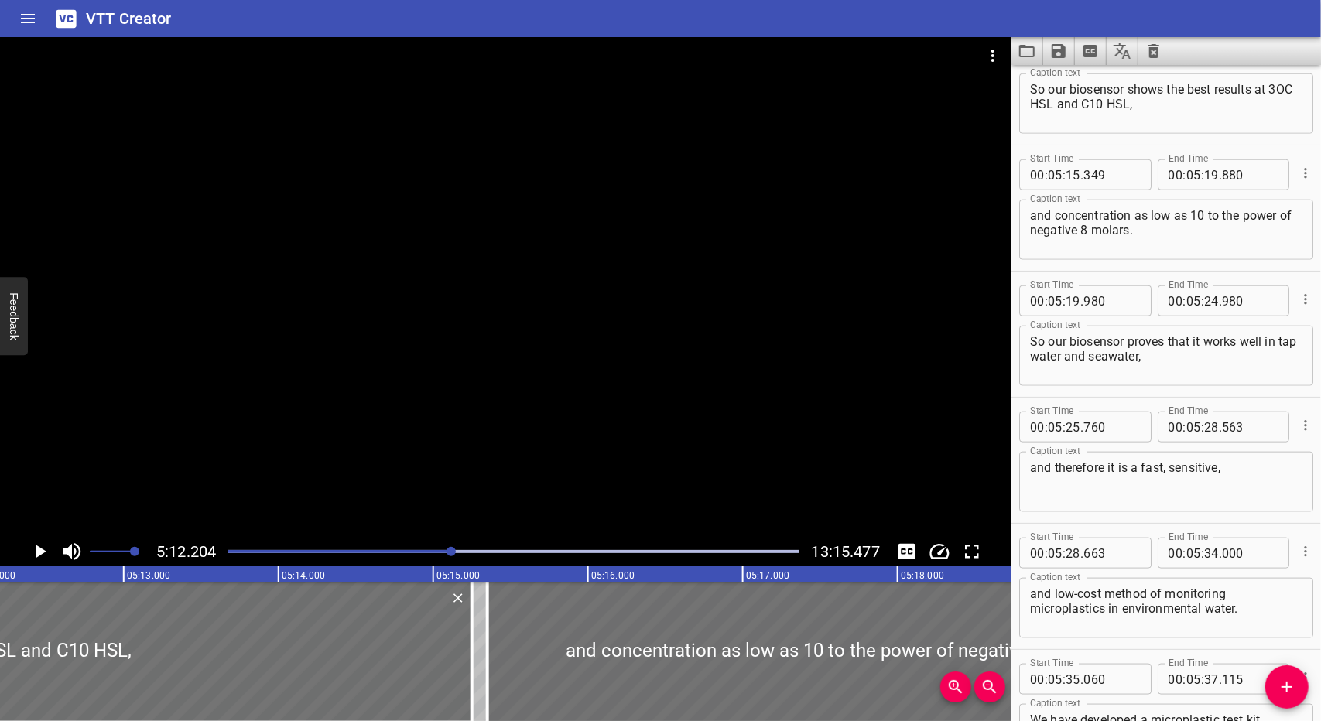
scroll to position [8849, 0]
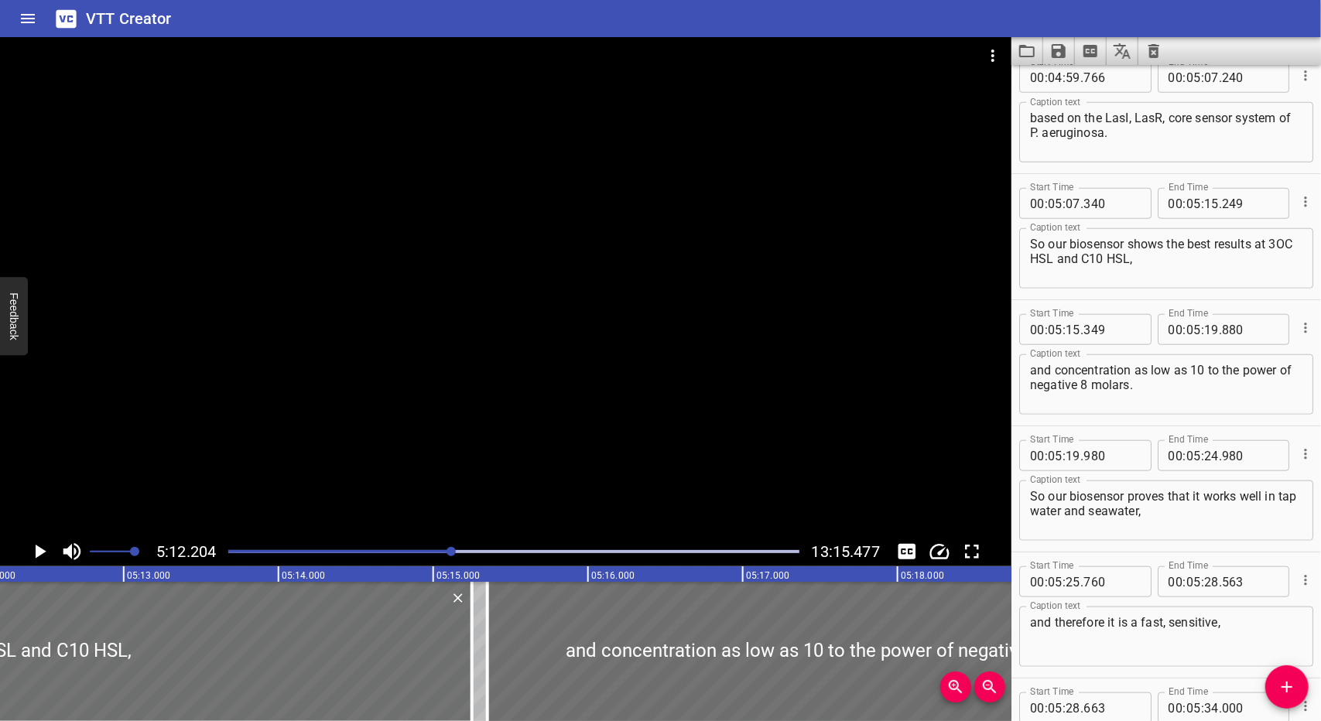
click at [33, 552] on icon "Play/Pause" at bounding box center [39, 551] width 23 height 23
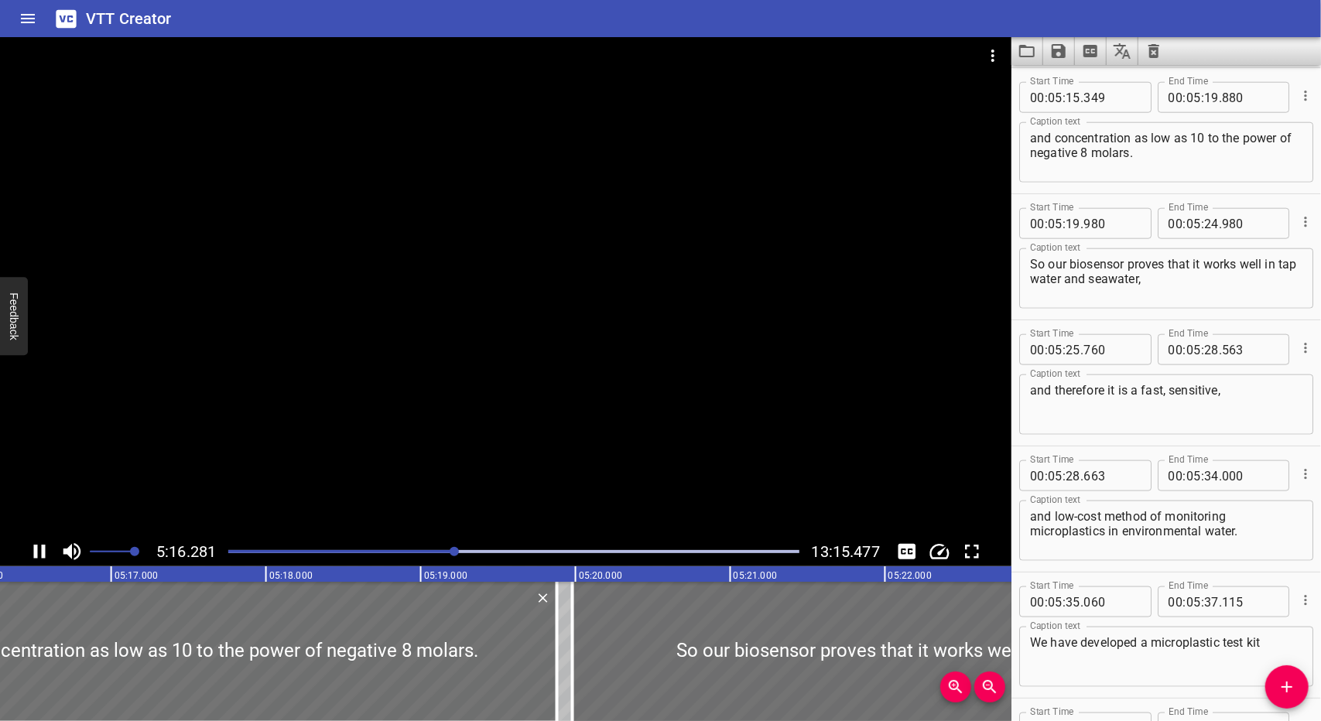
click at [453, 558] on div at bounding box center [513, 552] width 589 height 22
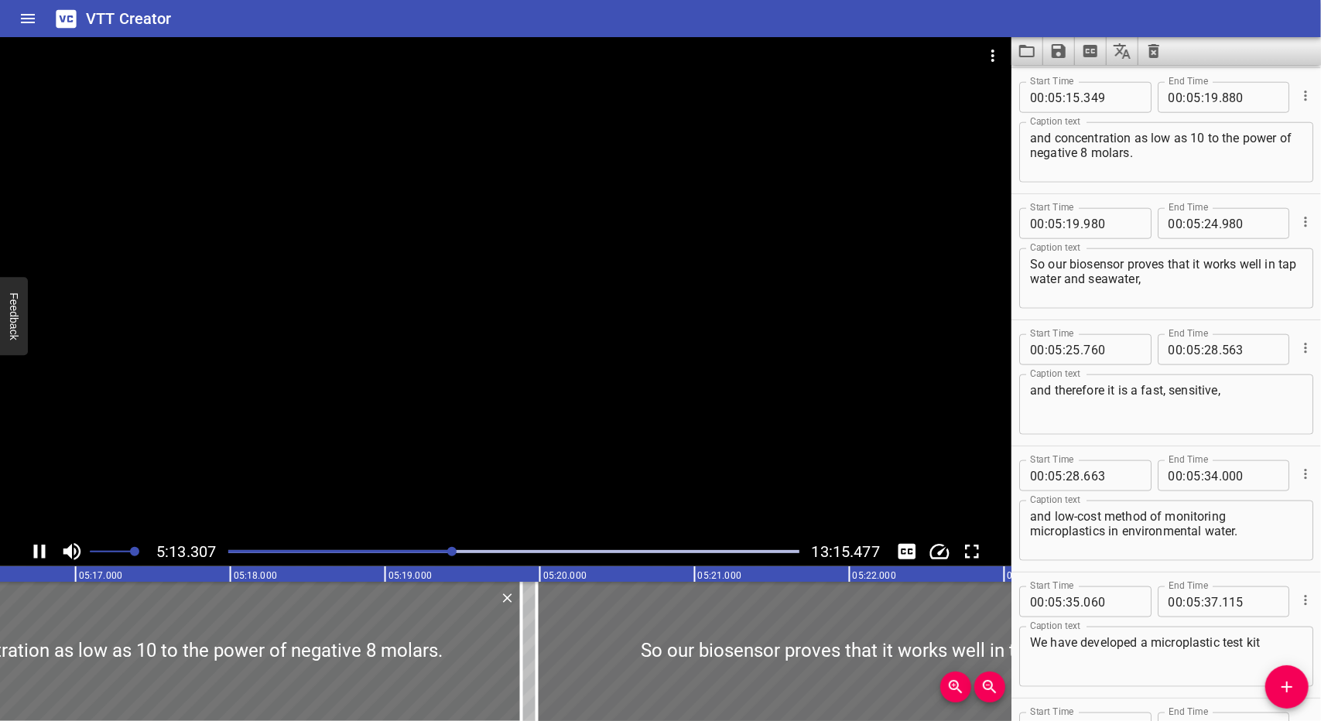
click at [453, 558] on div at bounding box center [513, 552] width 589 height 22
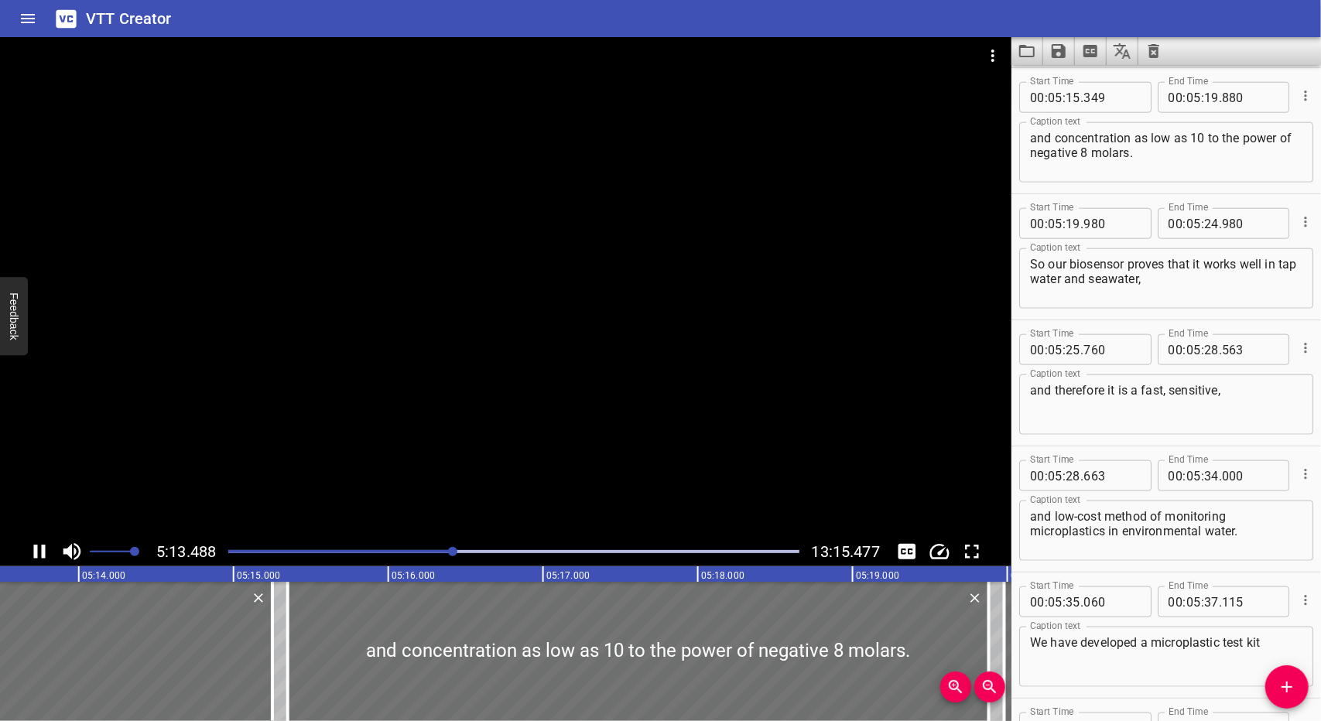
click at [453, 558] on div at bounding box center [513, 552] width 589 height 22
click at [29, 553] on icon "Play/Pause" at bounding box center [39, 551] width 23 height 23
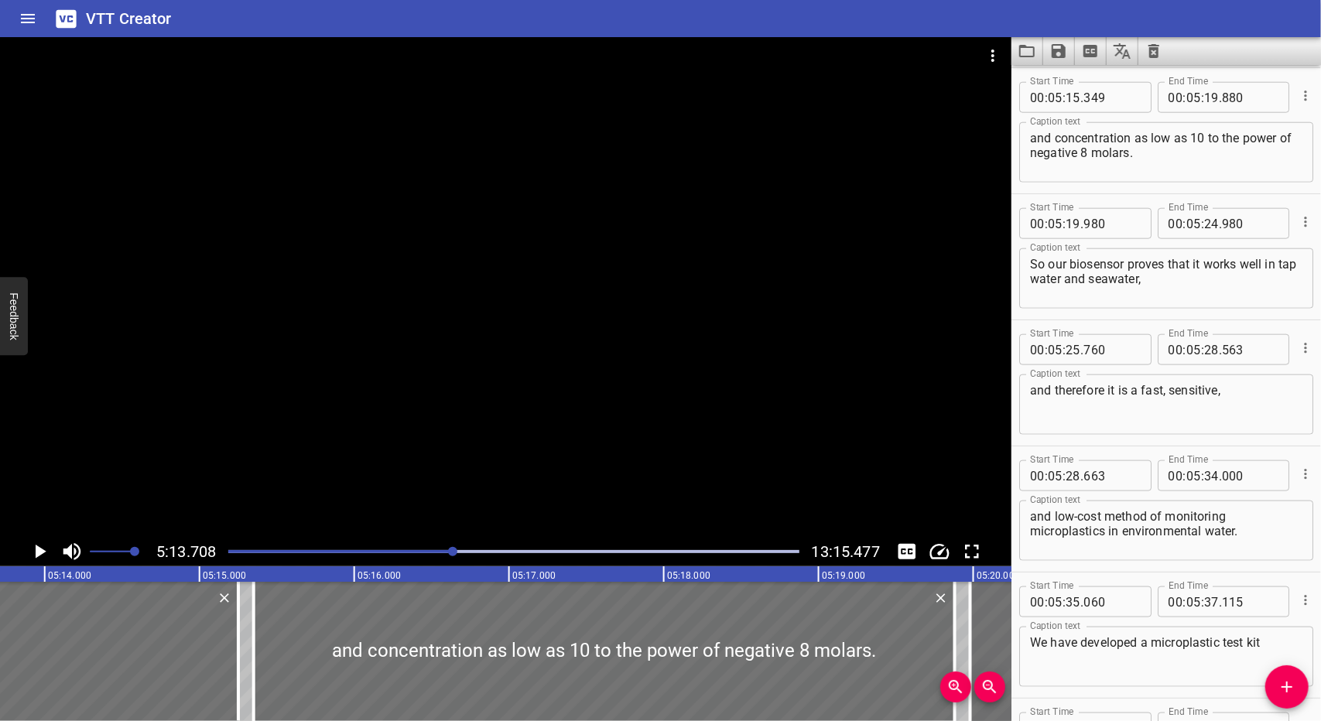
click at [455, 560] on div at bounding box center [513, 552] width 589 height 22
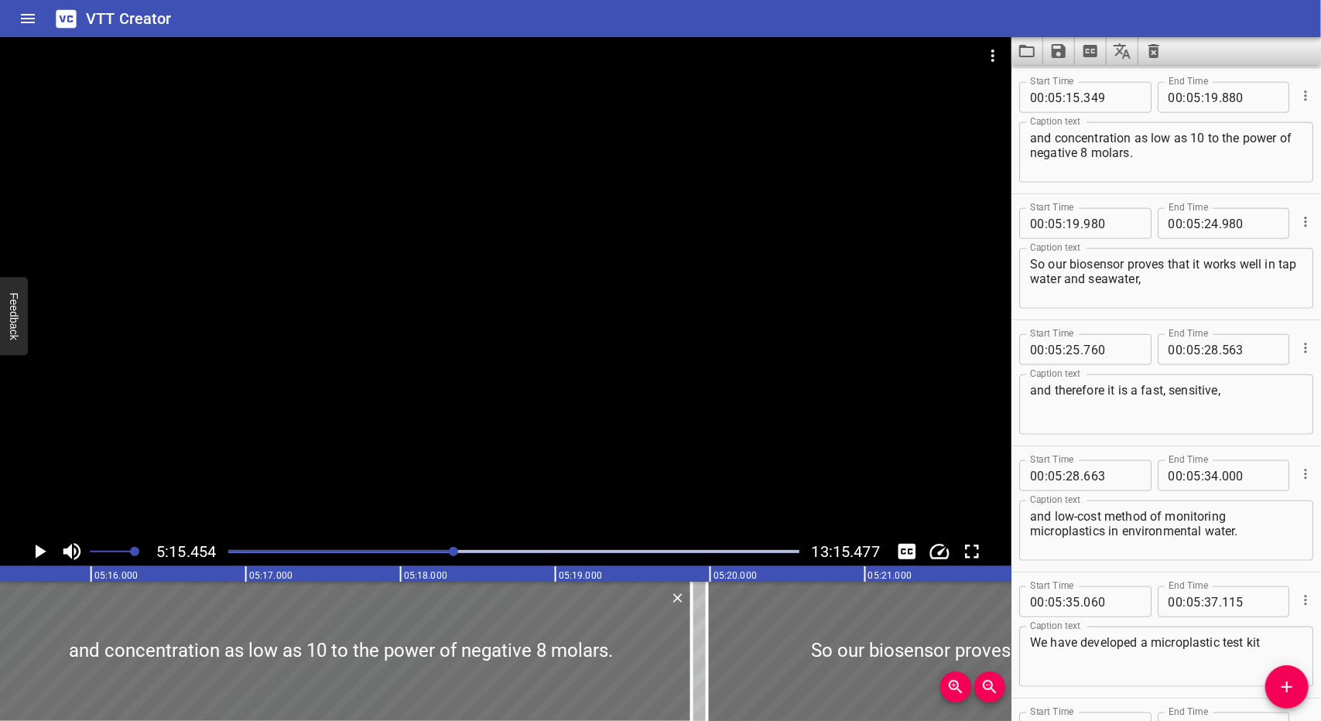
click at [452, 558] on div at bounding box center [513, 552] width 589 height 22
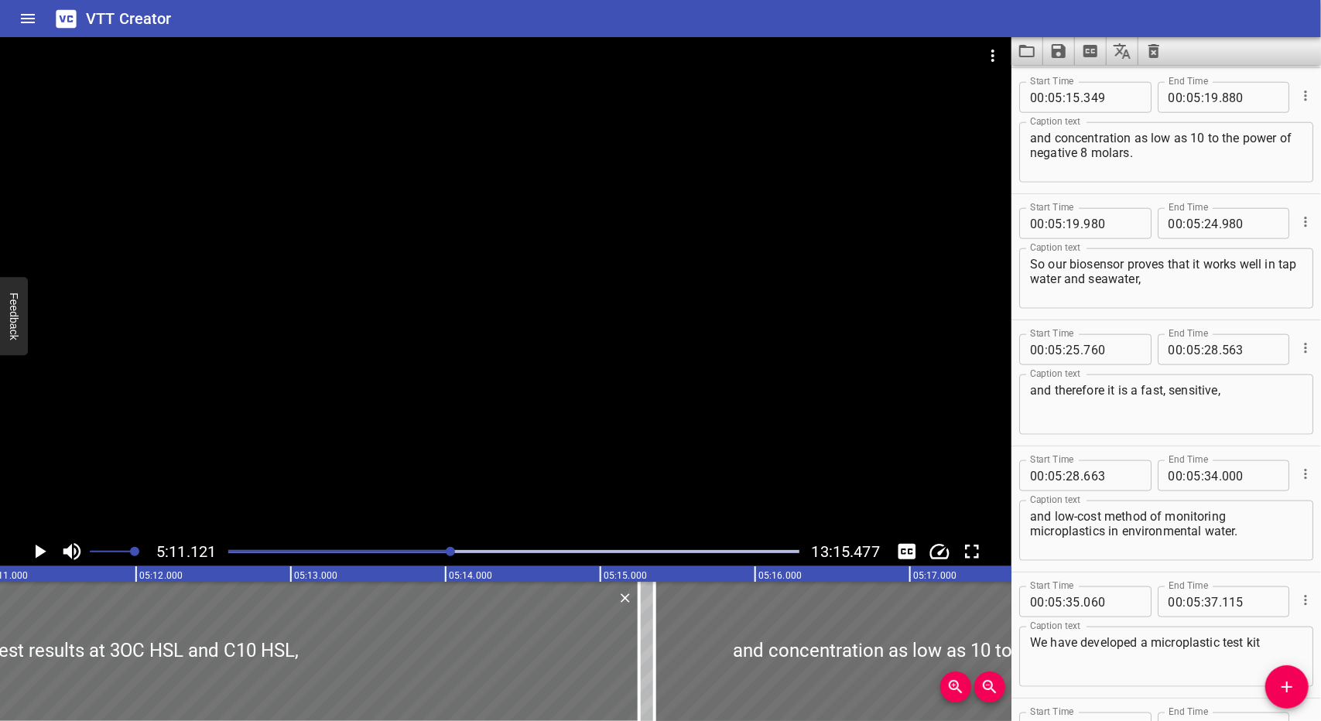
click at [448, 559] on div at bounding box center [513, 552] width 589 height 22
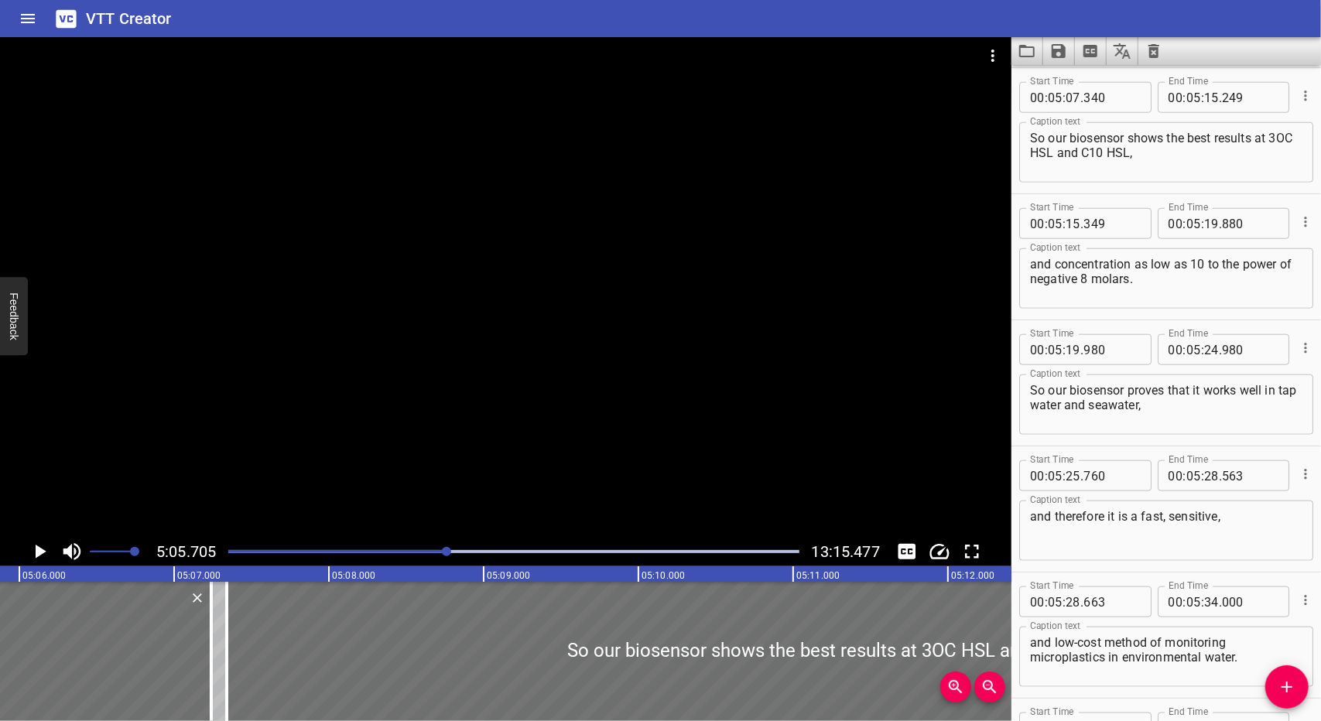
click at [446, 558] on div at bounding box center [513, 552] width 589 height 22
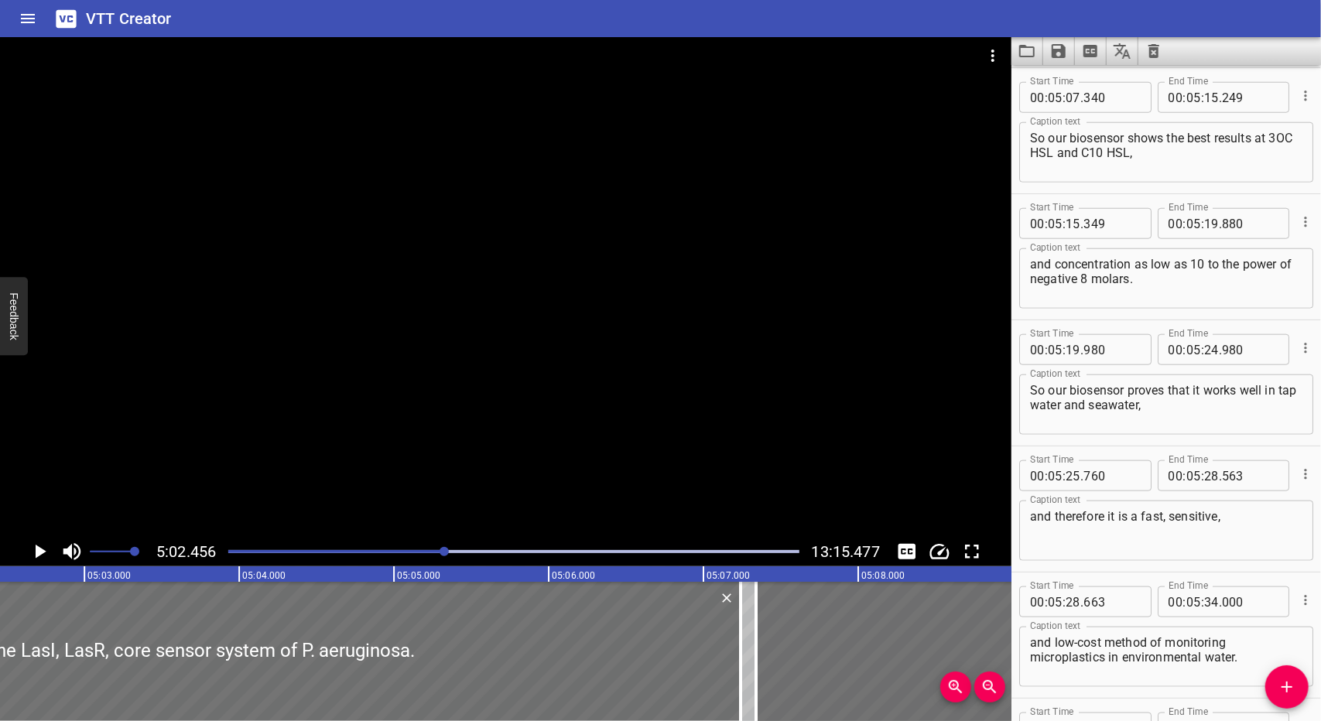
click at [28, 563] on icon "Play/Pause" at bounding box center [39, 551] width 23 height 23
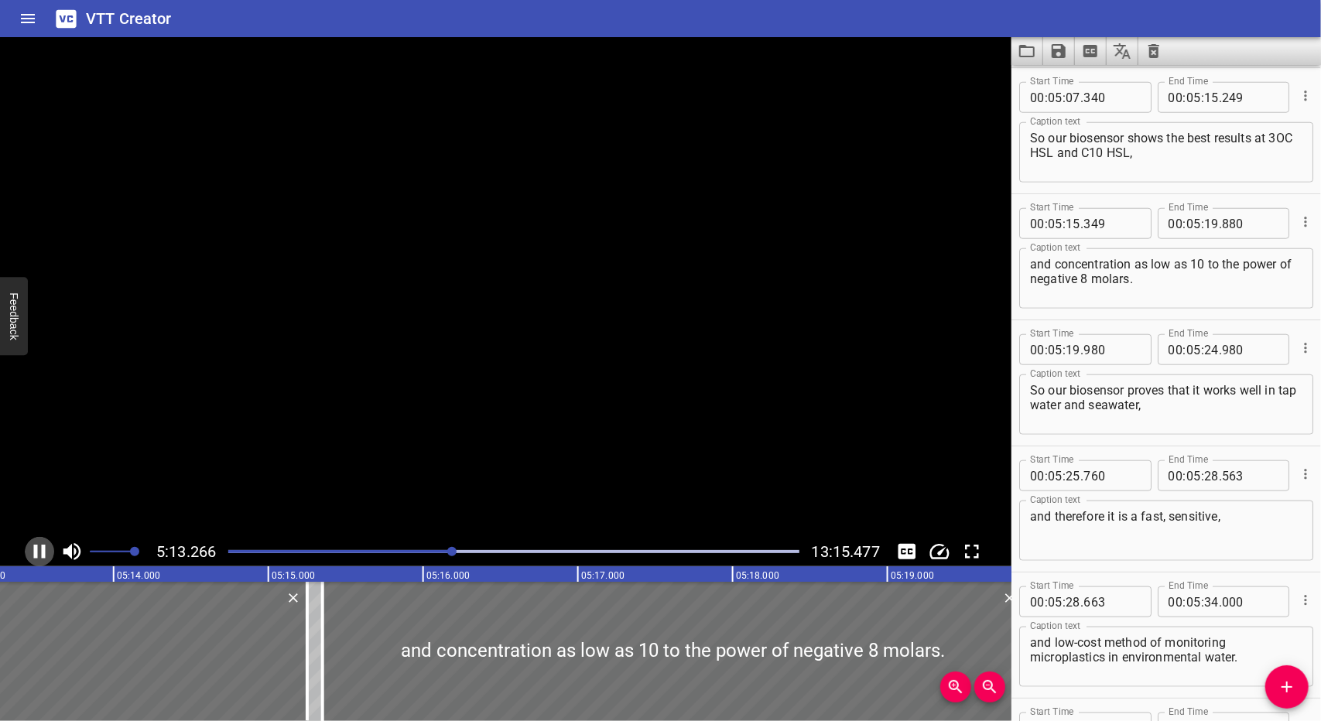
click at [29, 559] on icon "Play/Pause" at bounding box center [39, 551] width 23 height 23
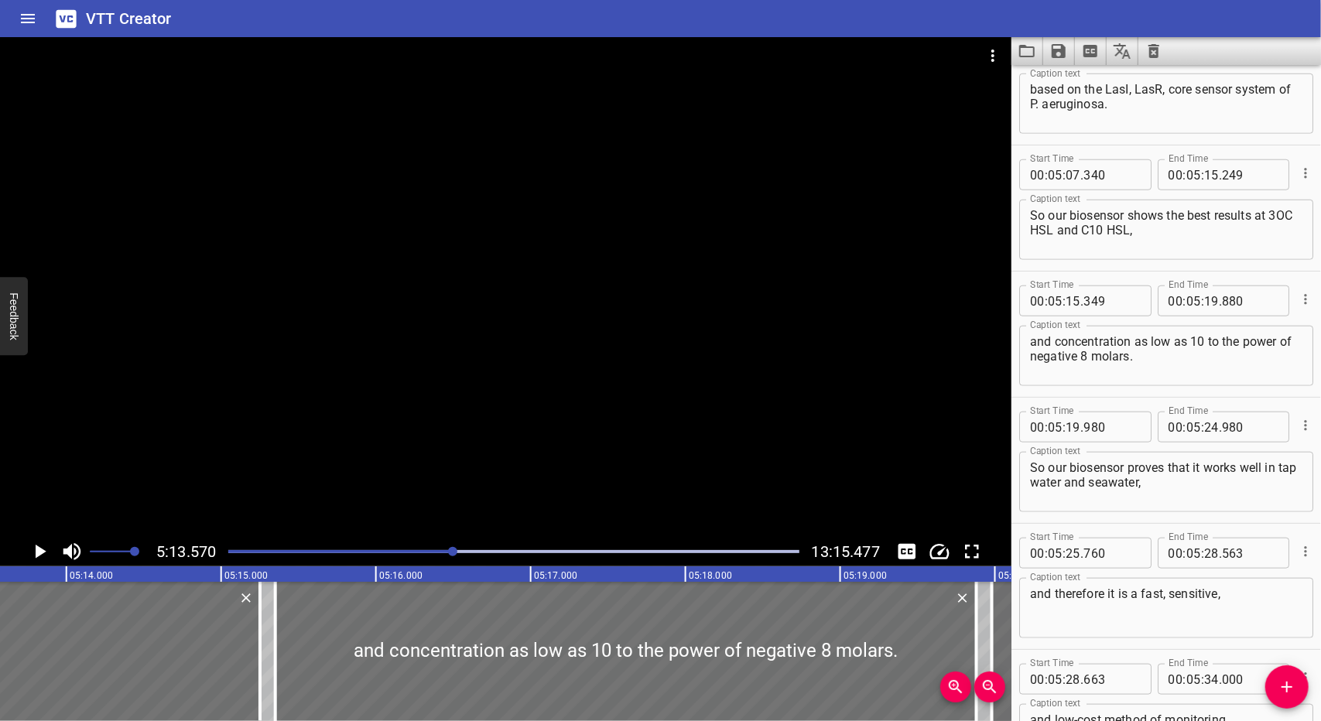
click at [1054, 227] on textarea "So our biosensor shows the best results at 3OC HSL and C10 HSL," at bounding box center [1166, 230] width 272 height 44
type textarea "So our biosensor shows the best results at 3OC 12 HSL and C10 HSL,"
click at [659, 552] on div "Play progress" at bounding box center [513, 551] width 570 height 3
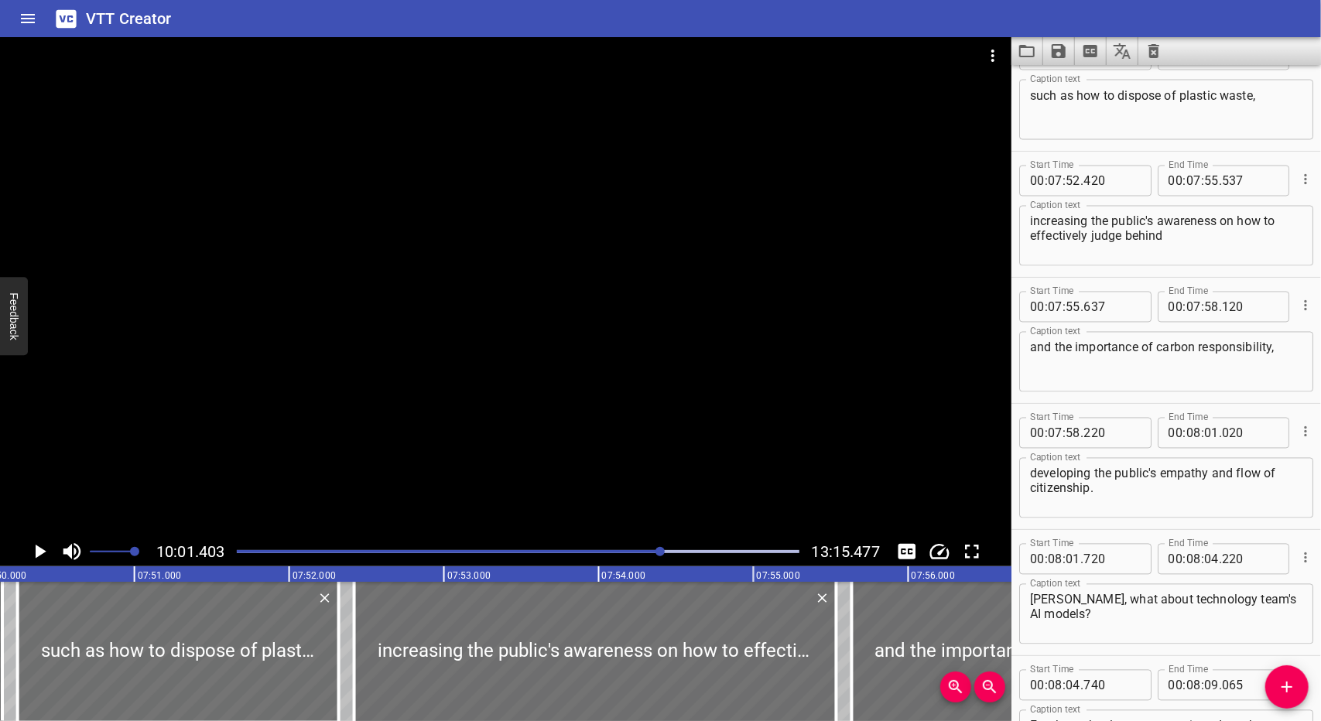
click at [654, 555] on div at bounding box center [518, 552] width 580 height 22
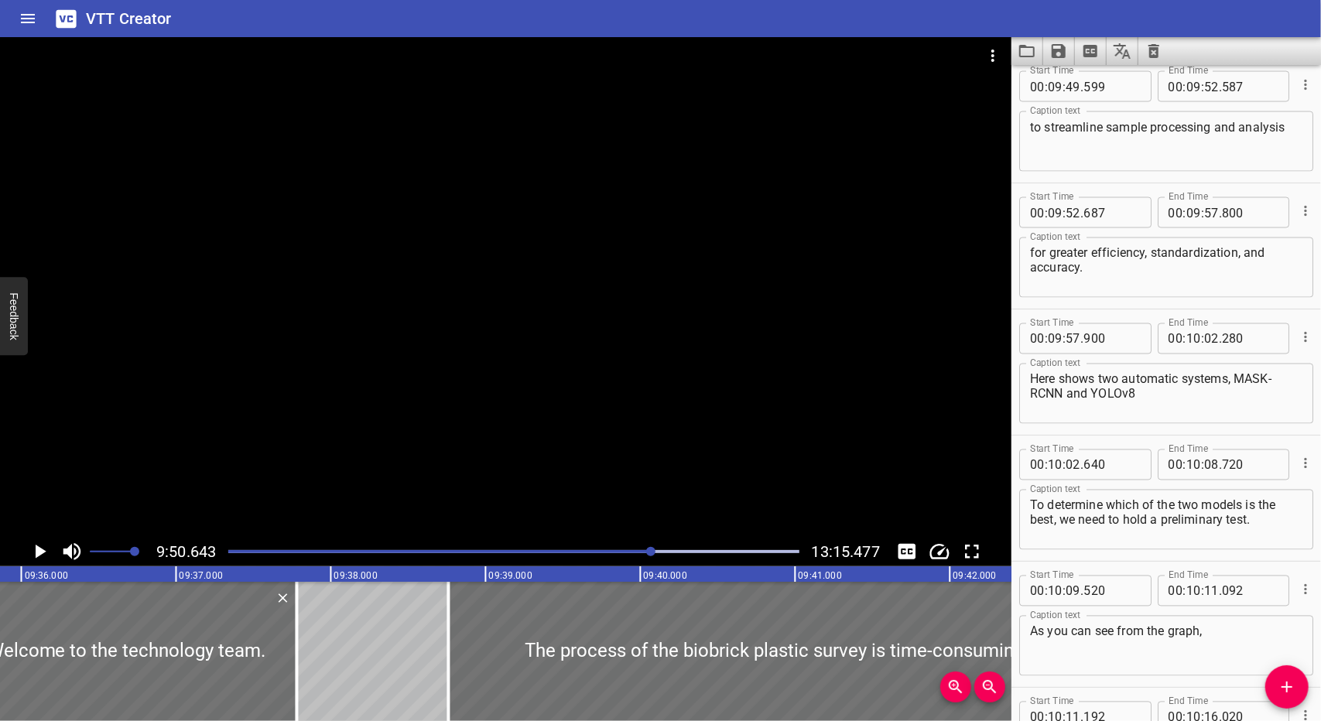
click at [651, 555] on div at bounding box center [650, 551] width 9 height 9
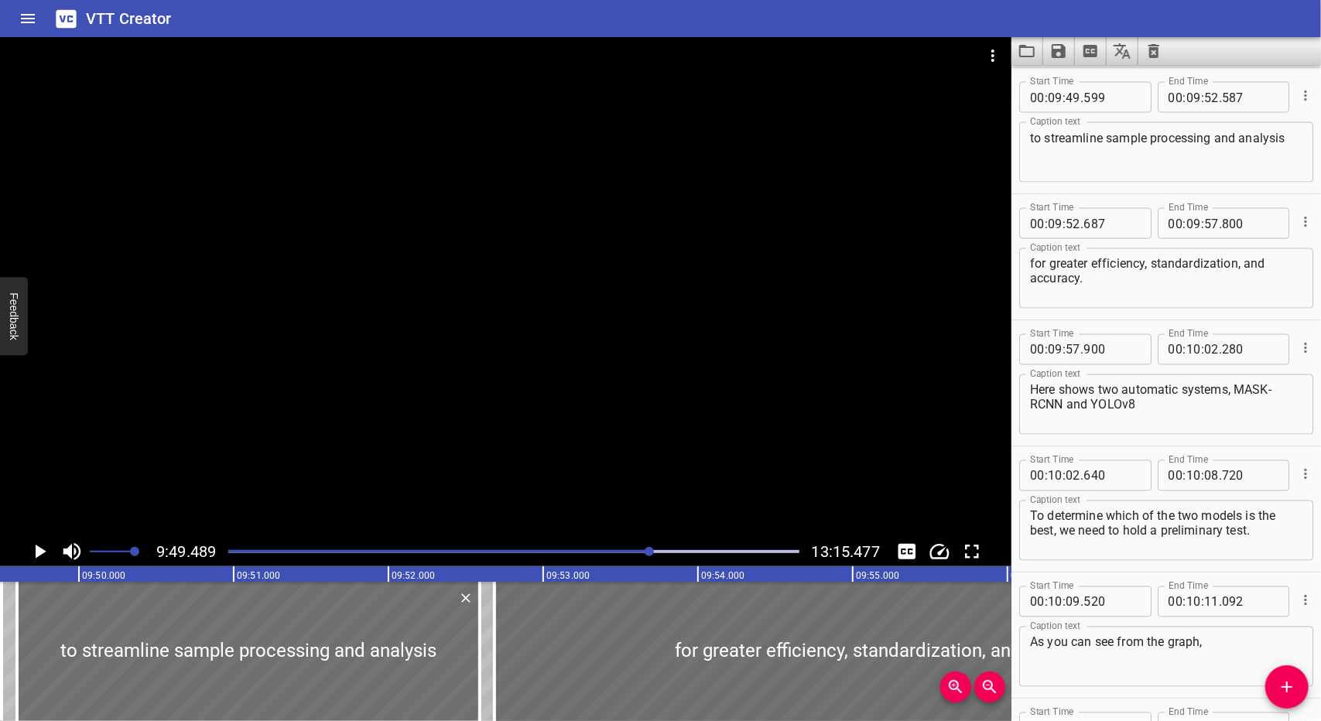
click at [642, 554] on div at bounding box center [513, 552] width 589 height 22
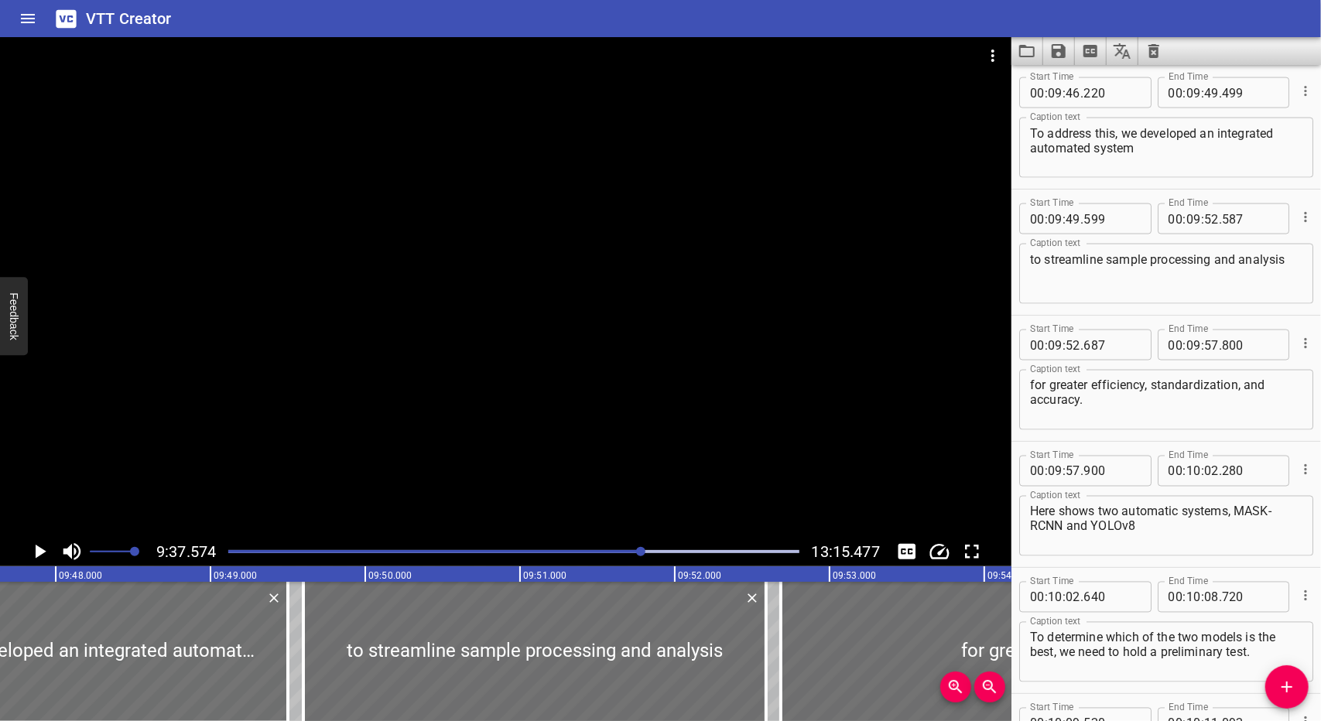
click at [644, 552] on div at bounding box center [640, 551] width 9 height 9
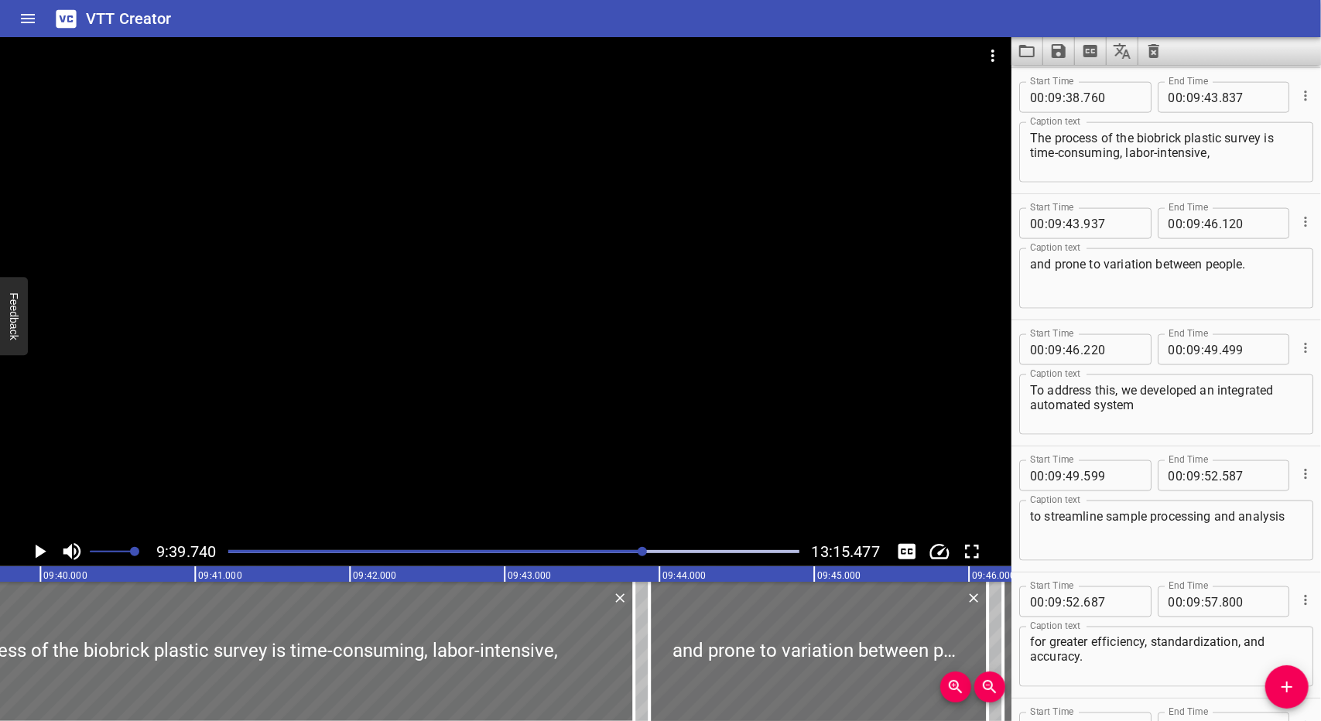
click at [36, 549] on icon "Play/Pause" at bounding box center [41, 552] width 11 height 14
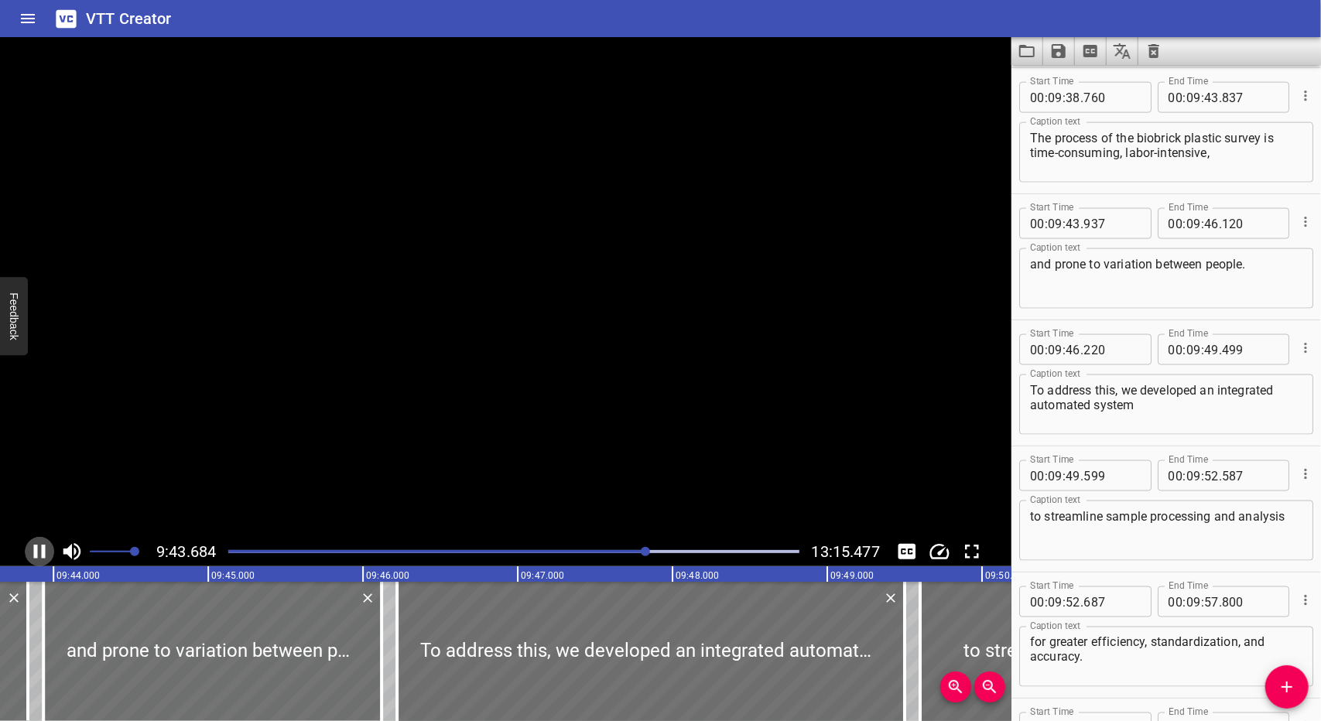
click at [37, 549] on icon "Play/Pause" at bounding box center [39, 551] width 23 height 23
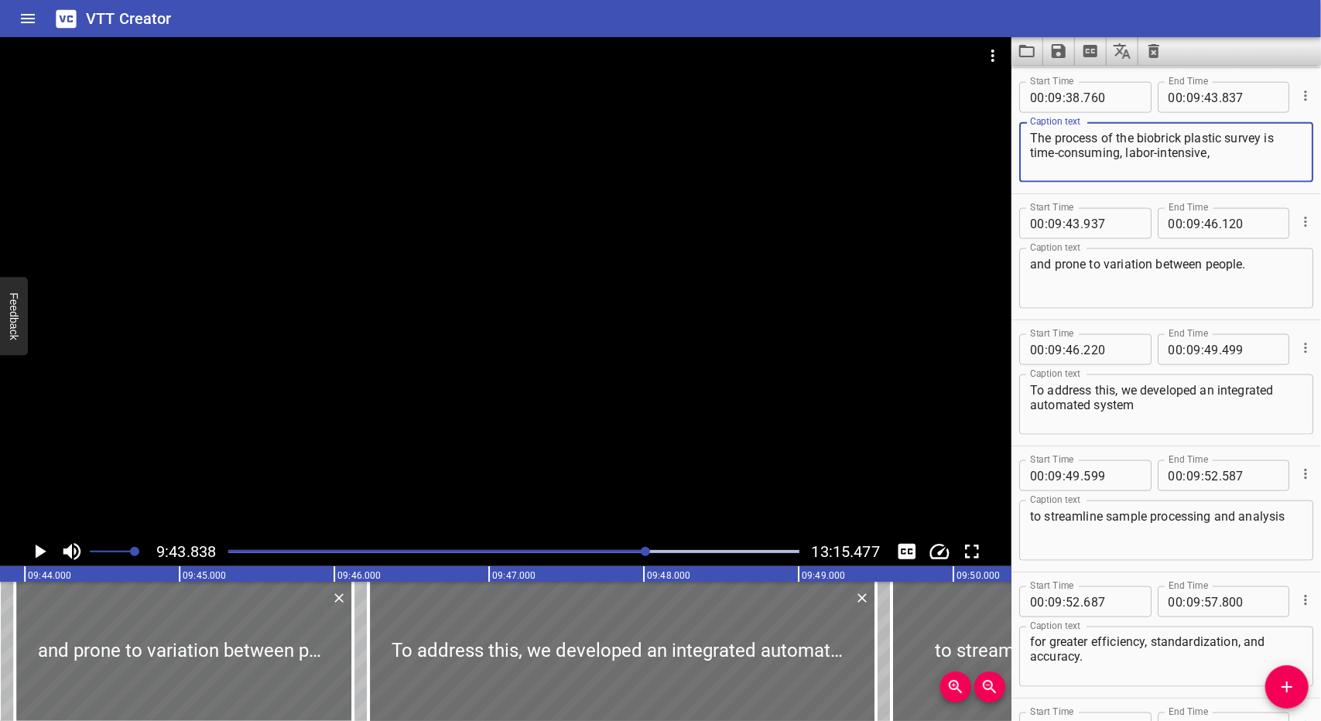
drag, startPoint x: 1182, startPoint y: 137, endPoint x: 1138, endPoint y: 139, distance: 43.4
click at [1138, 139] on textarea "The process of the biobrick plastic survey is time-consuming, labor-intensive," at bounding box center [1166, 153] width 272 height 44
click at [638, 550] on div "Play progress" at bounding box center [362, 551] width 570 height 3
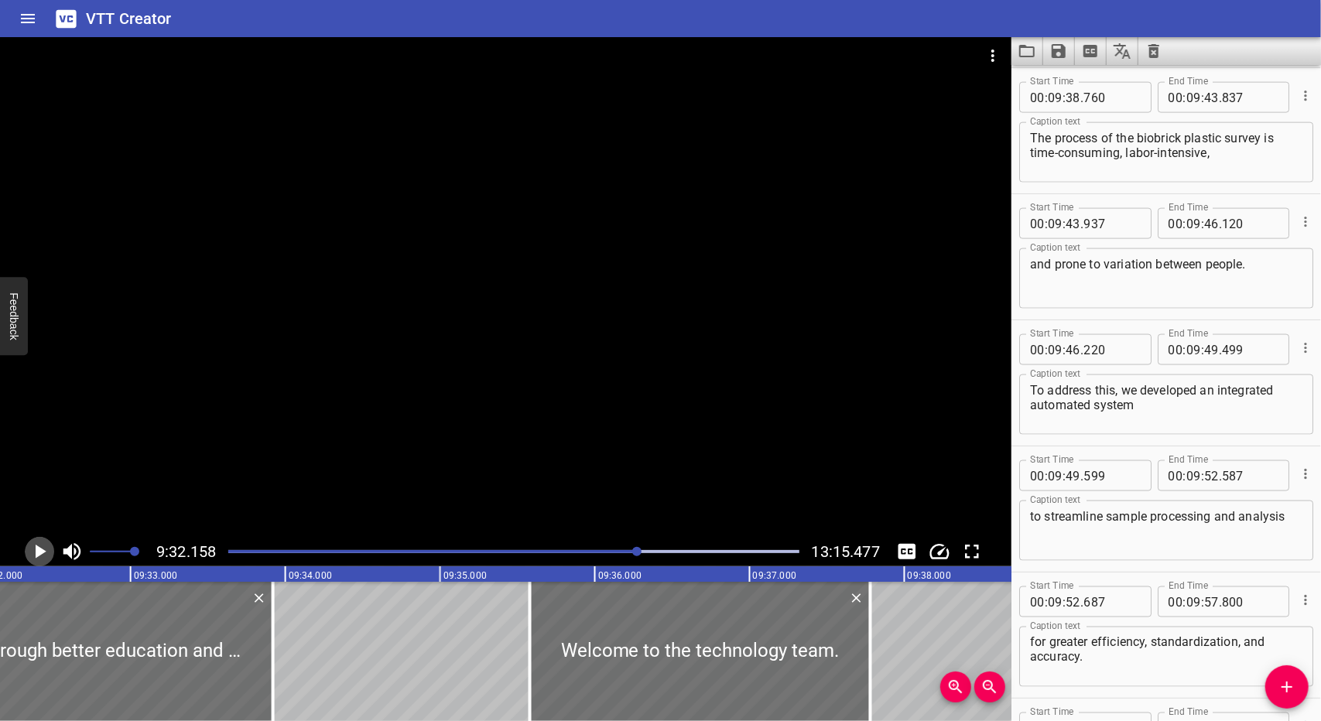
click at [40, 553] on icon "Play/Pause" at bounding box center [41, 552] width 11 height 14
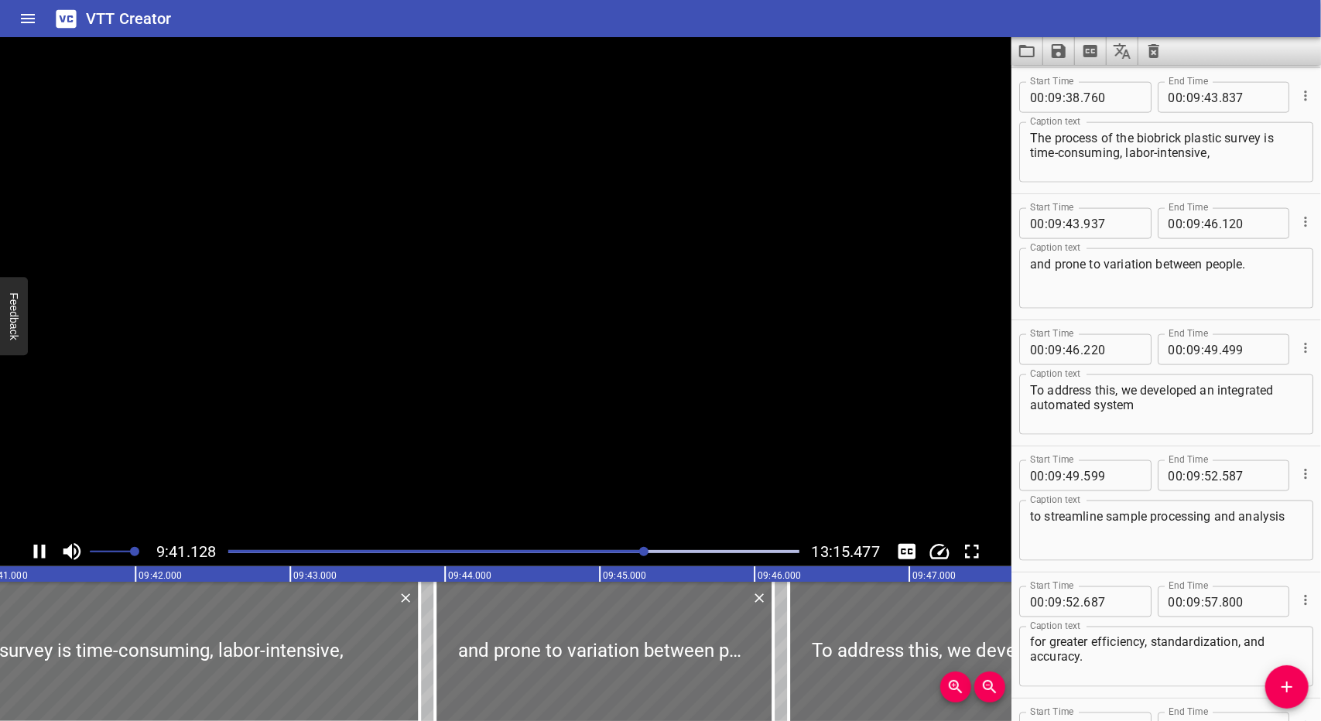
click at [43, 553] on icon "Play/Pause" at bounding box center [40, 552] width 12 height 14
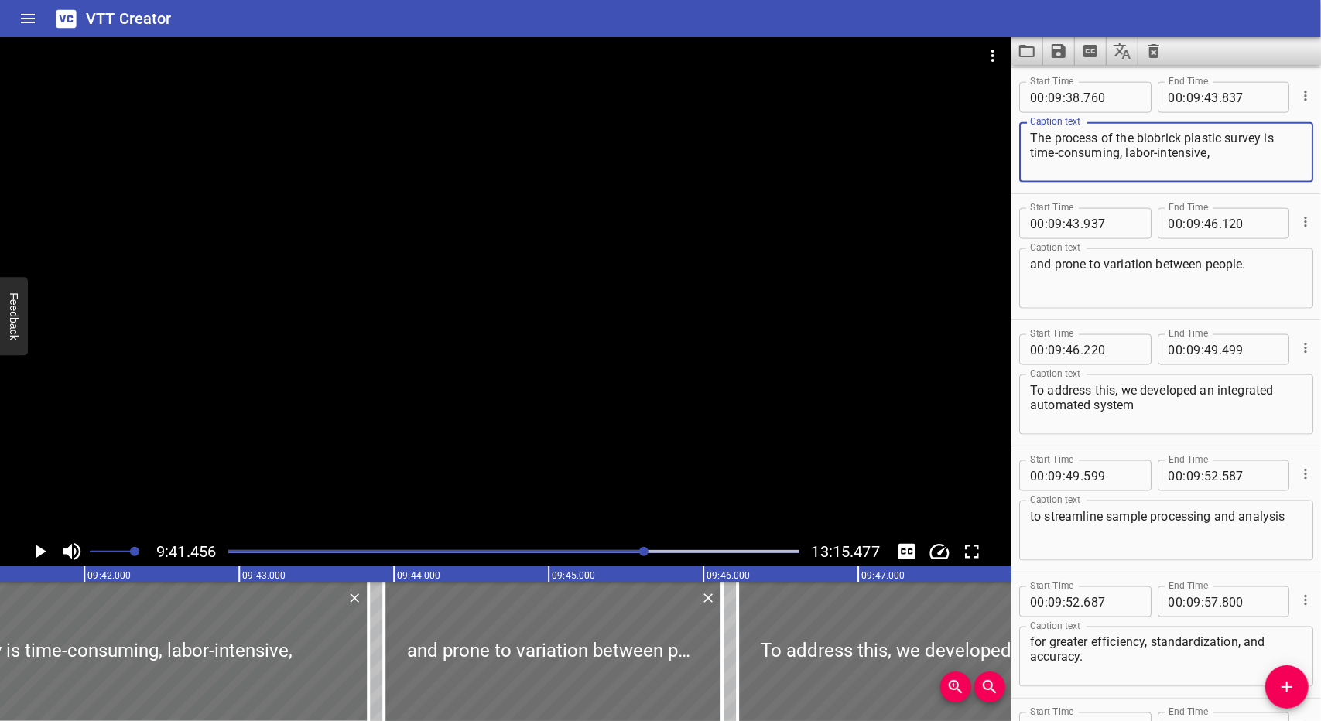
click at [1178, 137] on textarea "The process of the biobrick plastic survey is time-consuming, labor-intensive," at bounding box center [1166, 153] width 272 height 44
click at [1185, 139] on textarea "The process of the biobrick plastic survey is time-consuming, labor-intensive," at bounding box center [1166, 153] width 272 height 44
drag, startPoint x: 1187, startPoint y: 139, endPoint x: 1138, endPoint y: 129, distance: 50.5
click at [1138, 131] on textarea "The process of the biobrick plastic survey is time-consuming, labor-intensive," at bounding box center [1166, 153] width 272 height 44
click at [1237, 142] on textarea "The process of the Big Microplastic survey is time-consuming, labor-intensive," at bounding box center [1166, 153] width 272 height 44
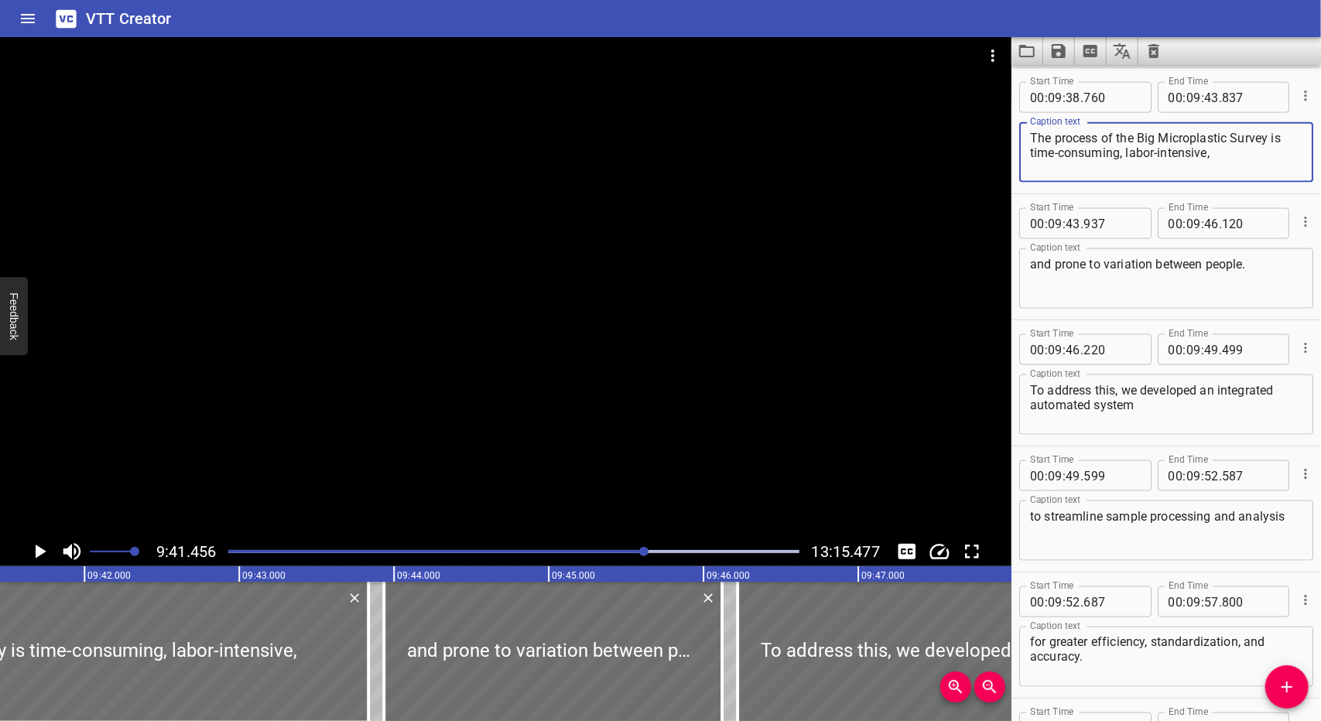
type textarea "The process of the Big Microplastic Survey is time-consuming, labor-intensive,"
click at [1062, 46] on icon "Save captions to file" at bounding box center [1059, 51] width 14 height 14
click at [1084, 86] on li "Save to VTT file" at bounding box center [1100, 85] width 114 height 28
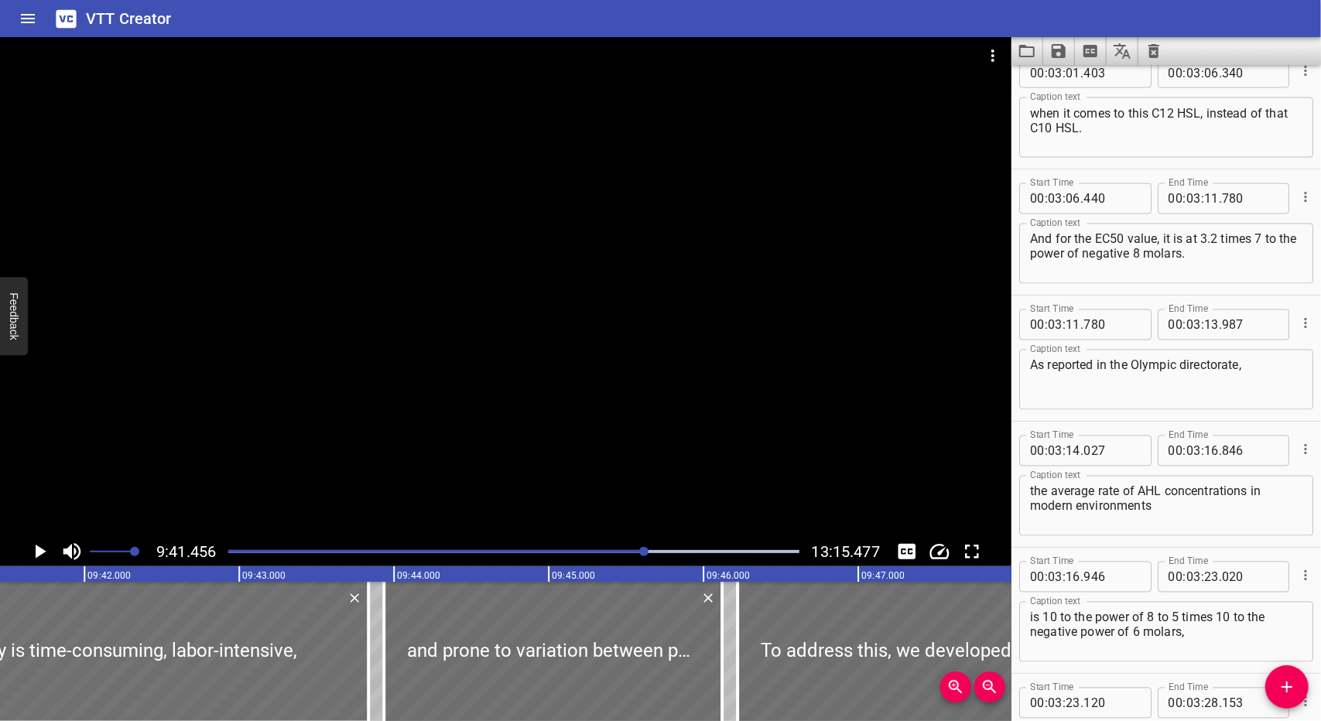
scroll to position [5941, 0]
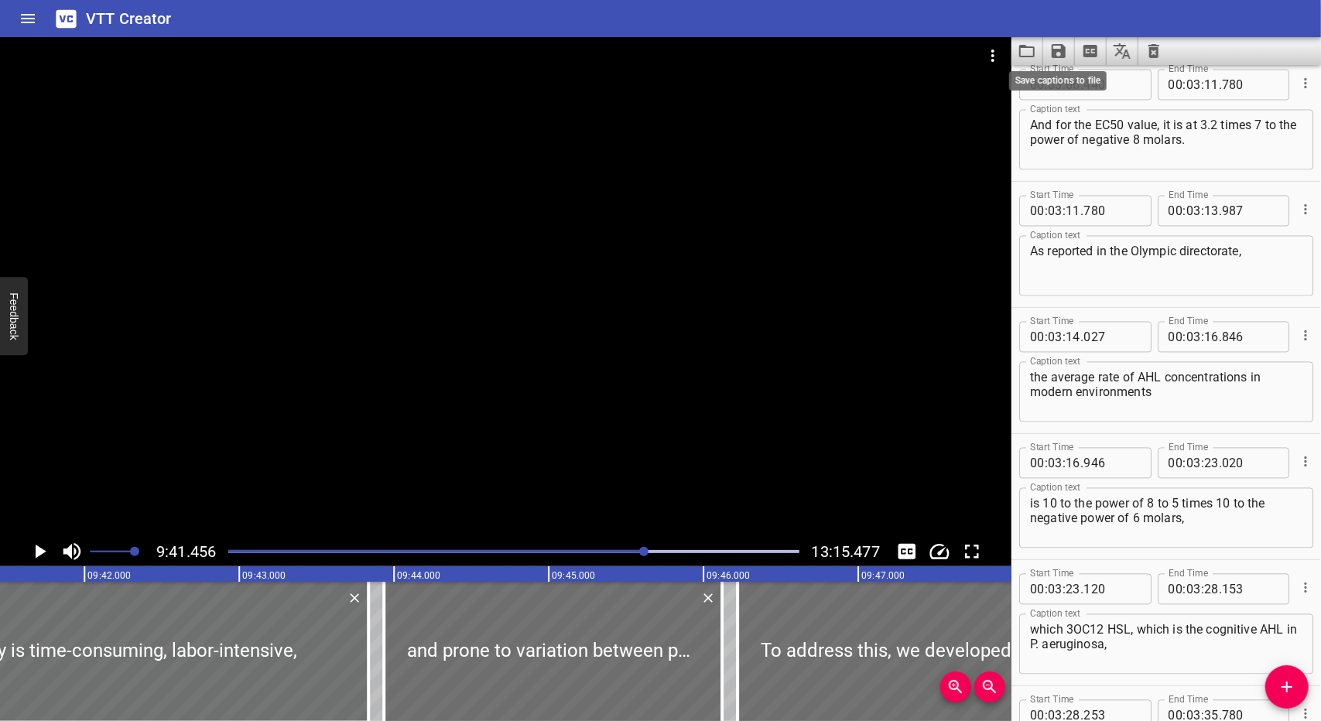
click at [1052, 56] on icon "Save captions to file" at bounding box center [1059, 51] width 14 height 14
click at [1076, 87] on li "Save to VTT file" at bounding box center [1100, 85] width 114 height 28
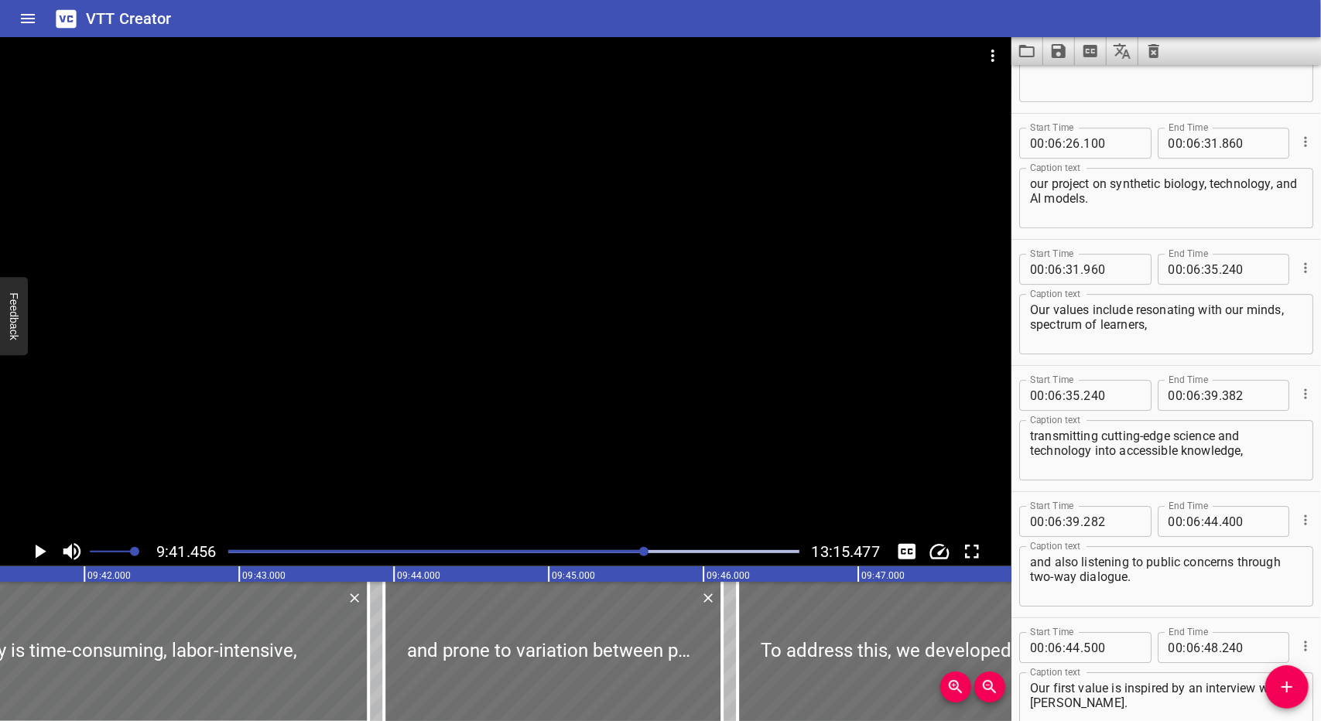
scroll to position [11048, 0]
